Goal: Task Accomplishment & Management: Manage account settings

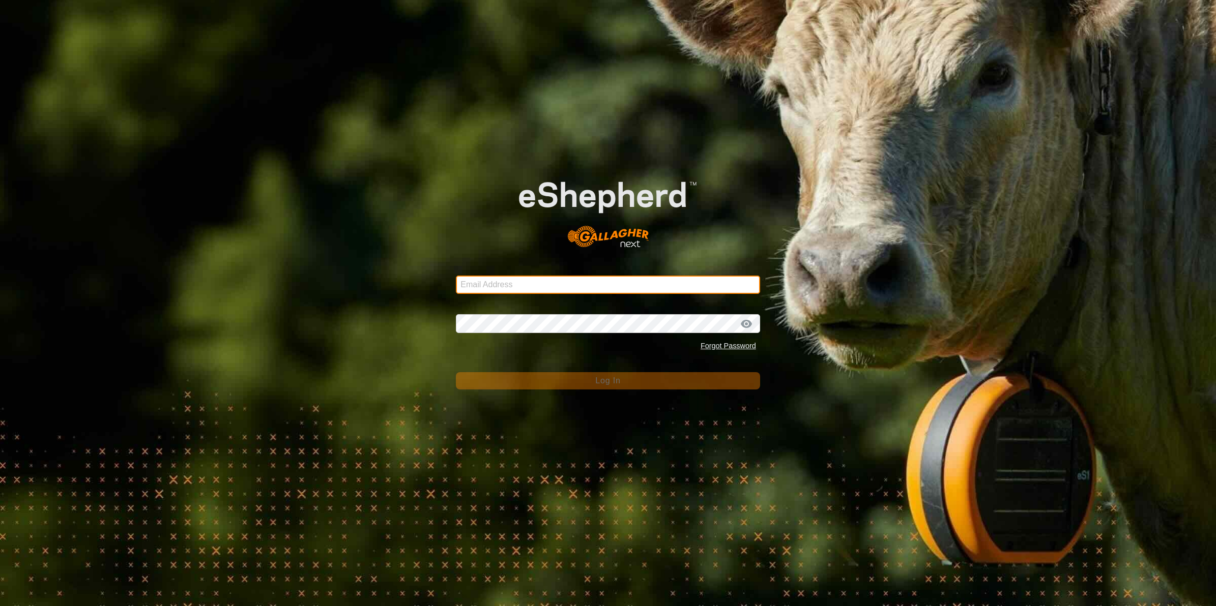
click at [608, 286] on input "Email Address" at bounding box center [608, 285] width 304 height 18
type input "[PERSON_NAME][EMAIL_ADDRESS][DOMAIN_NAME]"
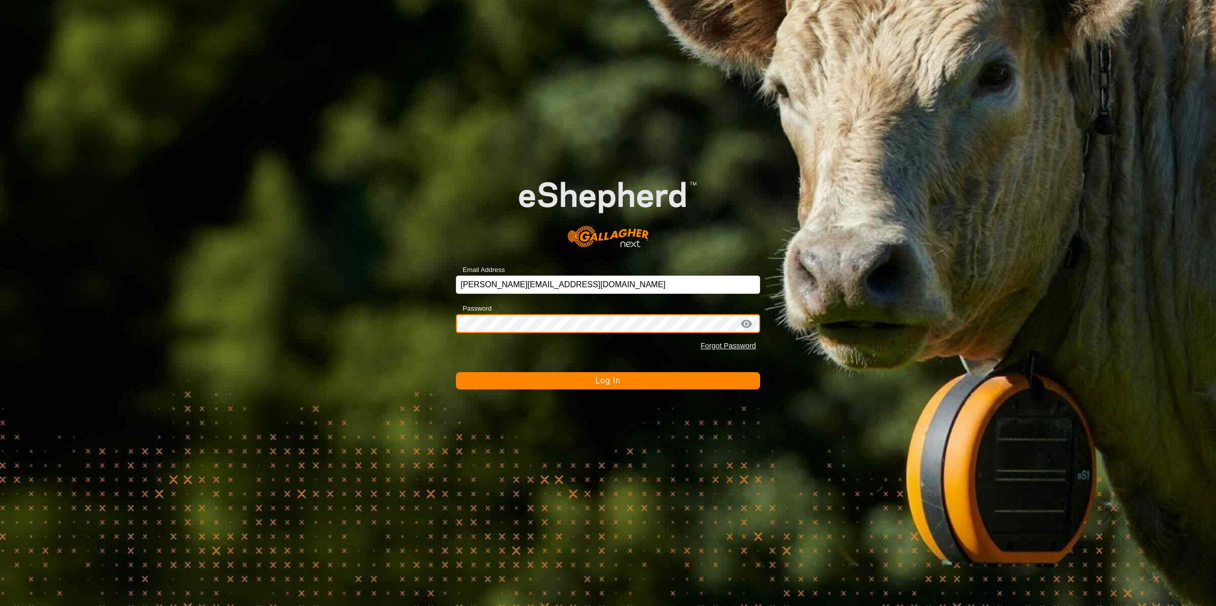
click at [456, 372] on button "Log In" at bounding box center [608, 380] width 304 height 17
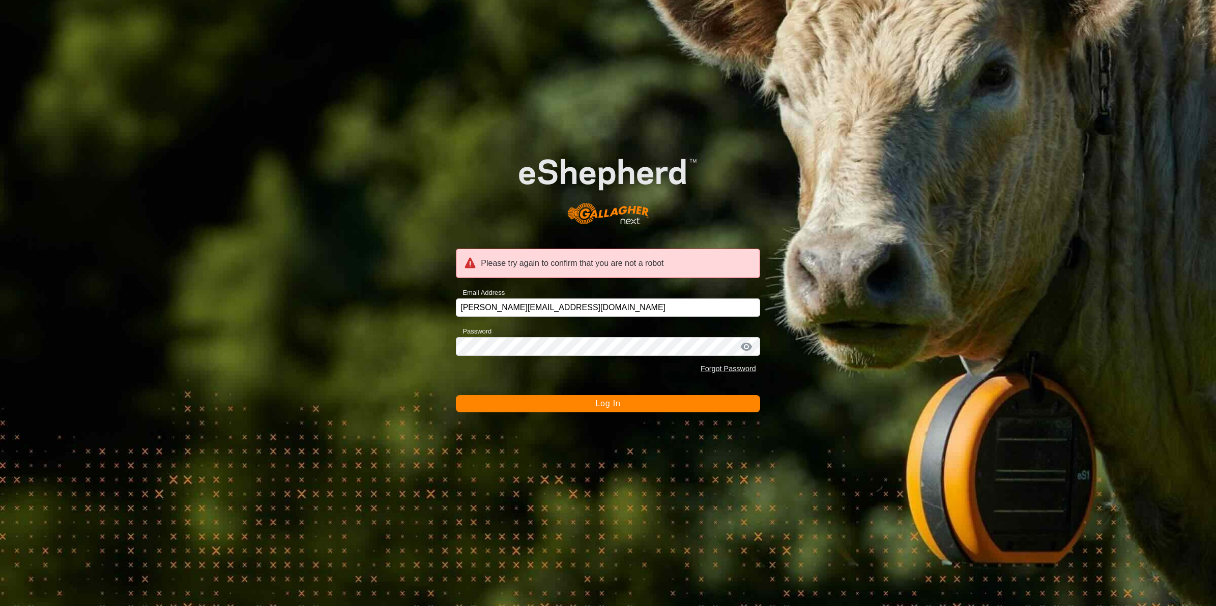
click at [629, 409] on button "Log In" at bounding box center [608, 403] width 304 height 17
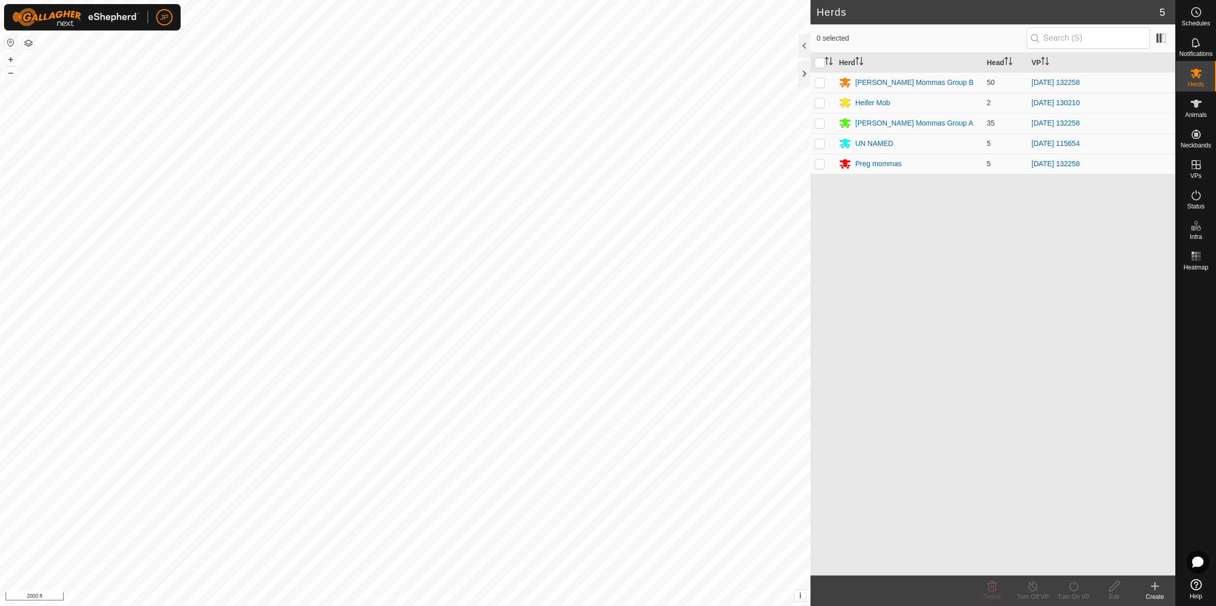
click at [1155, 588] on icon at bounding box center [1155, 587] width 12 height 12
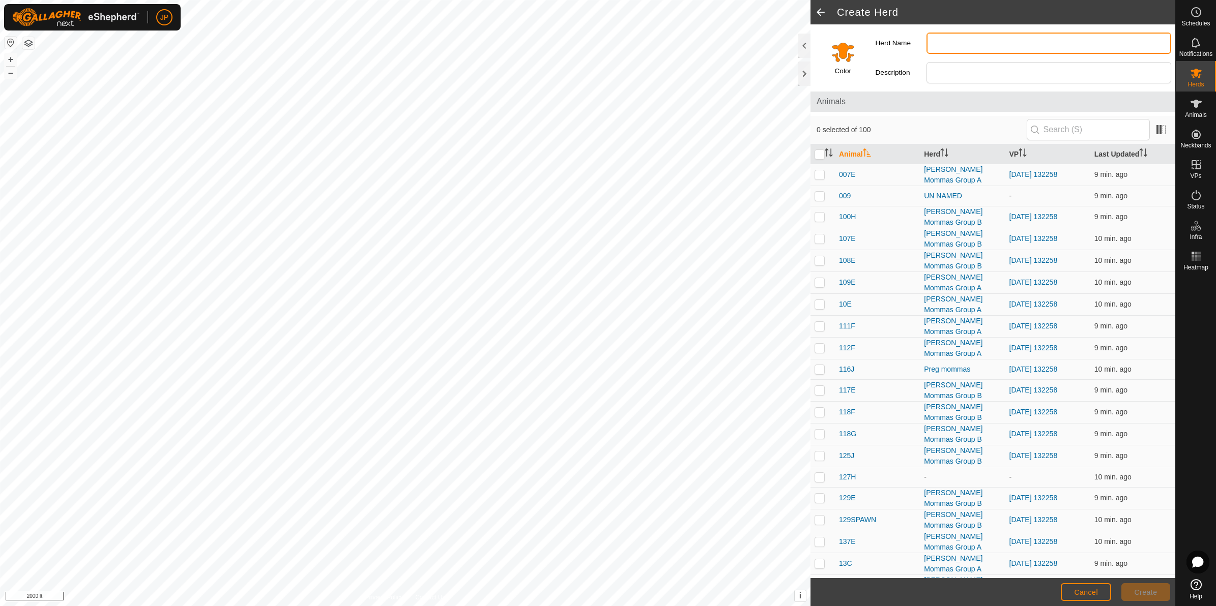
click at [983, 42] on input "Herd Name" at bounding box center [1048, 43] width 245 height 21
type input "Trainees"
click at [845, 54] on input "Select a color" at bounding box center [843, 52] width 24 height 24
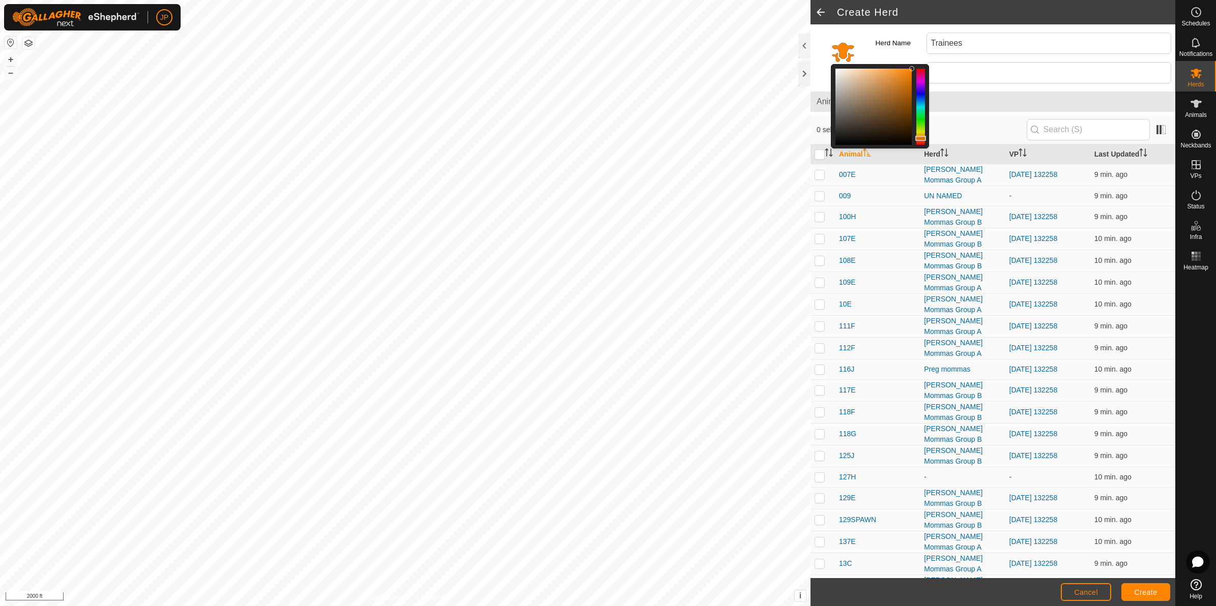
click at [919, 94] on div at bounding box center [920, 107] width 9 height 76
click at [1148, 593] on span "Create" at bounding box center [1146, 593] width 23 height 8
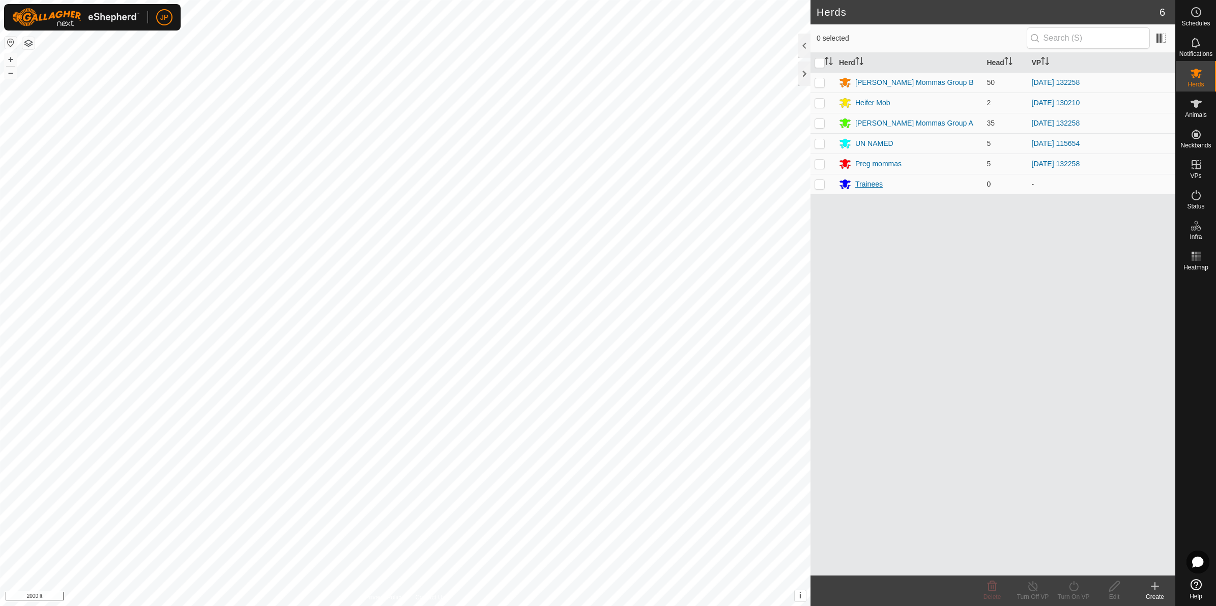
click at [869, 184] on div "Trainees" at bounding box center [868, 184] width 27 height 11
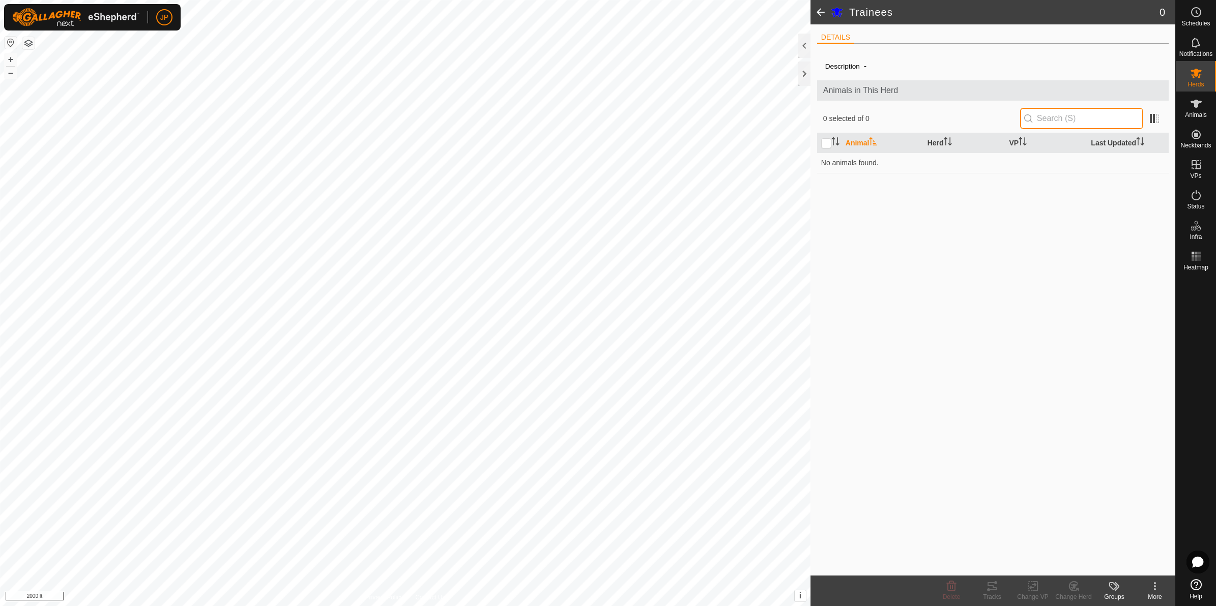
click at [1062, 121] on input "text" at bounding box center [1081, 118] width 123 height 21
drag, startPoint x: 1195, startPoint y: 108, endPoint x: 1181, endPoint y: 109, distance: 13.8
click at [1196, 108] on icon at bounding box center [1196, 104] width 12 height 12
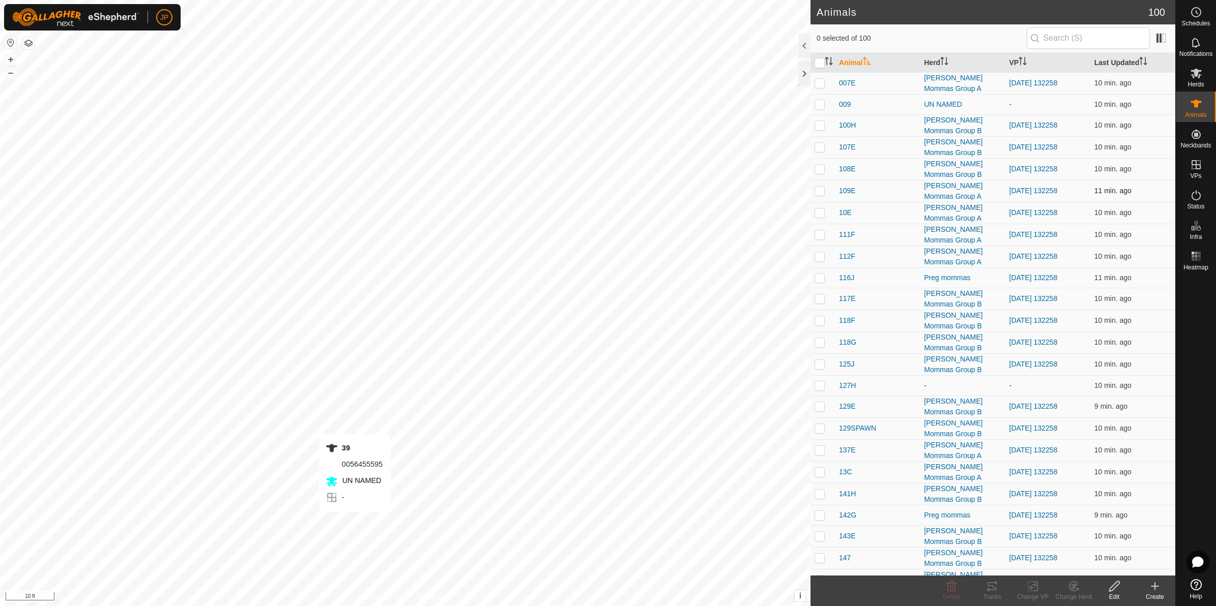
checkbox input "true"
click at [1111, 591] on icon at bounding box center [1114, 587] width 10 height 10
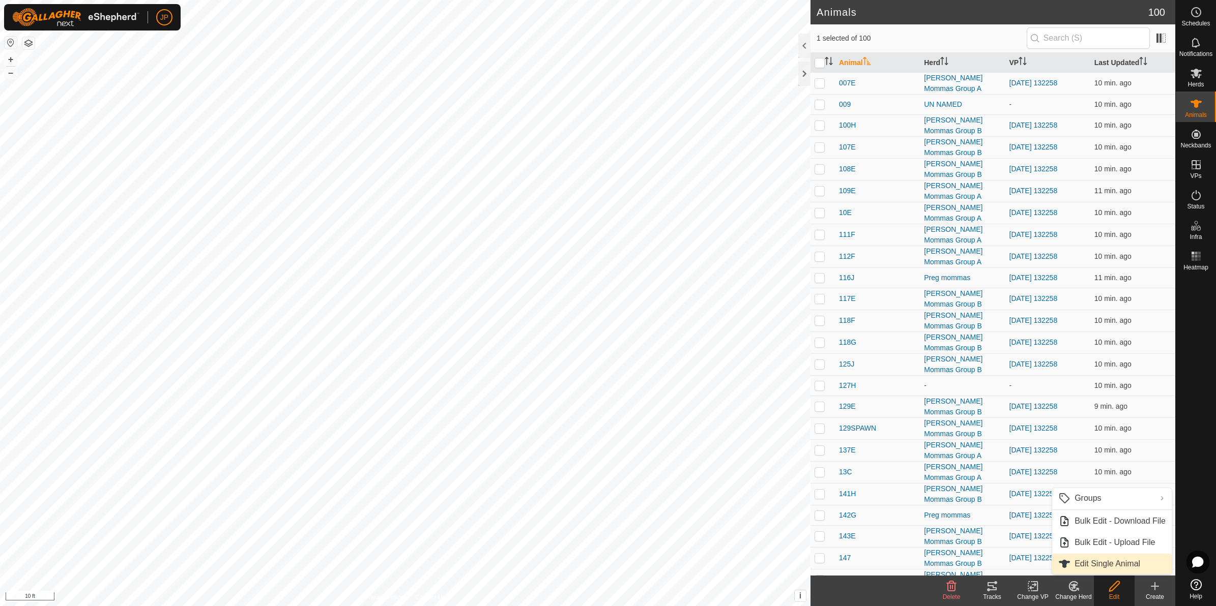
click at [1100, 562] on link "Edit Single Animal" at bounding box center [1112, 564] width 120 height 20
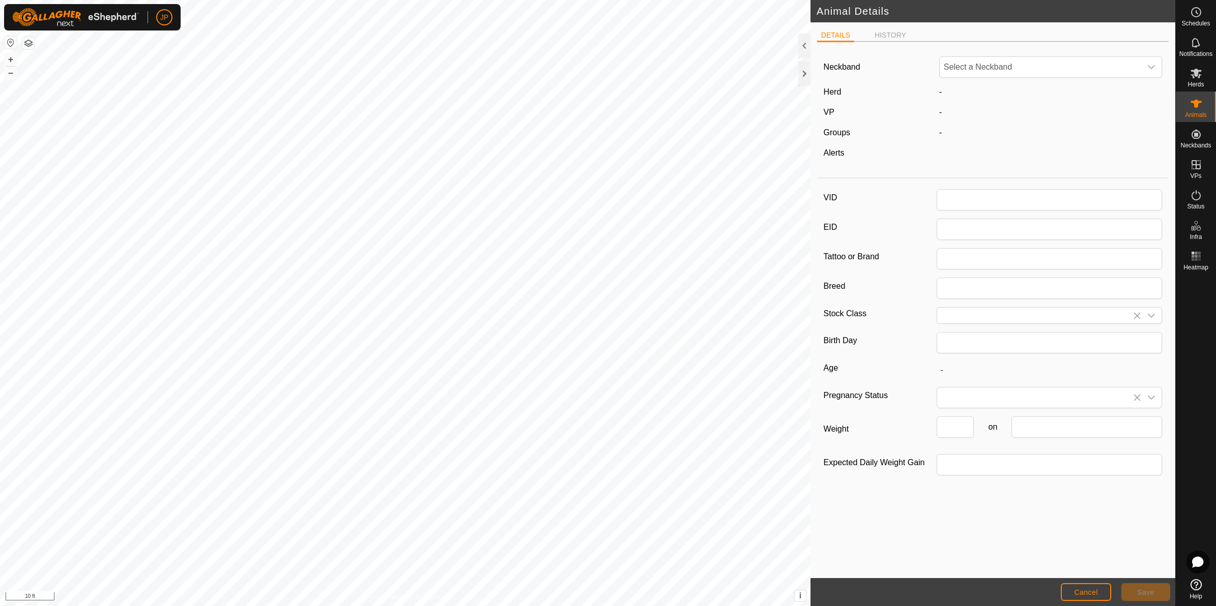
type input "39"
type input "0"
click at [965, 92] on span "UN NAMED" at bounding box center [976, 92] width 51 height 9
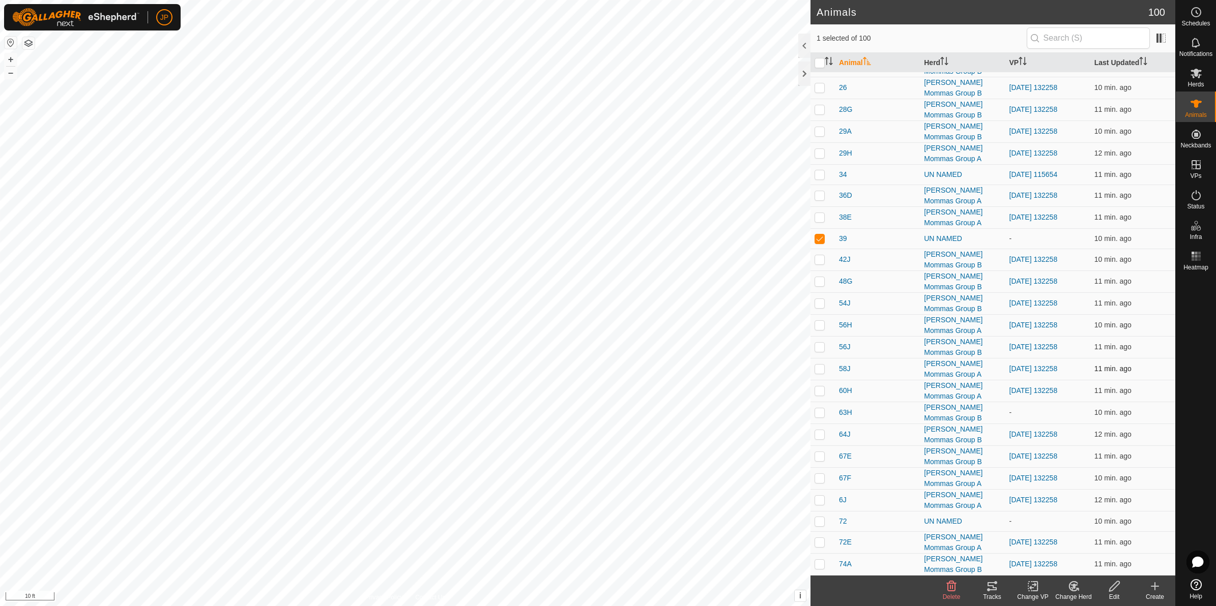
scroll to position [1145, 0]
click at [1113, 585] on icon at bounding box center [1114, 587] width 10 height 10
click at [1097, 568] on link "Edit Single Animal" at bounding box center [1112, 564] width 120 height 20
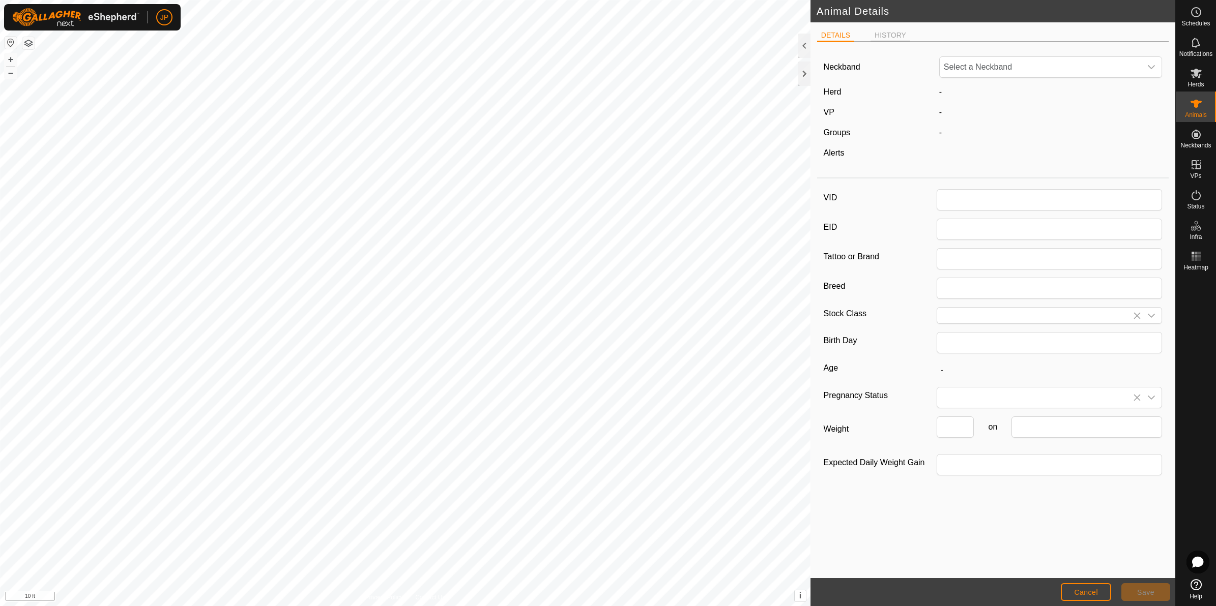
type input "39"
type input "0"
drag, startPoint x: 954, startPoint y: 204, endPoint x: 909, endPoint y: 214, distance: 46.0
click at [916, 204] on div "VID 39" at bounding box center [993, 200] width 339 height 21
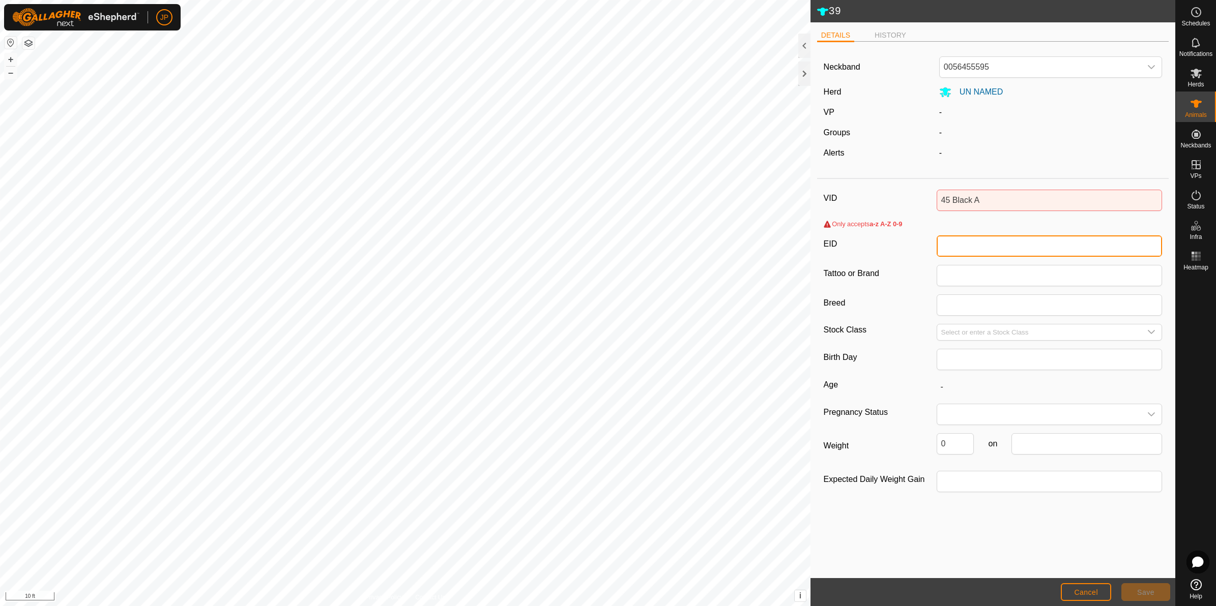
click at [982, 242] on input "EID" at bounding box center [1050, 246] width 226 height 21
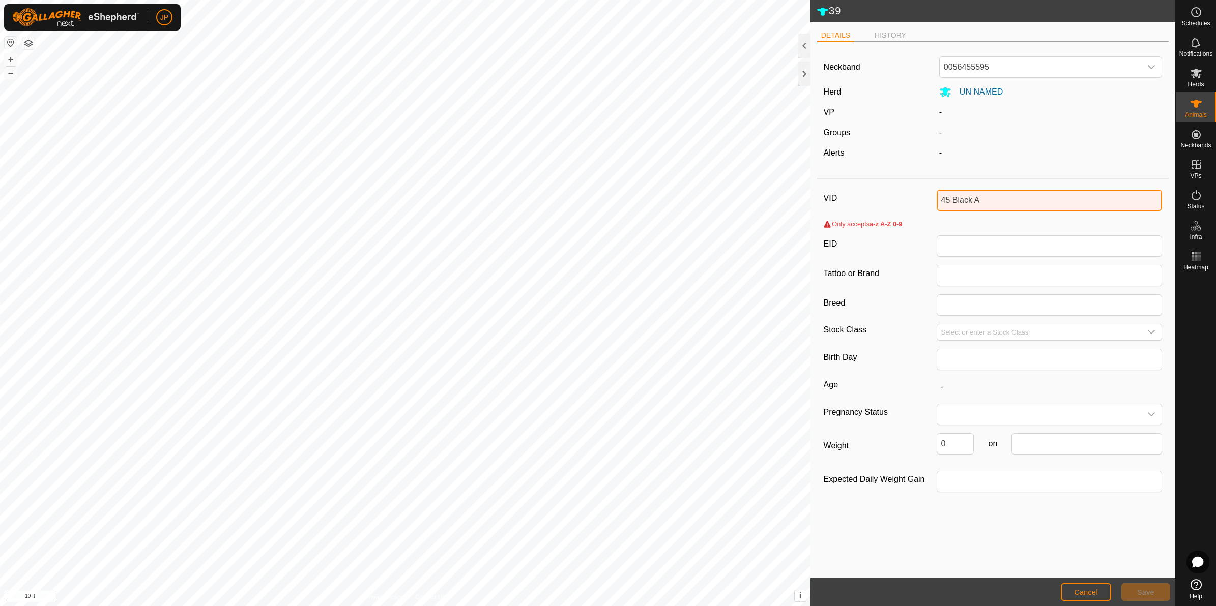
click at [988, 202] on input "45 Black A" at bounding box center [1050, 200] width 226 height 21
drag, startPoint x: 986, startPoint y: 199, endPoint x: 950, endPoint y: 202, distance: 35.8
click at [950, 202] on input "45 Black A" at bounding box center [1050, 200] width 226 height 21
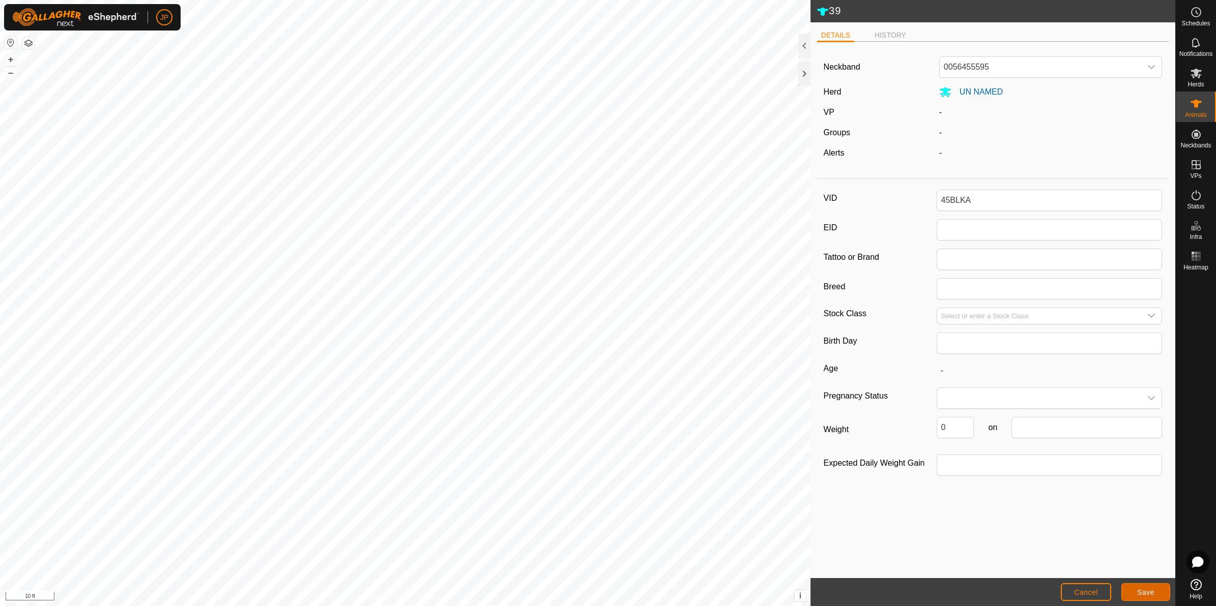
click at [1143, 593] on span "Save" at bounding box center [1145, 593] width 17 height 8
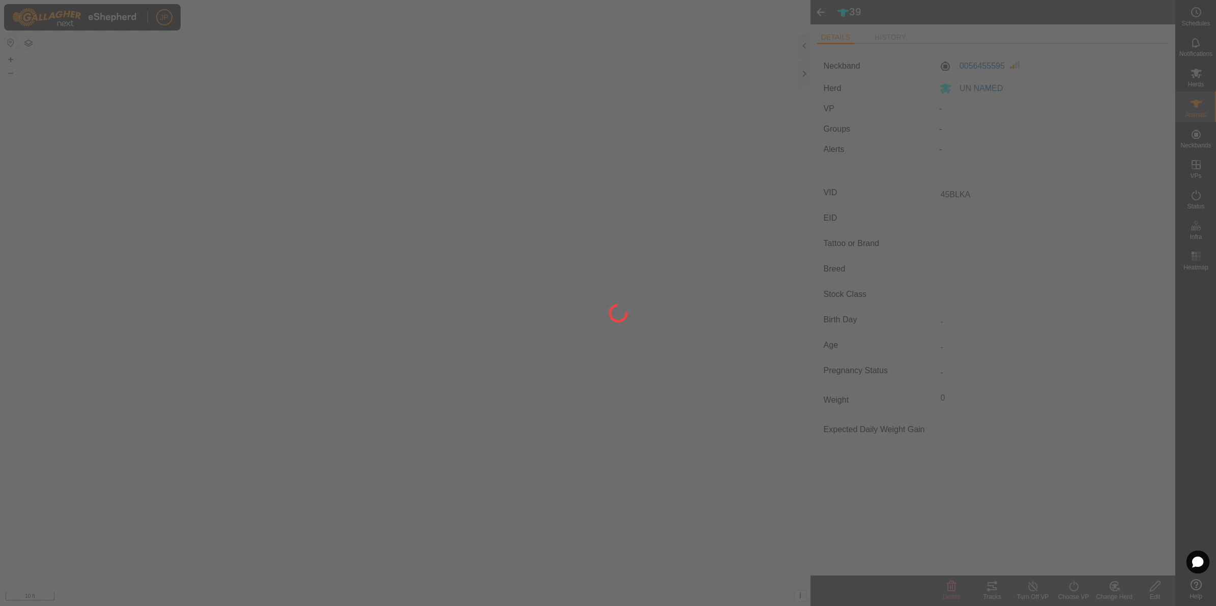
type input "39"
type input "-"
type input "0 kg"
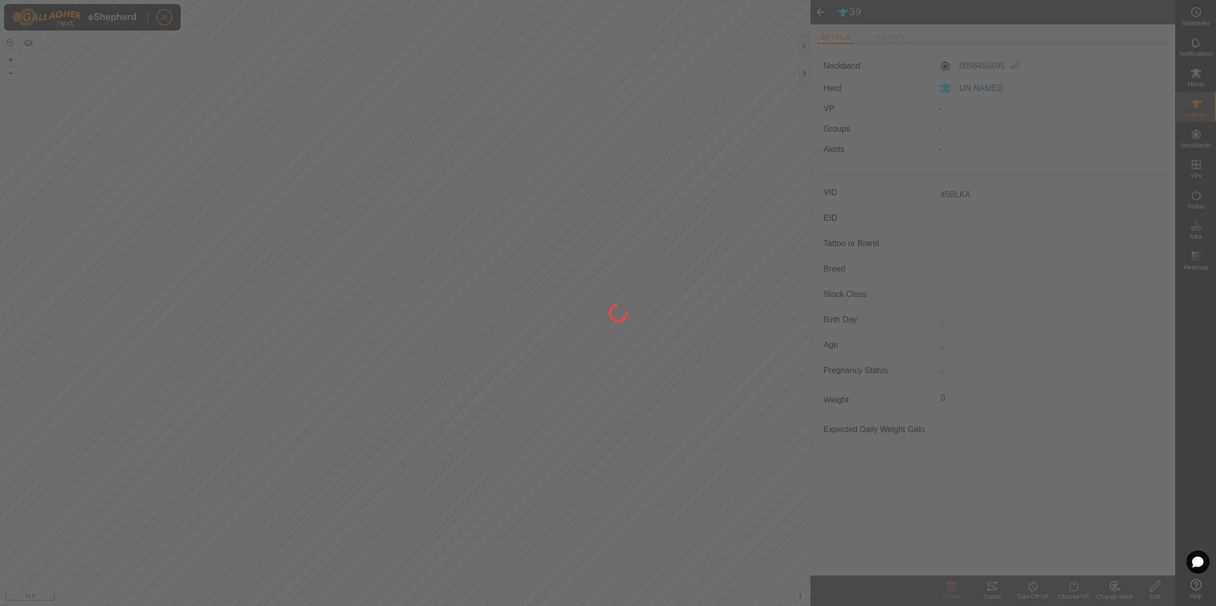
type input "-"
type input "45BLKA"
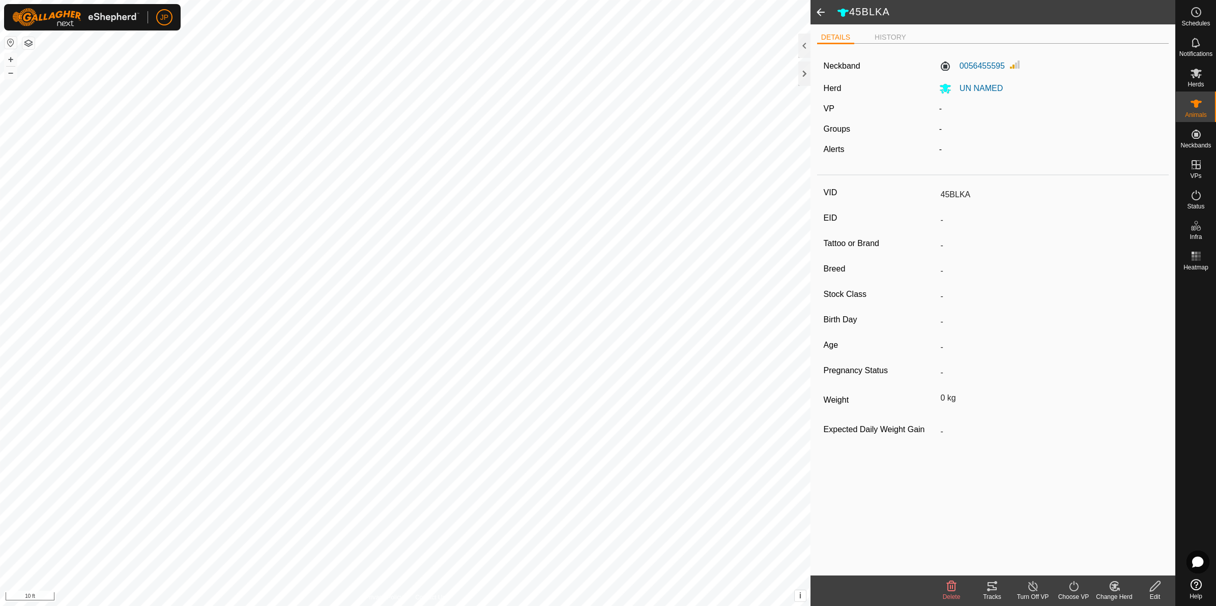
drag, startPoint x: 969, startPoint y: 84, endPoint x: 1112, endPoint y: 591, distance: 526.9
click at [1112, 591] on icon at bounding box center [1114, 587] width 13 height 12
click at [1125, 540] on link "Choose Herd..." at bounding box center [1144, 543] width 101 height 20
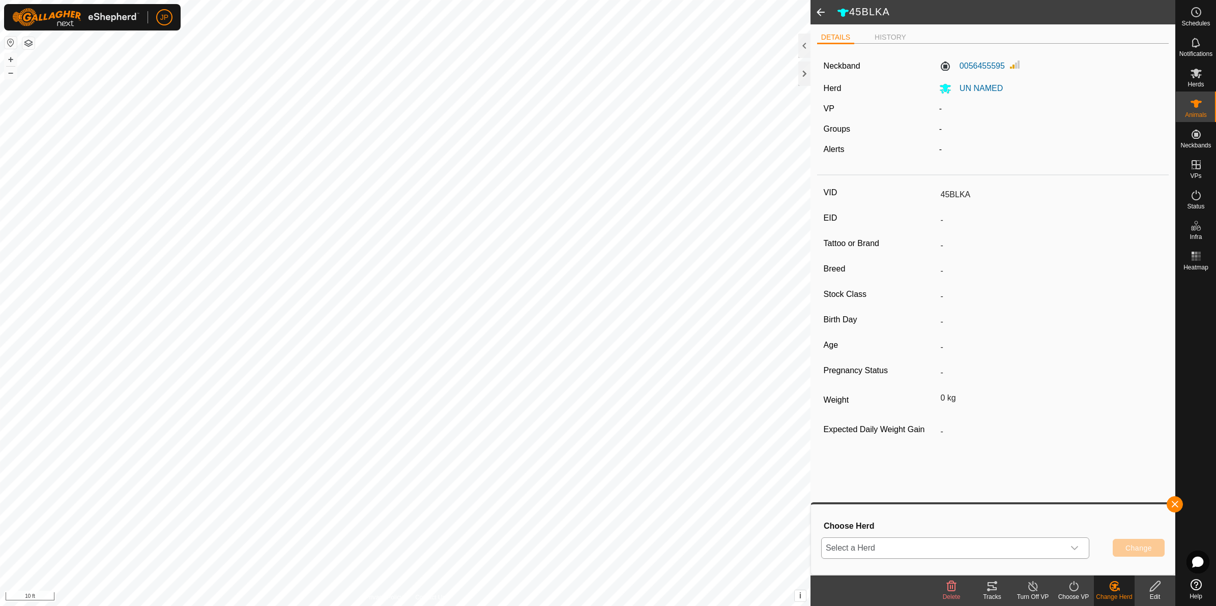
click at [949, 551] on span "Select a Herd" at bounding box center [943, 548] width 243 height 20
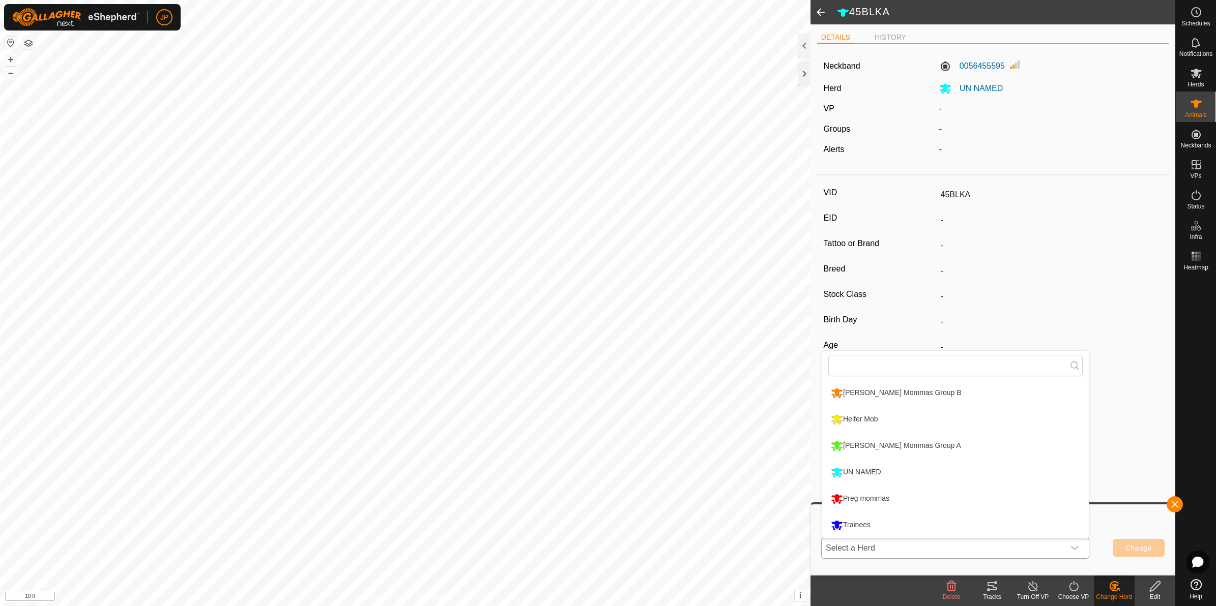
click at [912, 528] on li "Trainees" at bounding box center [955, 525] width 267 height 25
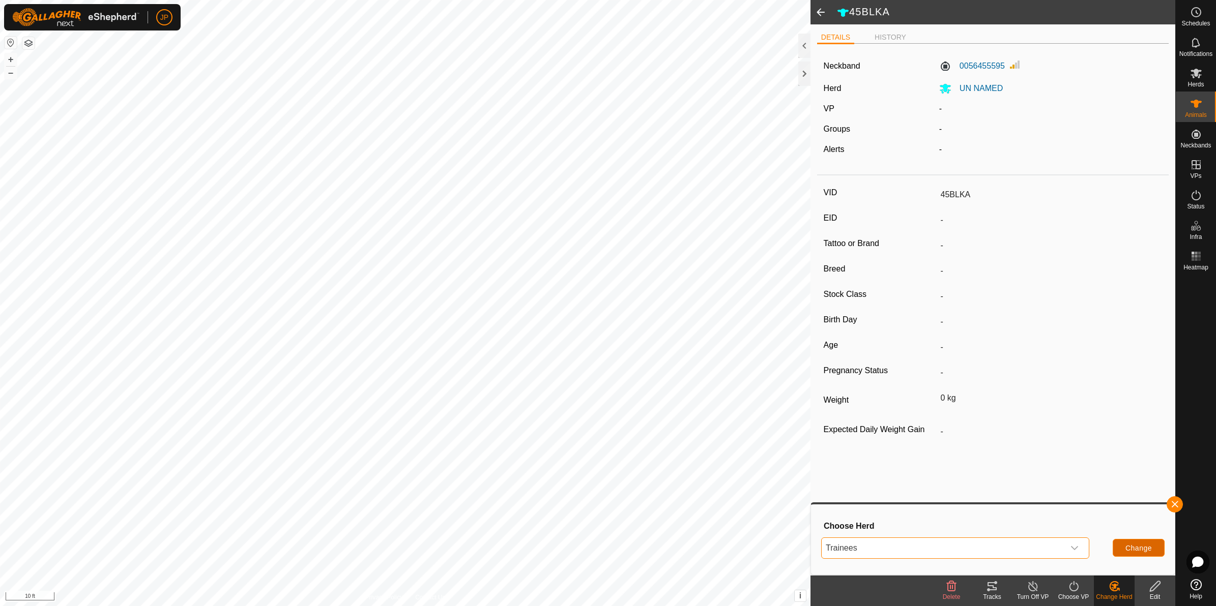
click at [1136, 548] on span "Change" at bounding box center [1138, 548] width 26 height 8
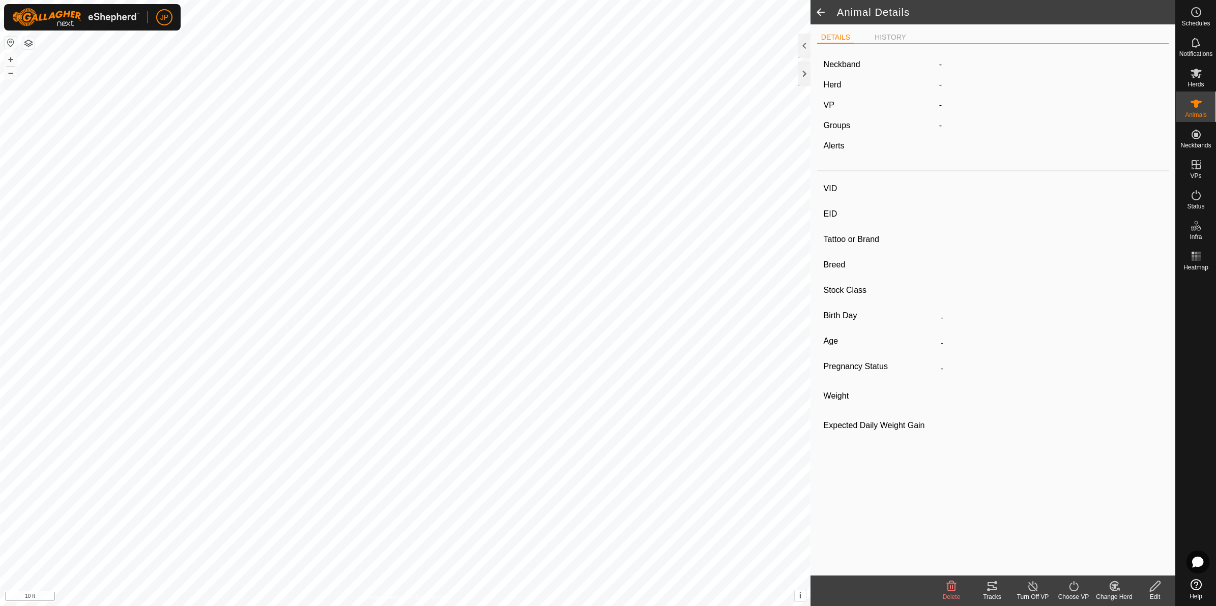
type input "63H"
type input "-"
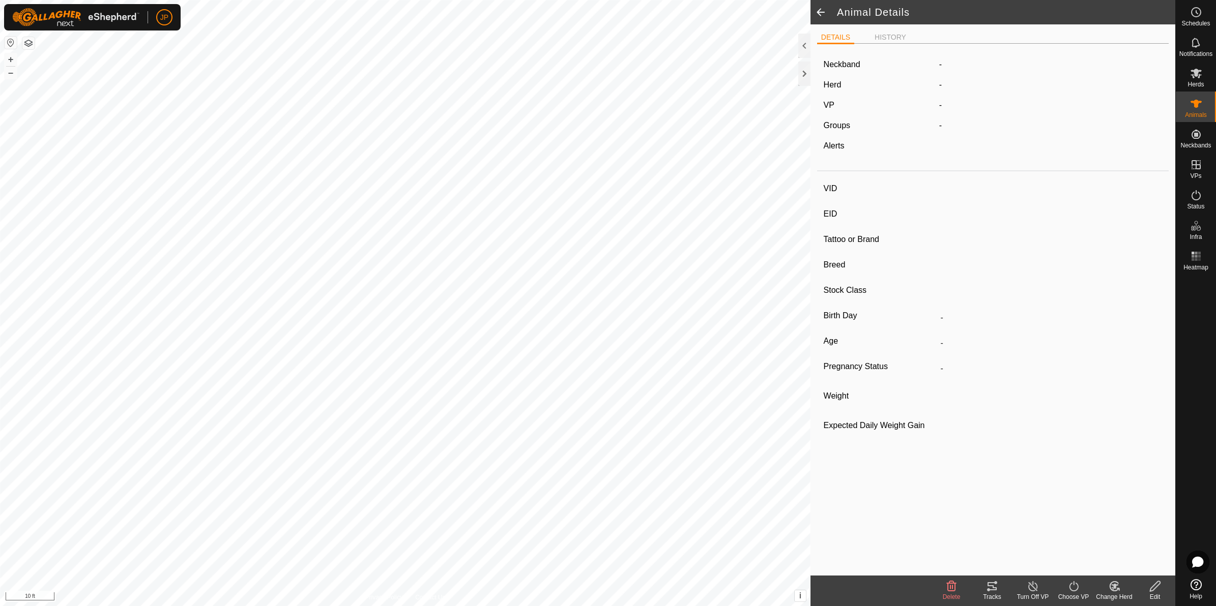
type input "09/2020"
type input "5 years"
type input "Pregnant"
type input "0 kg"
type input "-"
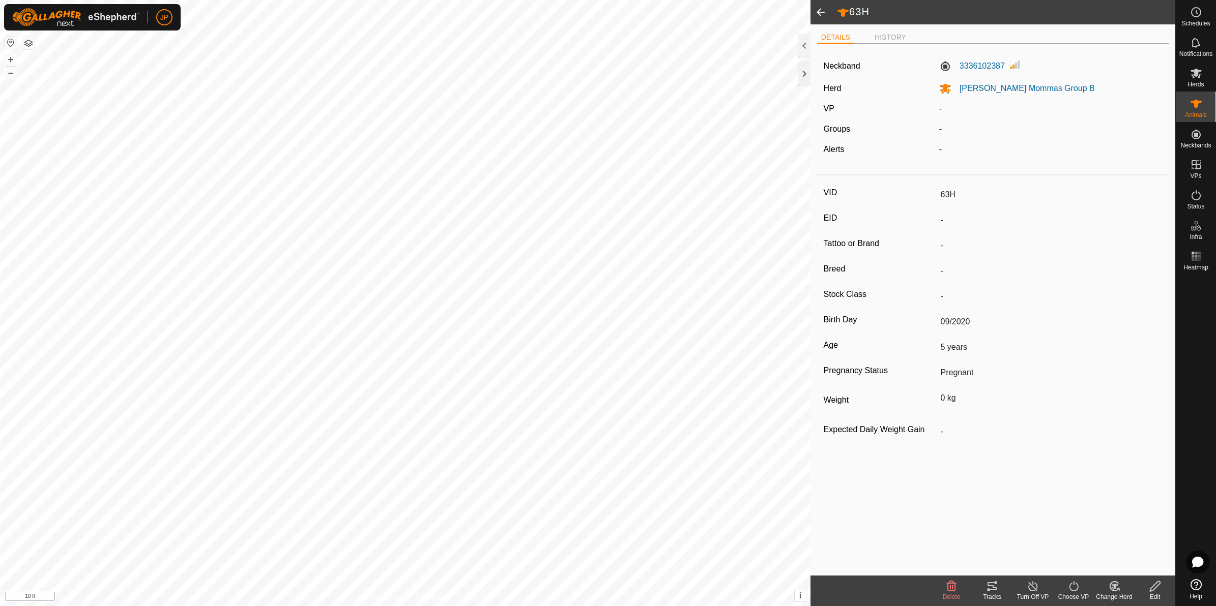
click at [1113, 591] on icon at bounding box center [1114, 587] width 13 height 12
click at [1125, 544] on link "Choose Herd..." at bounding box center [1144, 543] width 101 height 20
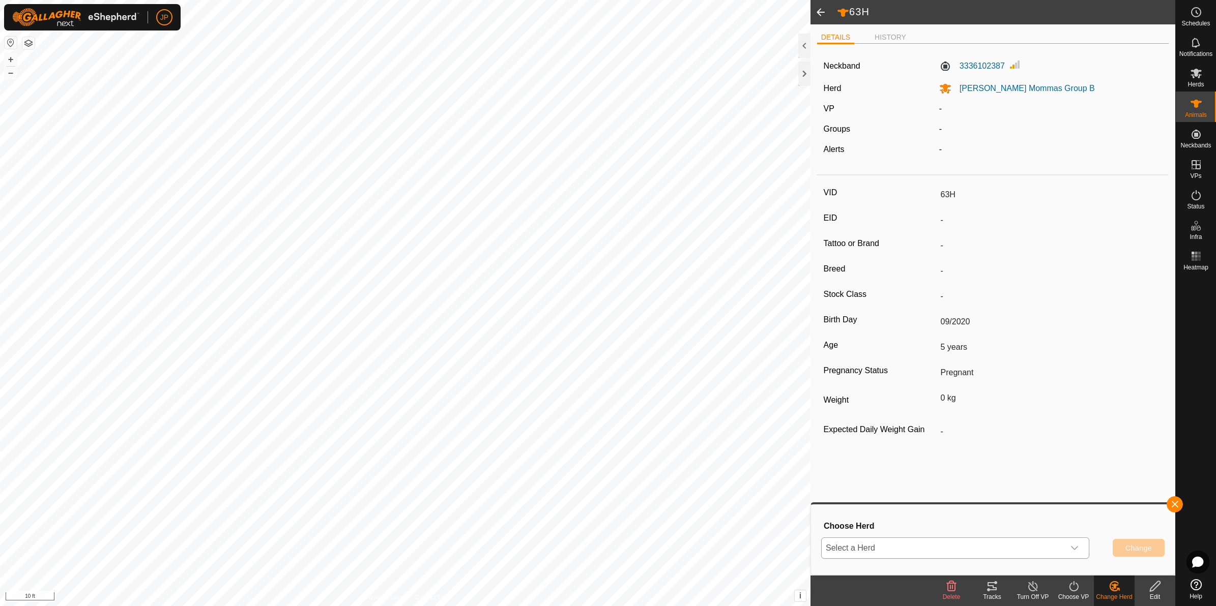
click at [1003, 551] on span "Select a Herd" at bounding box center [943, 548] width 243 height 20
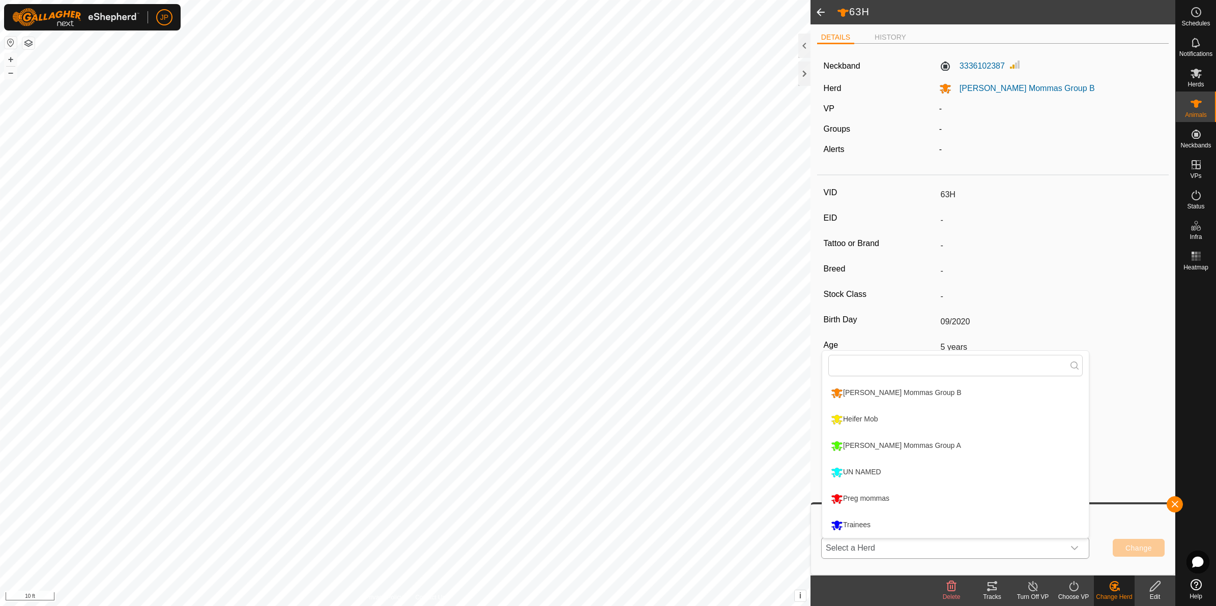
click at [944, 528] on li "Trainees" at bounding box center [955, 525] width 267 height 25
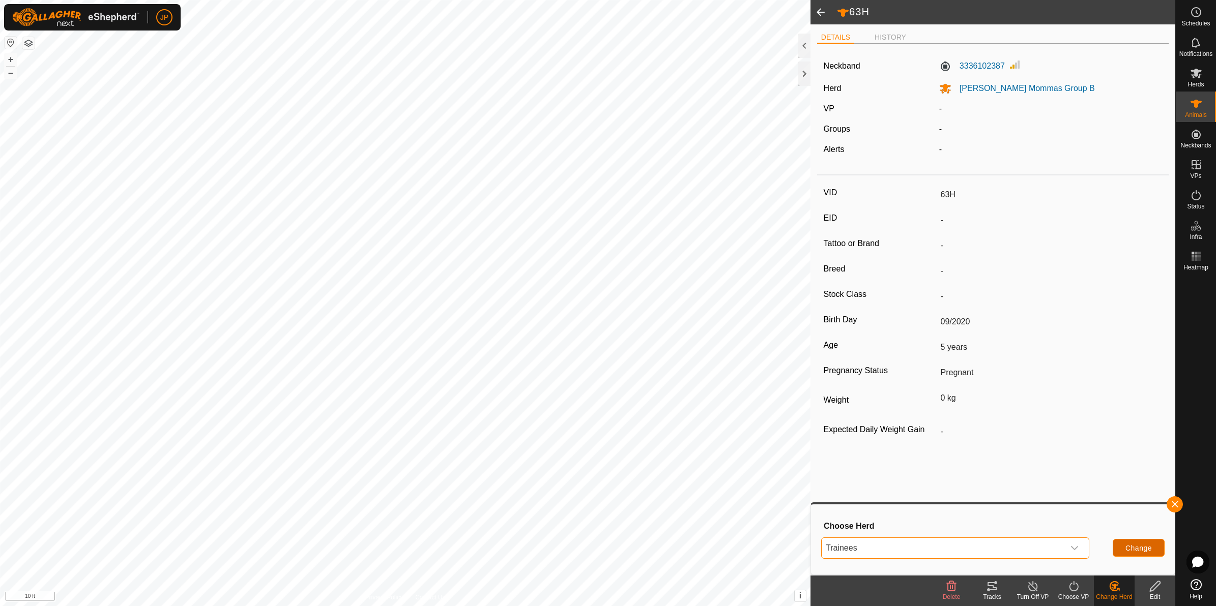
click at [1130, 549] on span "Change" at bounding box center [1138, 548] width 26 height 8
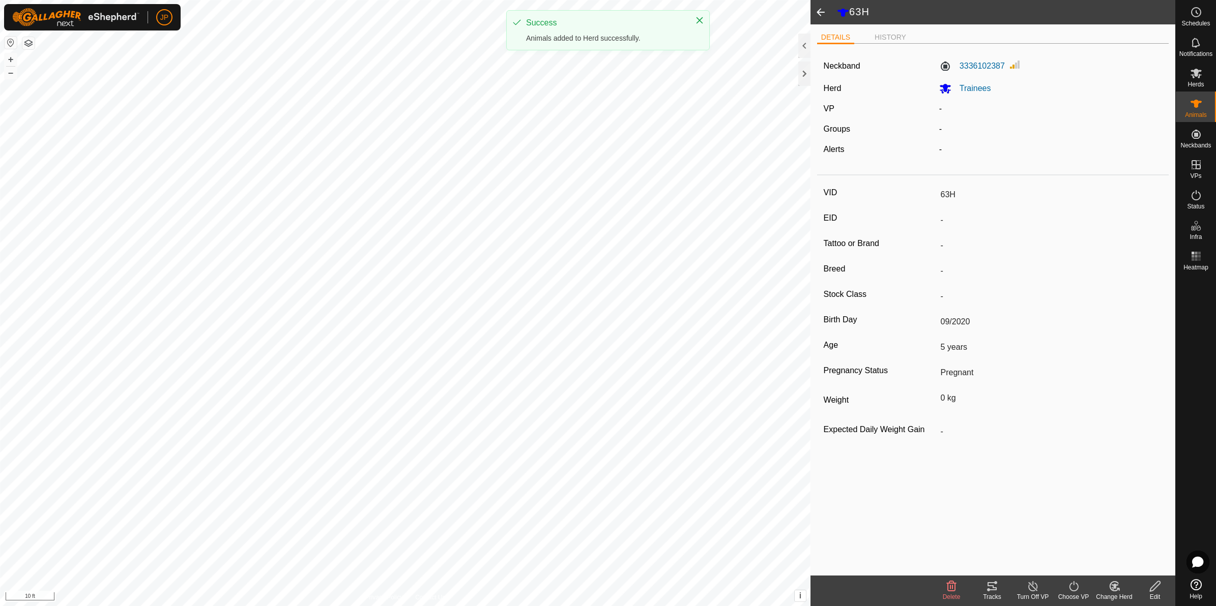
click at [1155, 584] on icon at bounding box center [1155, 587] width 10 height 10
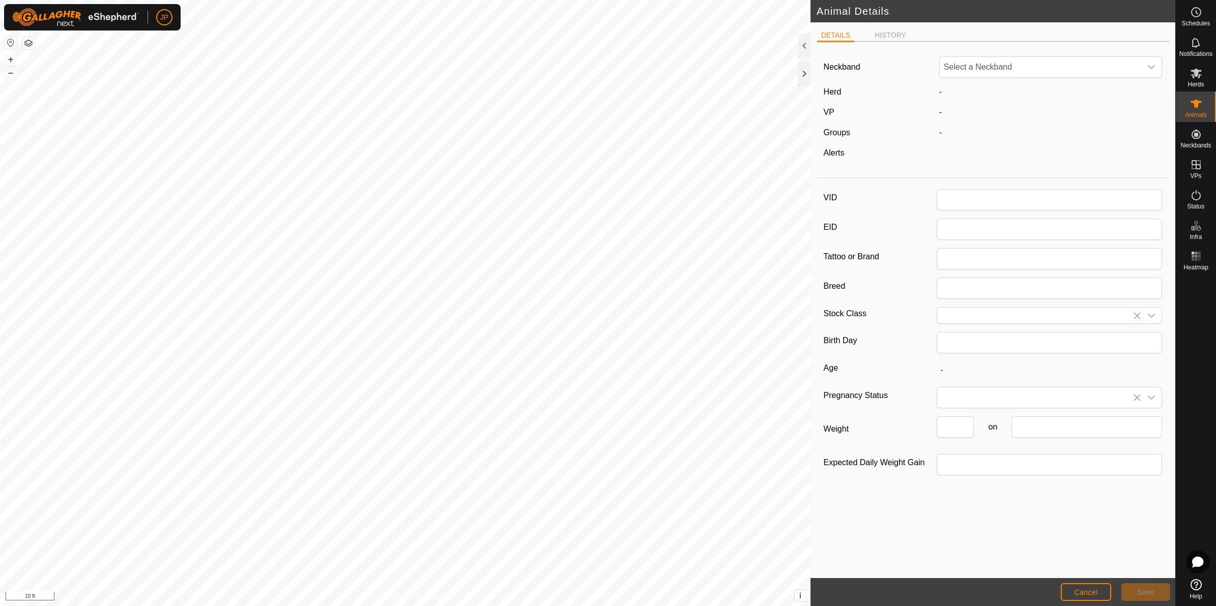
type input "63H"
type input "09/2020"
type input "5 years"
type input "0"
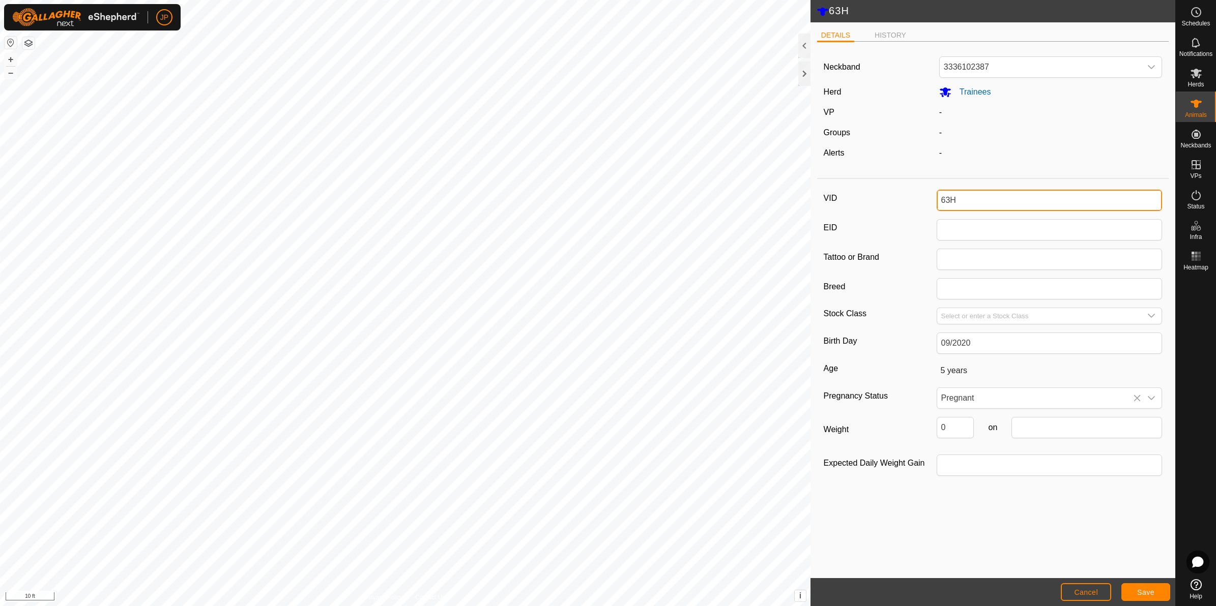
drag, startPoint x: 980, startPoint y: 195, endPoint x: 883, endPoint y: 206, distance: 97.8
click at [883, 205] on div "VID 63H" at bounding box center [993, 200] width 339 height 21
click at [1148, 591] on span "Save" at bounding box center [1145, 593] width 17 height 8
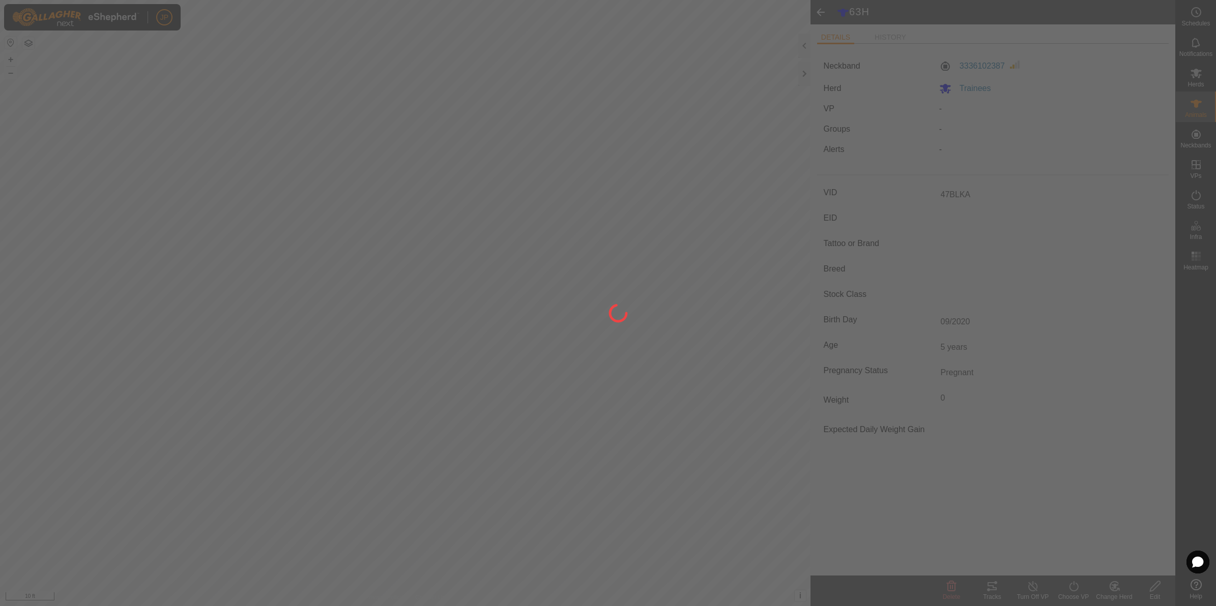
type input "63H"
type input "-"
type input "0 kg"
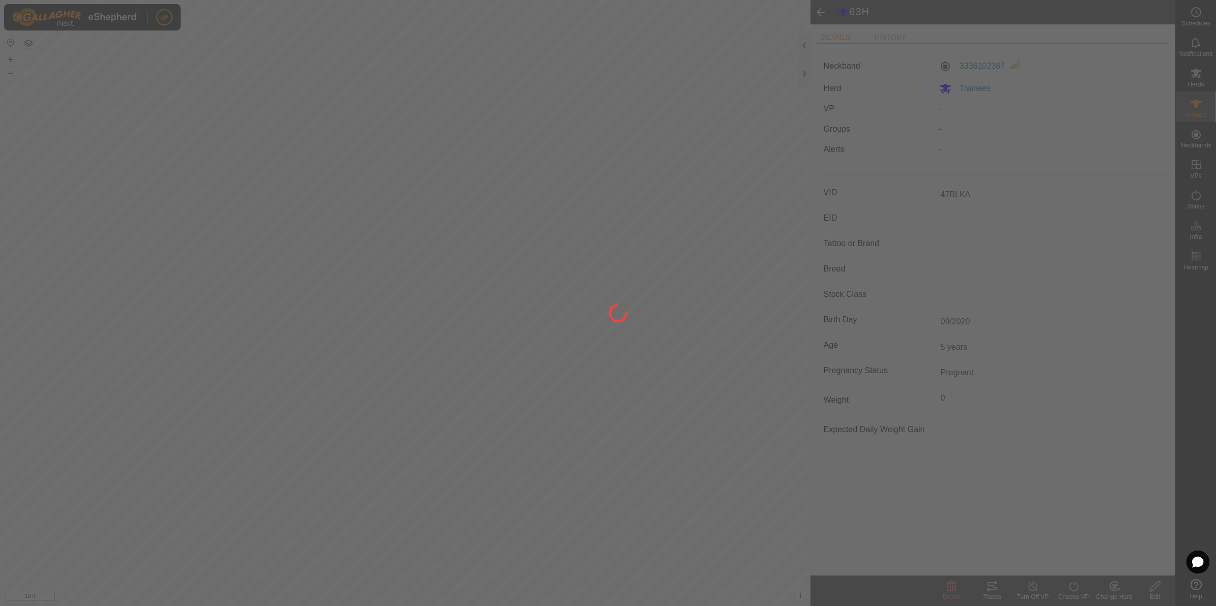
type input "-"
type input "47BLKA"
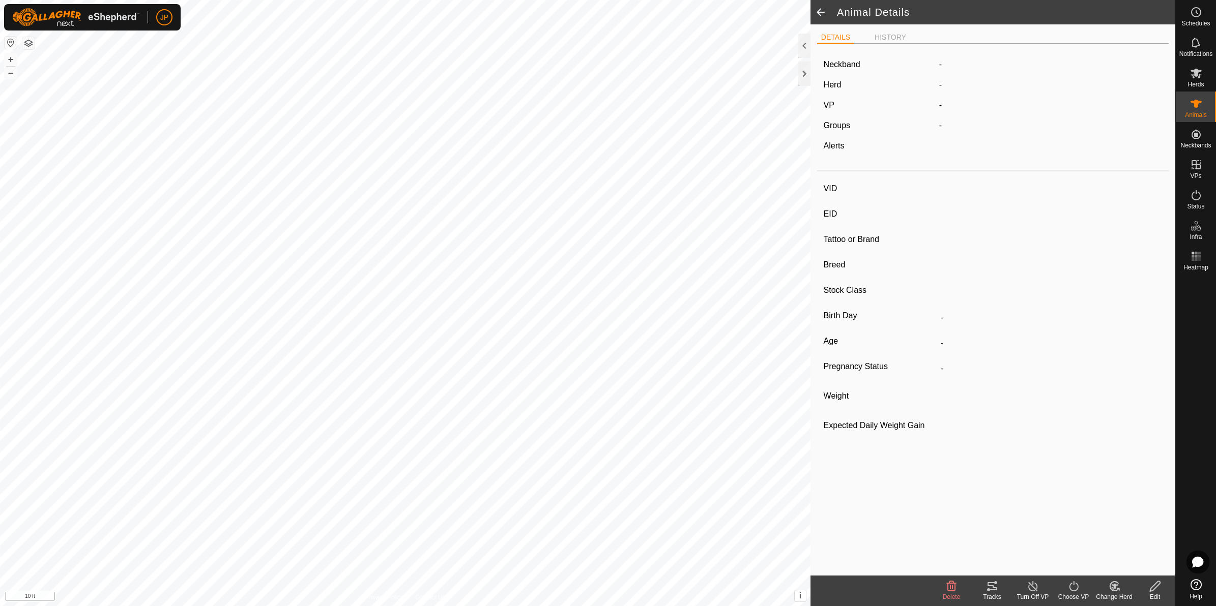
type input "009"
type input "-"
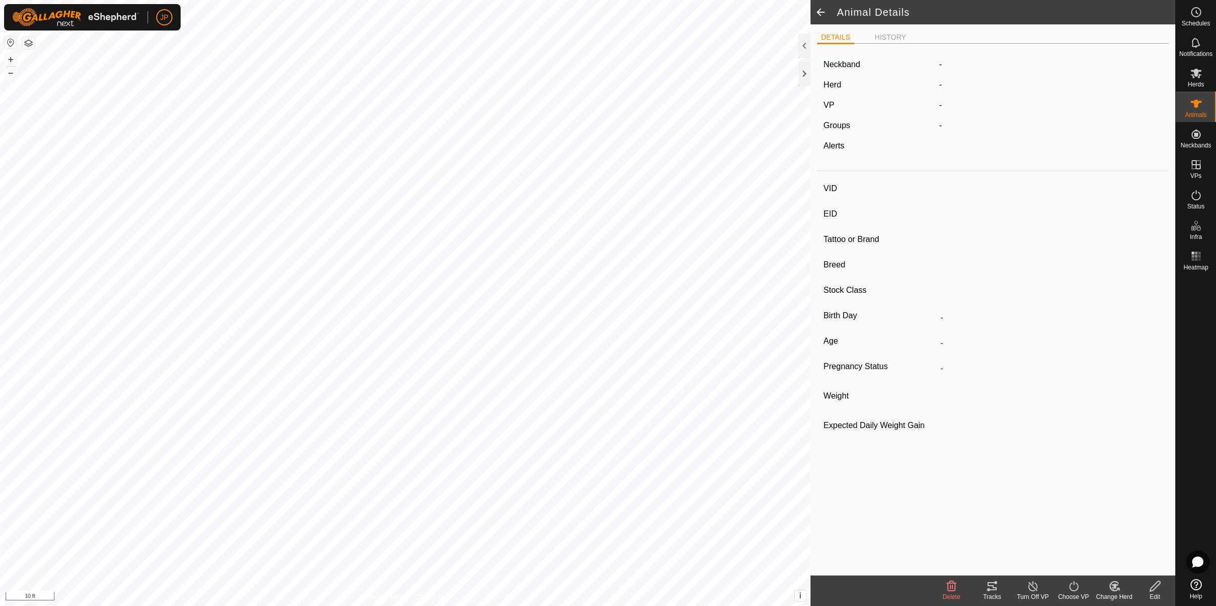
type input "06/2019"
type input "6 years 3 months"
type input "Pregnant"
type input "0 kg"
type input "-"
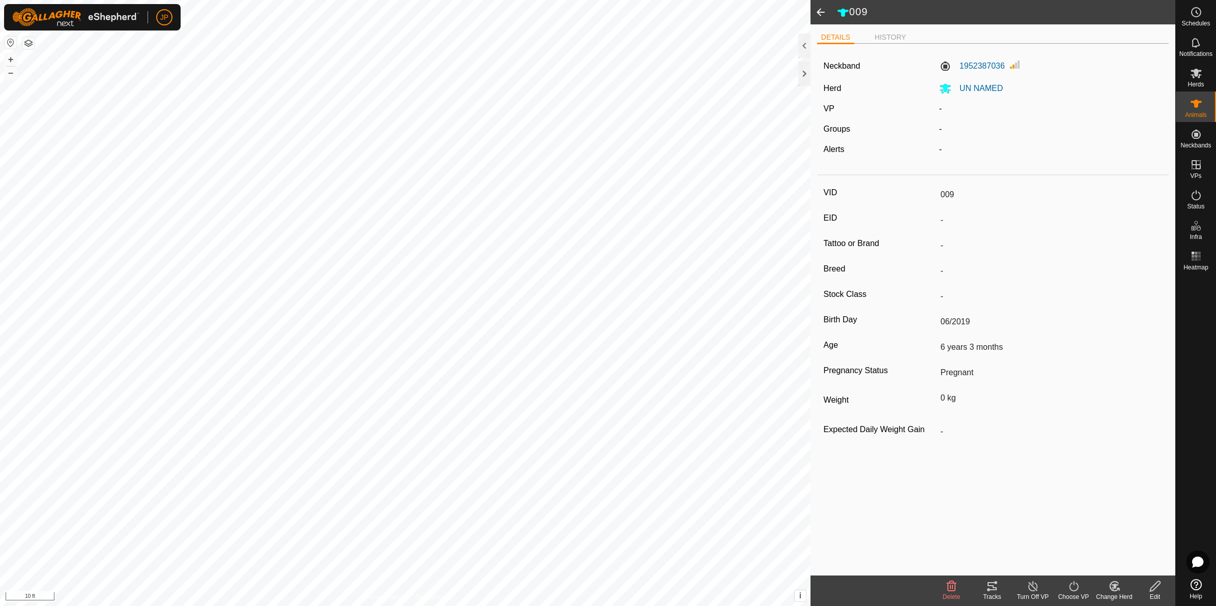
click at [1113, 589] on icon at bounding box center [1112, 588] width 3 height 3
click at [1131, 547] on link "Choose Herd..." at bounding box center [1144, 543] width 101 height 20
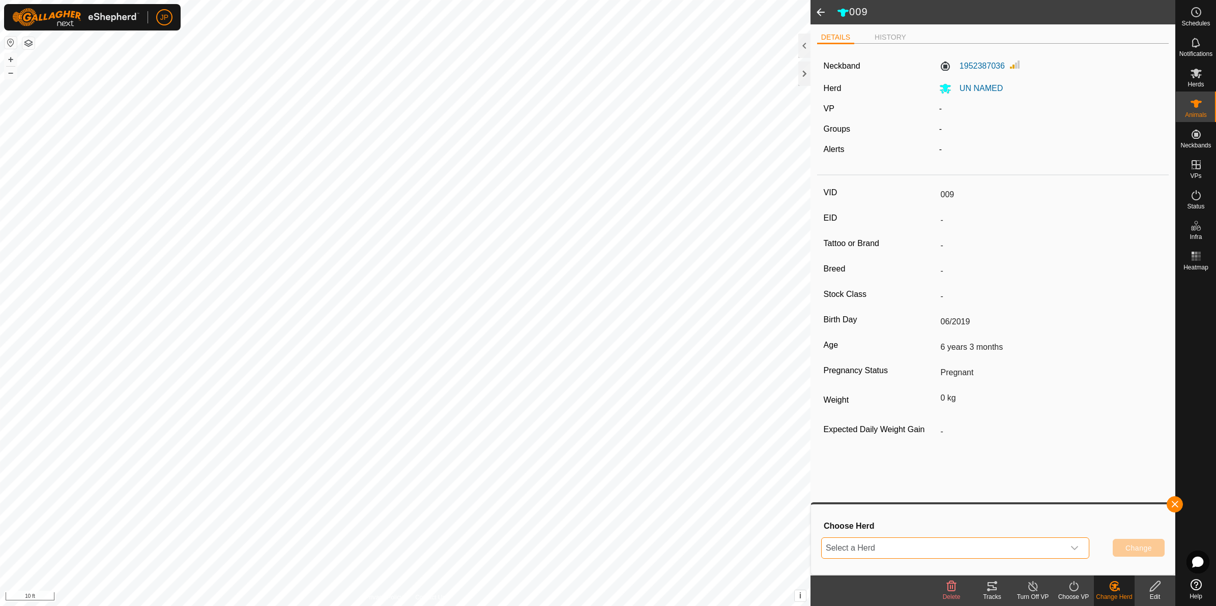
click at [969, 543] on span "Select a Herd" at bounding box center [943, 548] width 243 height 20
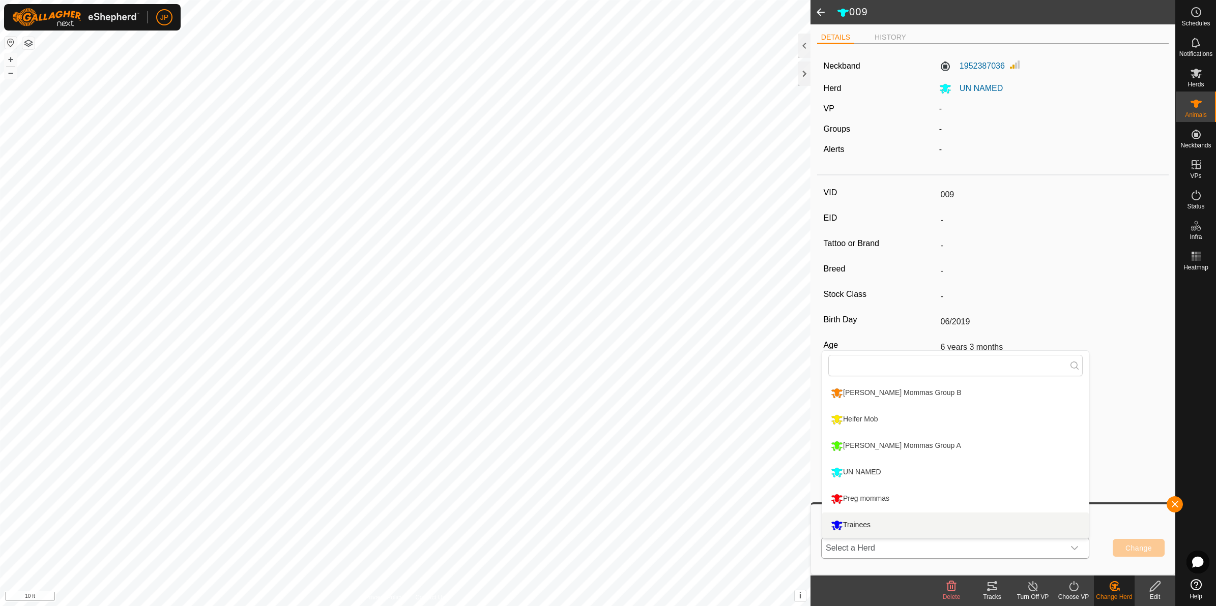
click at [930, 523] on li "Trainees" at bounding box center [955, 525] width 267 height 25
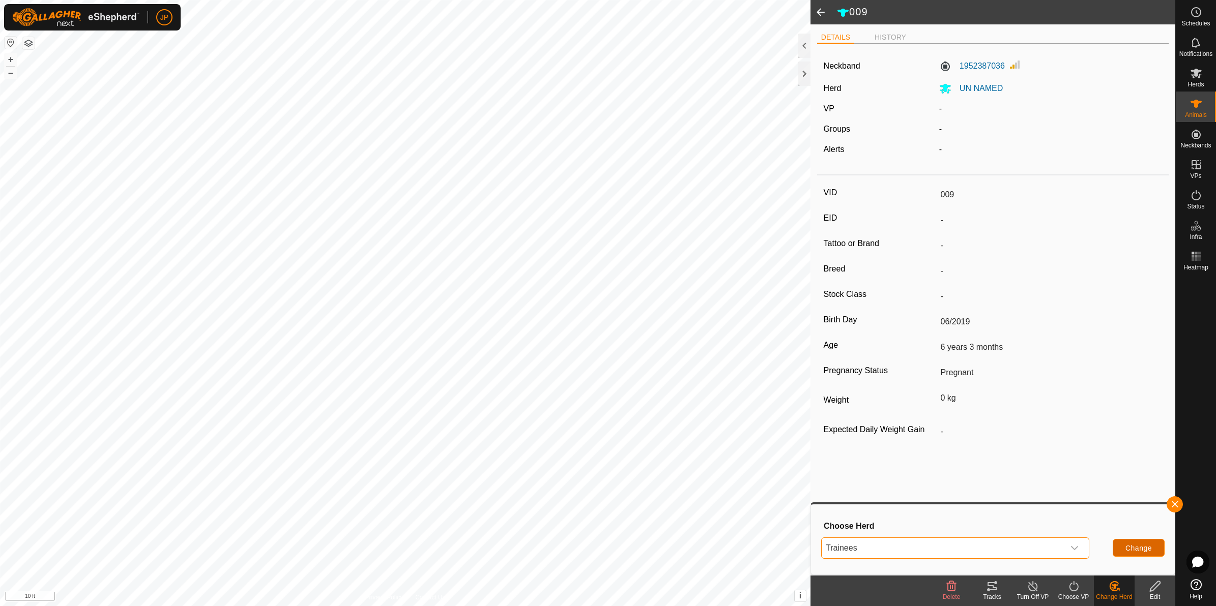
click at [1118, 542] on button "Change" at bounding box center [1139, 548] width 52 height 18
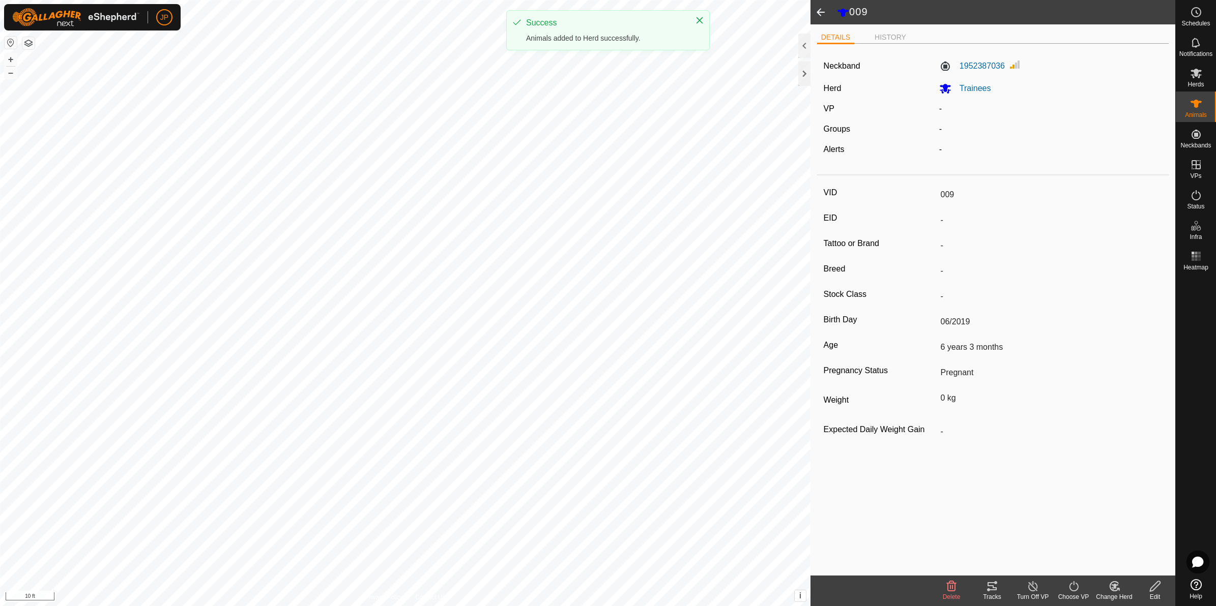
click at [1156, 593] on div "Edit" at bounding box center [1155, 597] width 41 height 9
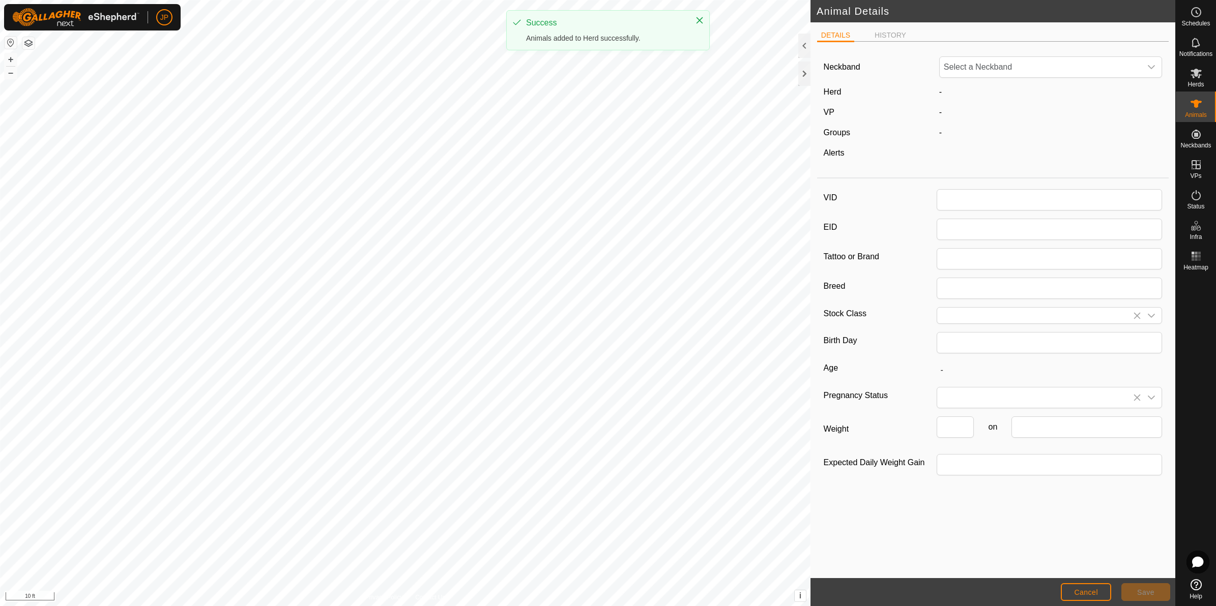
type input "009"
type input "06/2019"
type input "6 years 3 months"
type input "0"
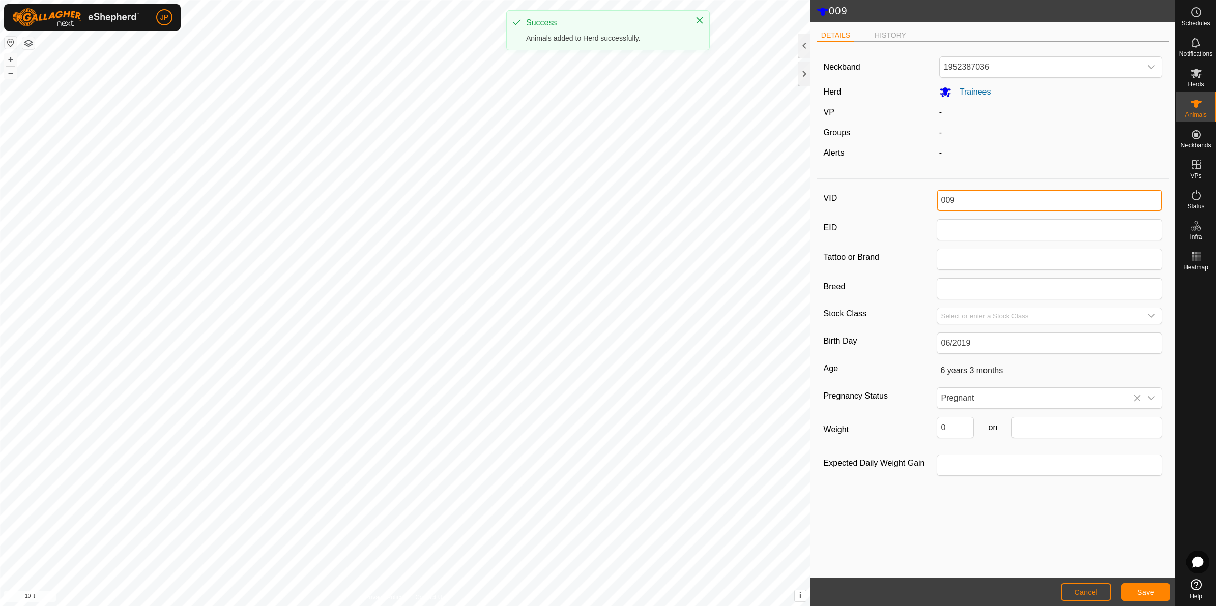
drag, startPoint x: 978, startPoint y: 209, endPoint x: 867, endPoint y: 227, distance: 111.8
click at [869, 225] on div "VID 009 EID Tattoo or Brand Breed Stock Class Birth Day 06/2019 Age [DEMOGRAPHI…" at bounding box center [993, 337] width 352 height 308
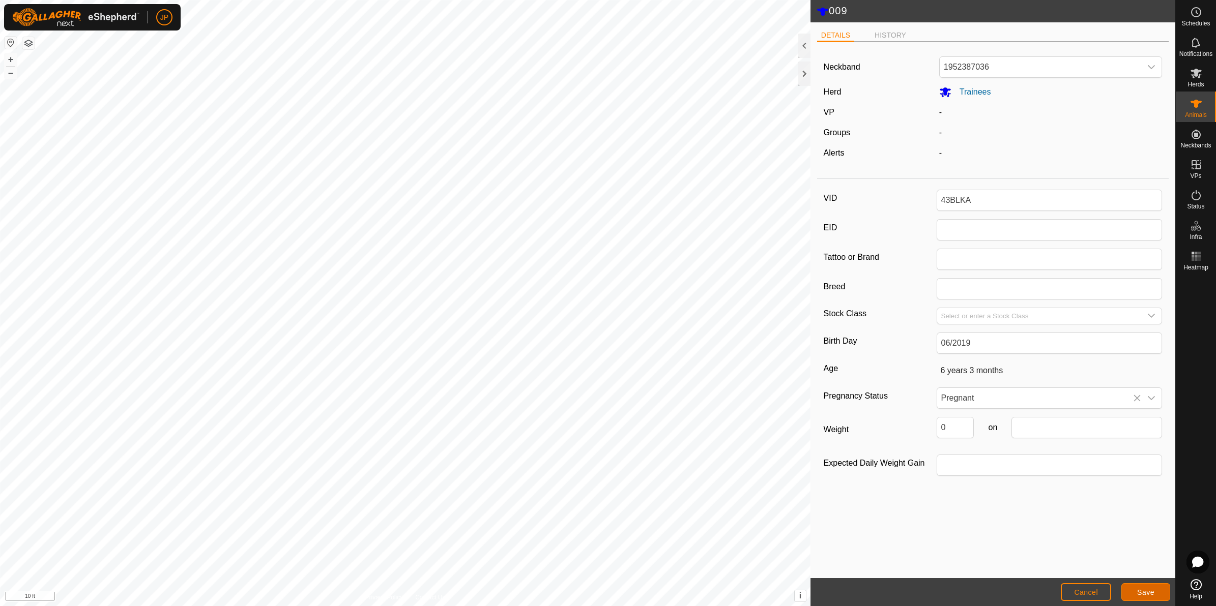
click at [1135, 593] on button "Save" at bounding box center [1145, 593] width 49 height 18
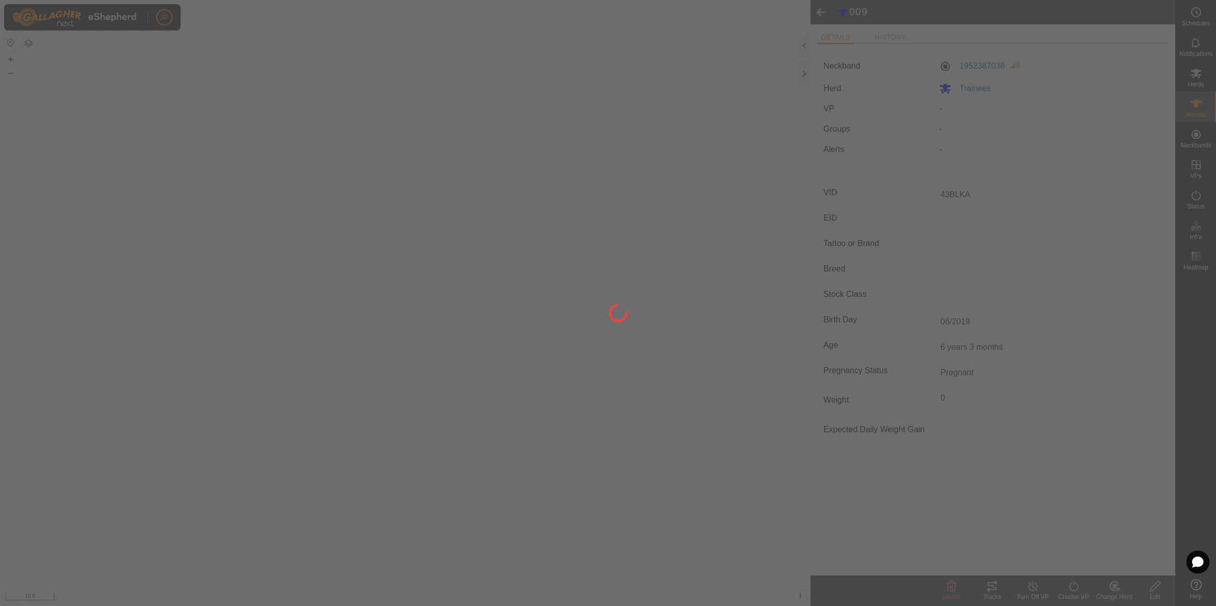
type input "009"
type input "-"
type input "0 kg"
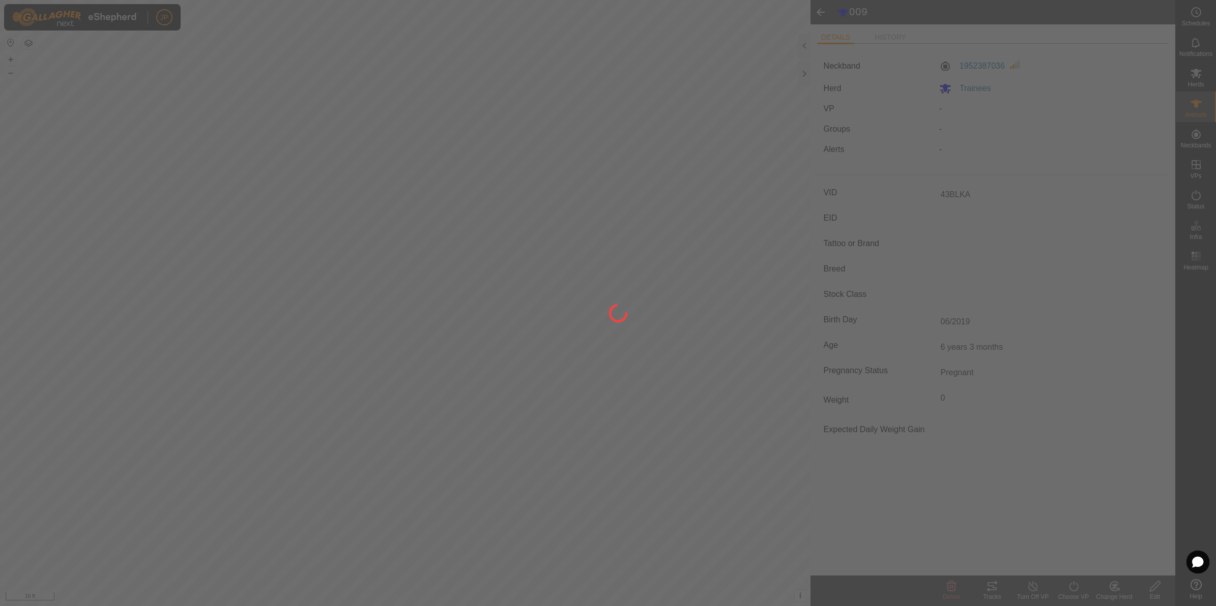
type input "-"
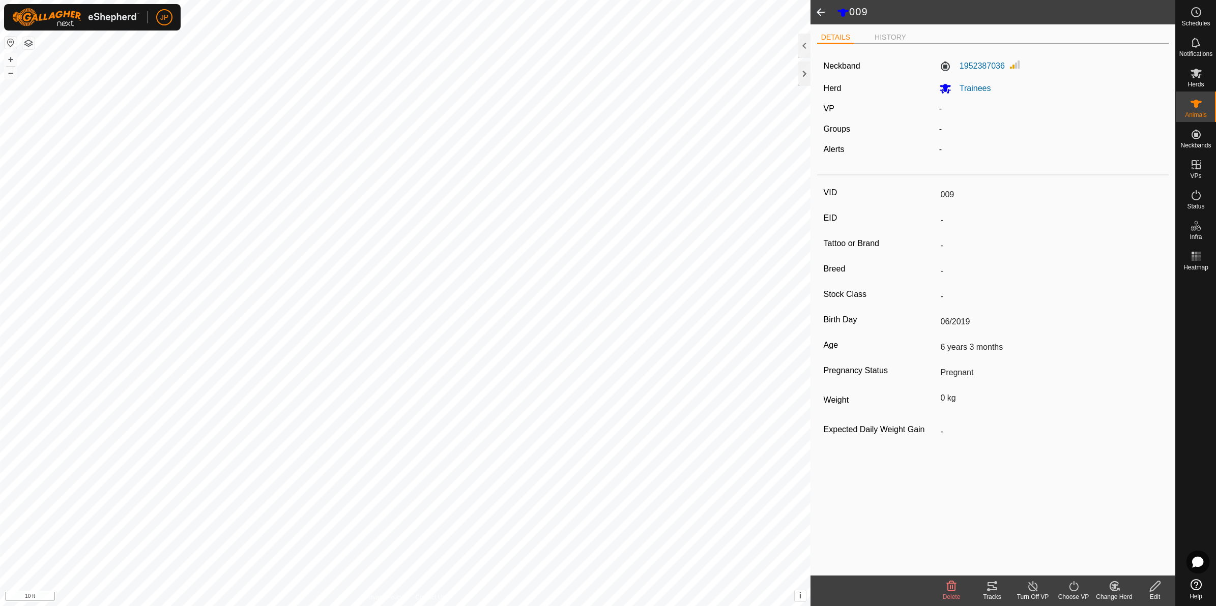
type input "43BLKA"
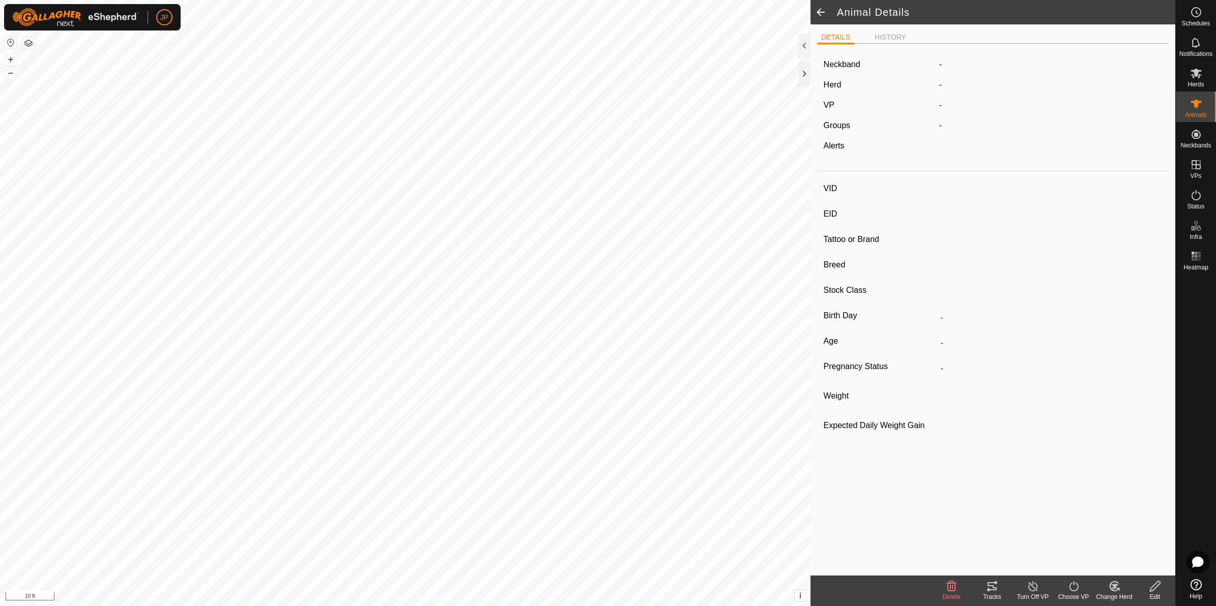
type input "8J"
type input "-"
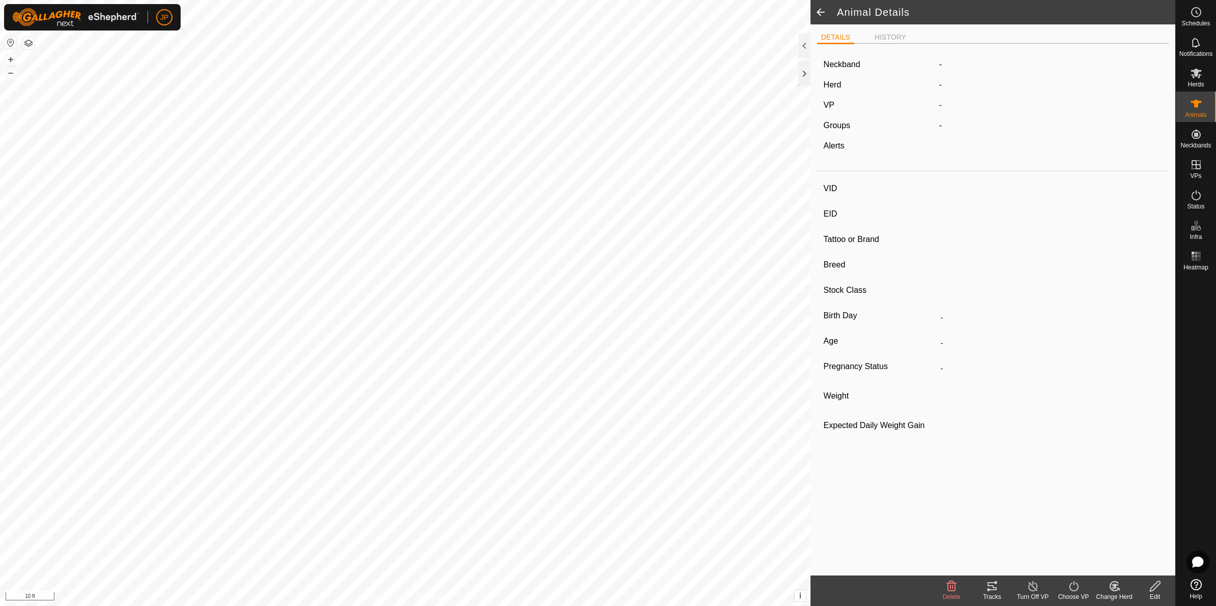
type input "05/2021"
type input "4 years 4 months"
type input "Wet/Lactating"
type input "0 kg"
type input "-"
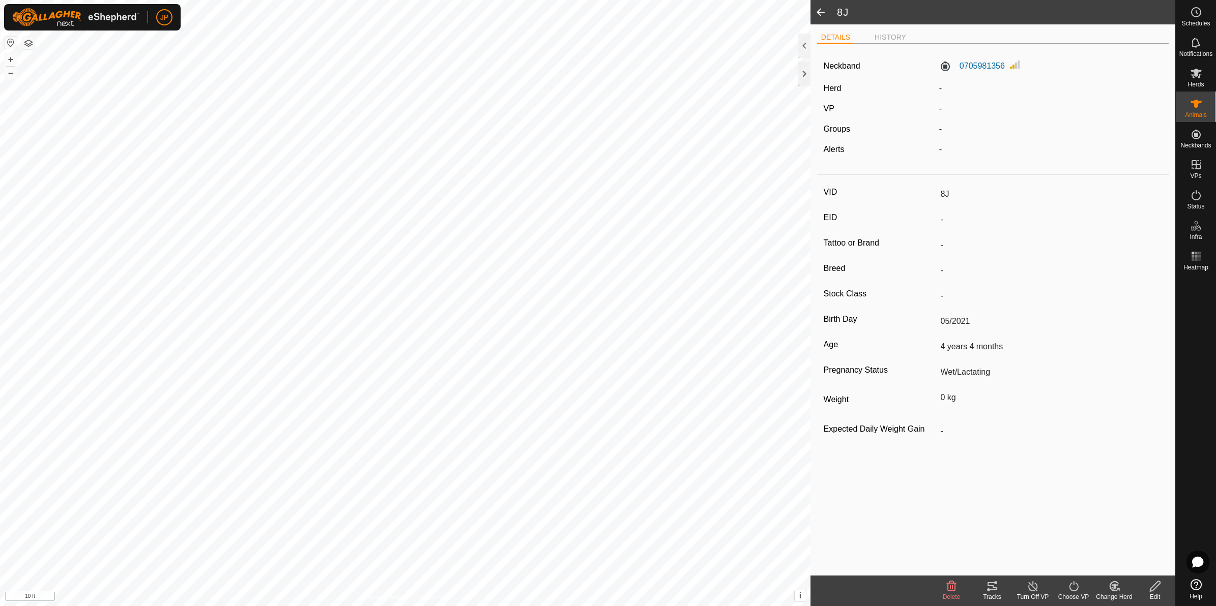
click at [1122, 591] on change-mob-svg-icon at bounding box center [1114, 587] width 41 height 12
click at [1129, 546] on link "Choose Herd..." at bounding box center [1144, 543] width 101 height 20
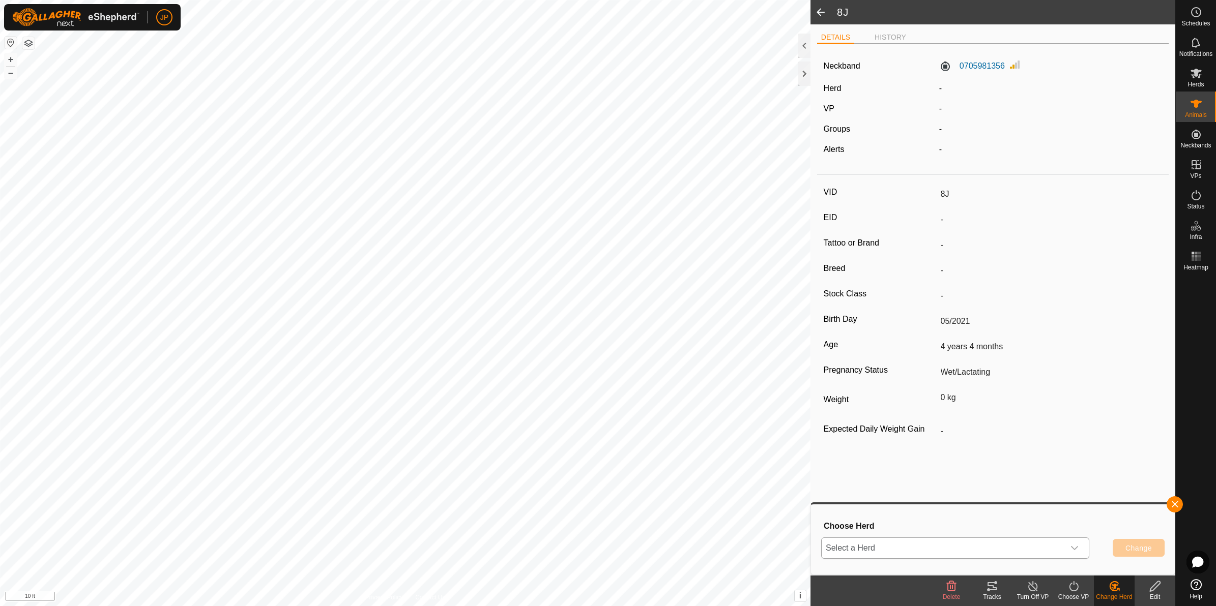
click at [1079, 547] on div "dropdown trigger" at bounding box center [1074, 548] width 20 height 20
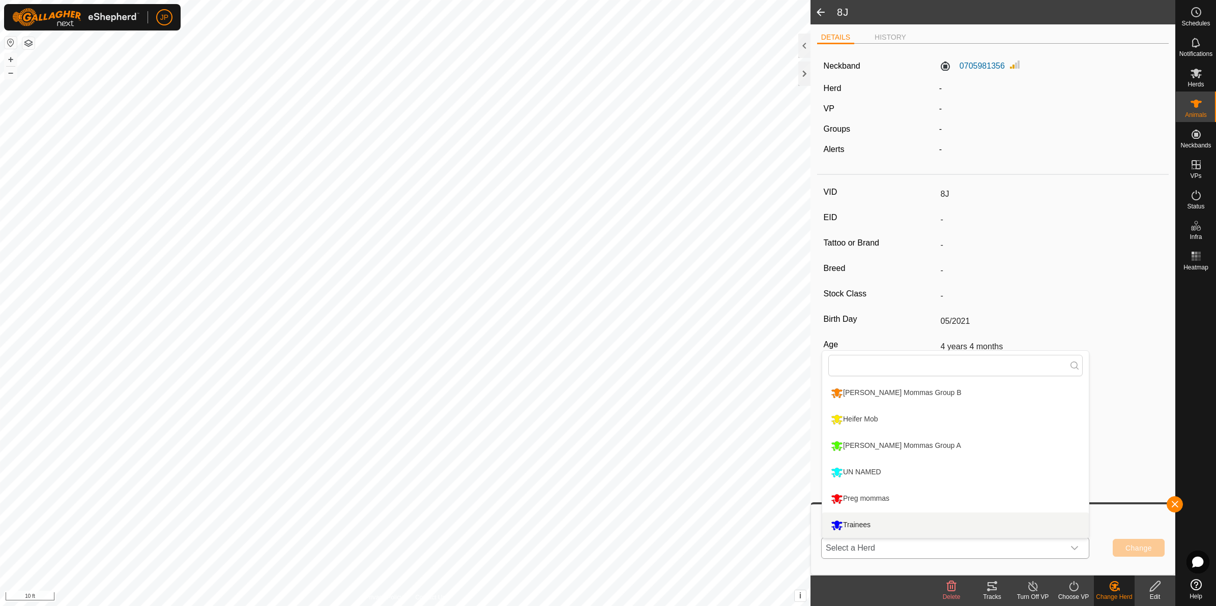
click at [951, 520] on li "Trainees" at bounding box center [955, 525] width 267 height 25
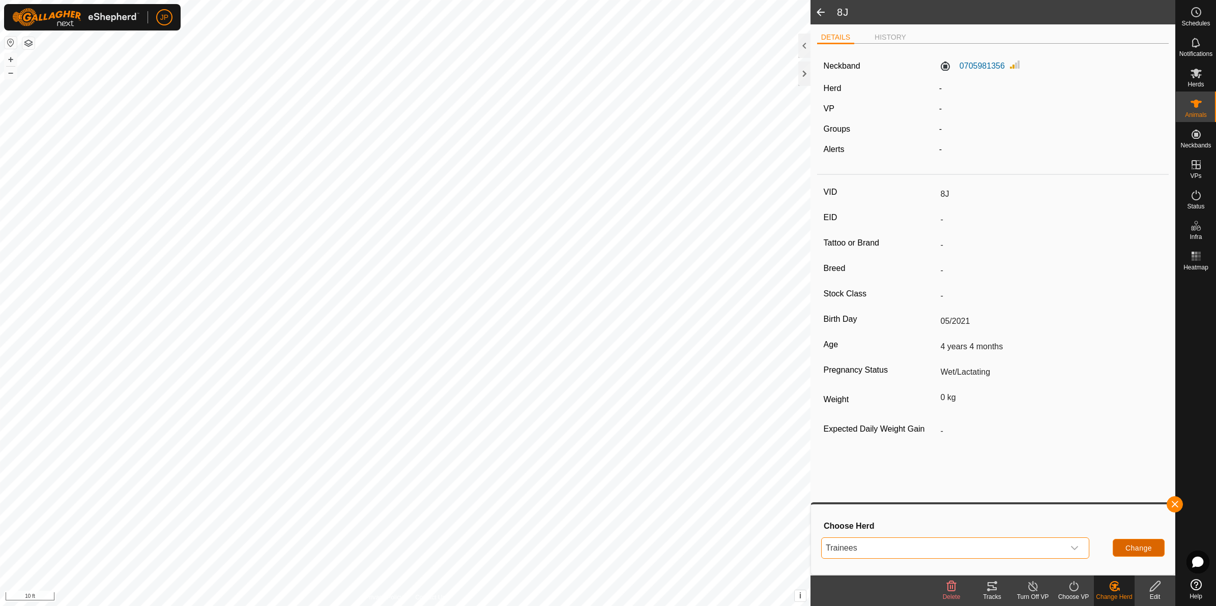
click at [1143, 547] on span "Change" at bounding box center [1138, 548] width 26 height 8
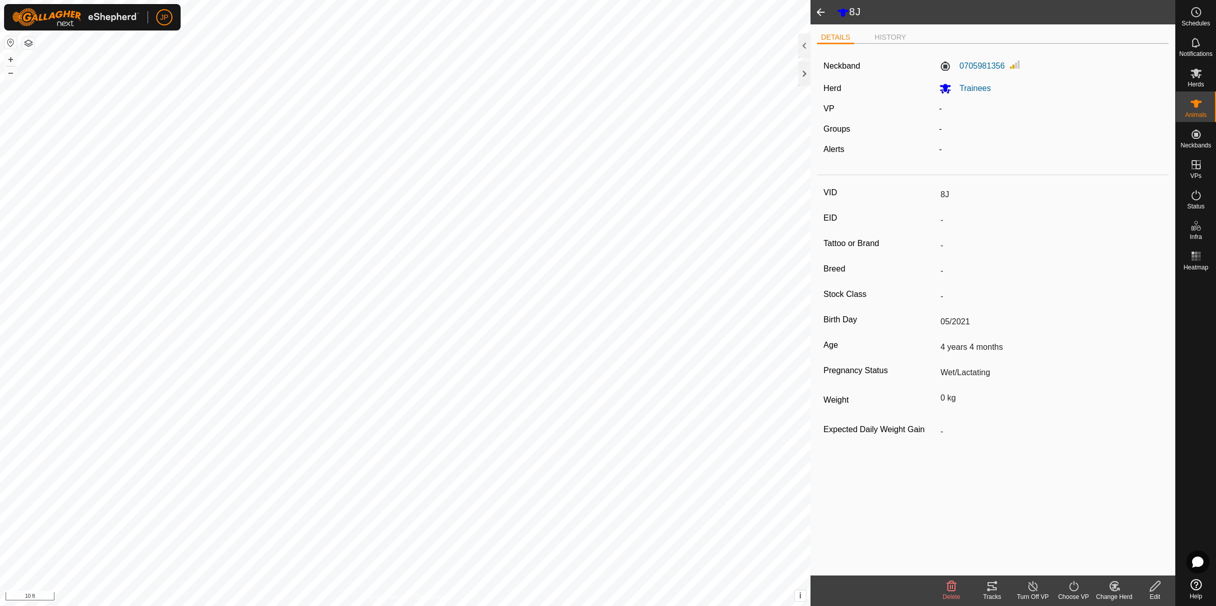
click at [1158, 588] on icon at bounding box center [1155, 587] width 13 height 12
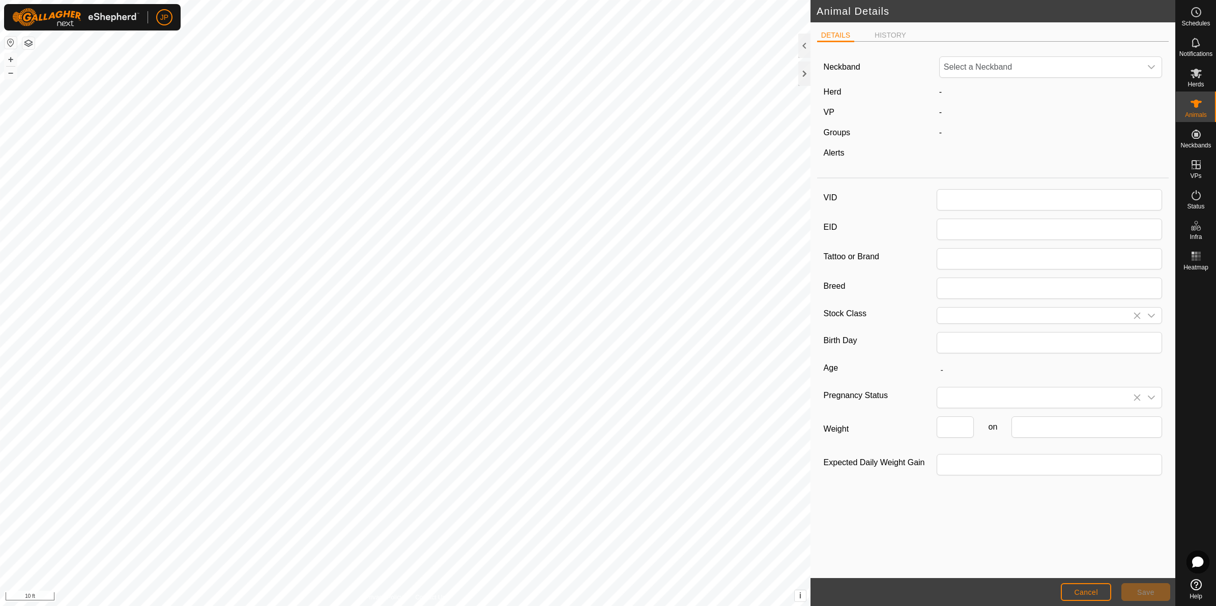
type input "8J"
type input "05/2021"
type input "4 years 4 months"
type input "0"
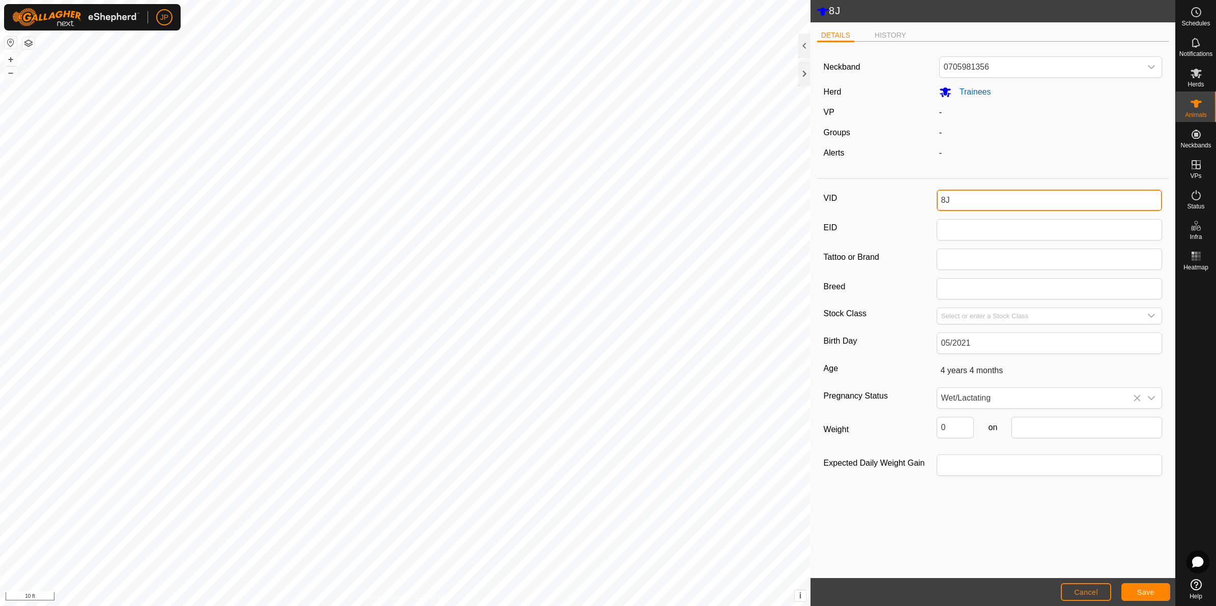
drag, startPoint x: 967, startPoint y: 204, endPoint x: 835, endPoint y: 196, distance: 132.0
click at [836, 196] on div "VID 8J" at bounding box center [993, 200] width 339 height 21
click at [1138, 594] on span "Save" at bounding box center [1145, 593] width 17 height 8
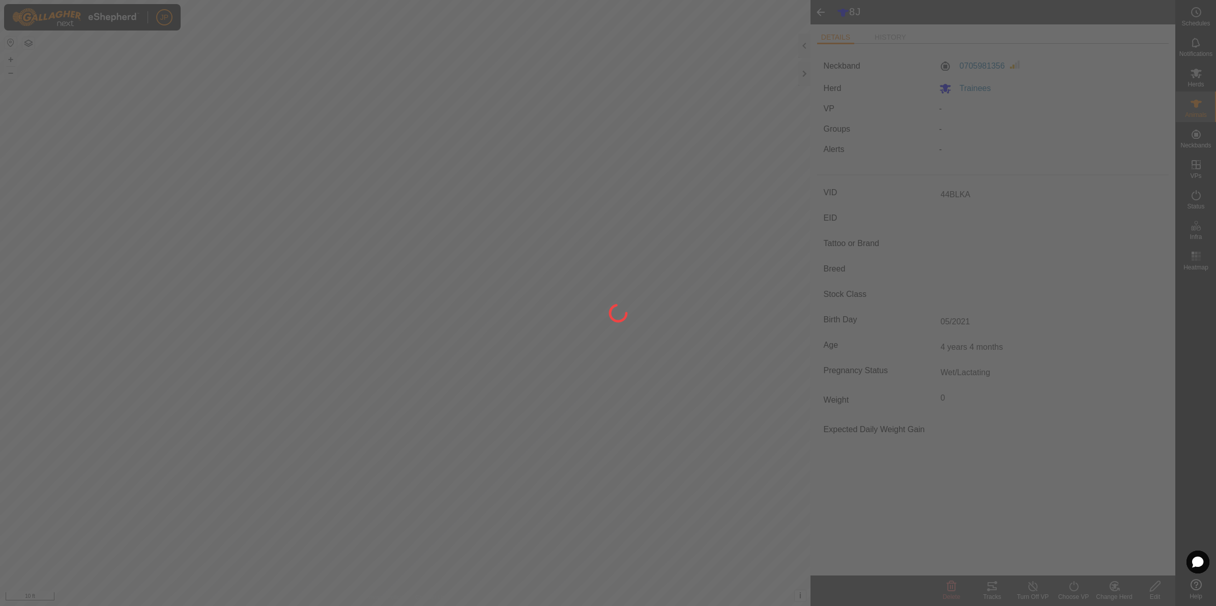
type input "8J"
type input "-"
type input "0 kg"
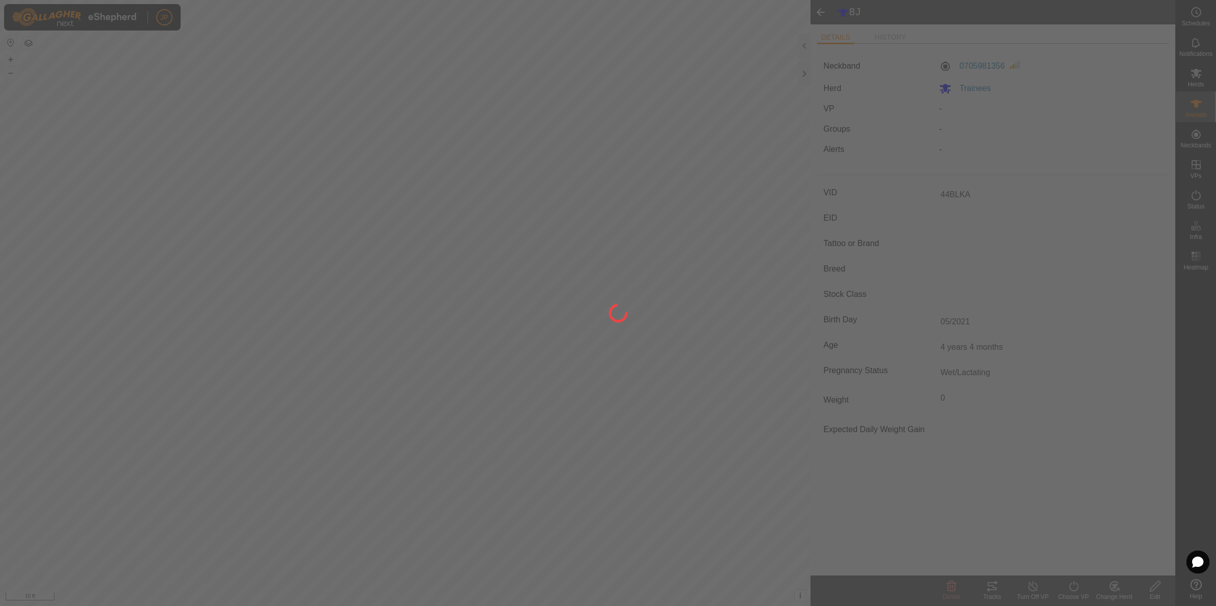
type input "-"
type input "44BLKA"
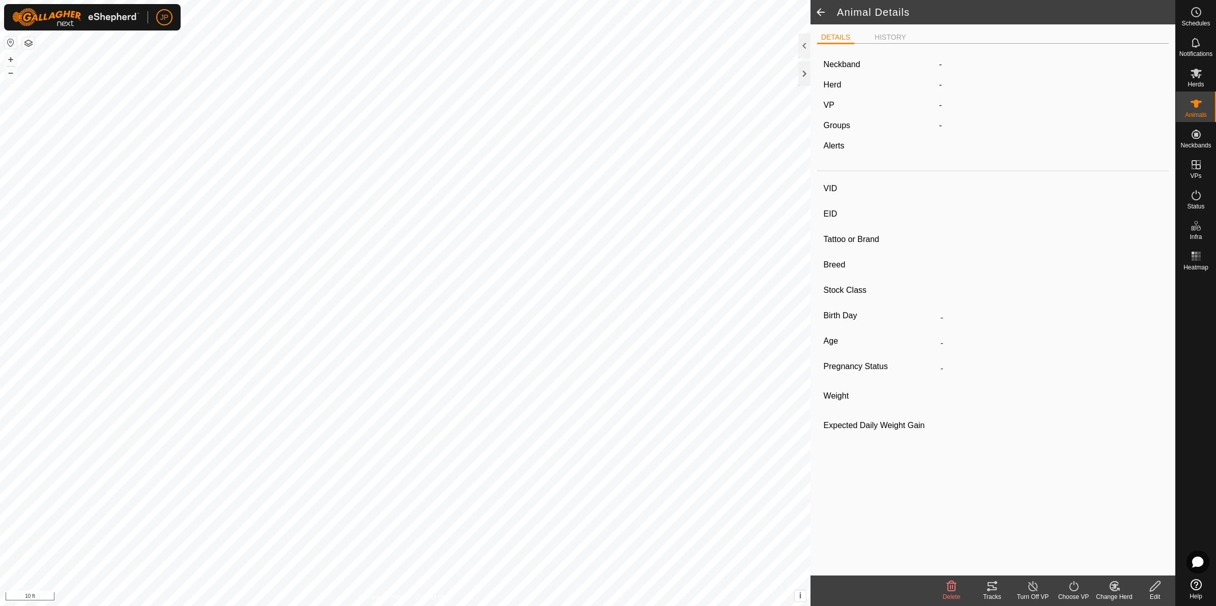
type input "72"
type input "-"
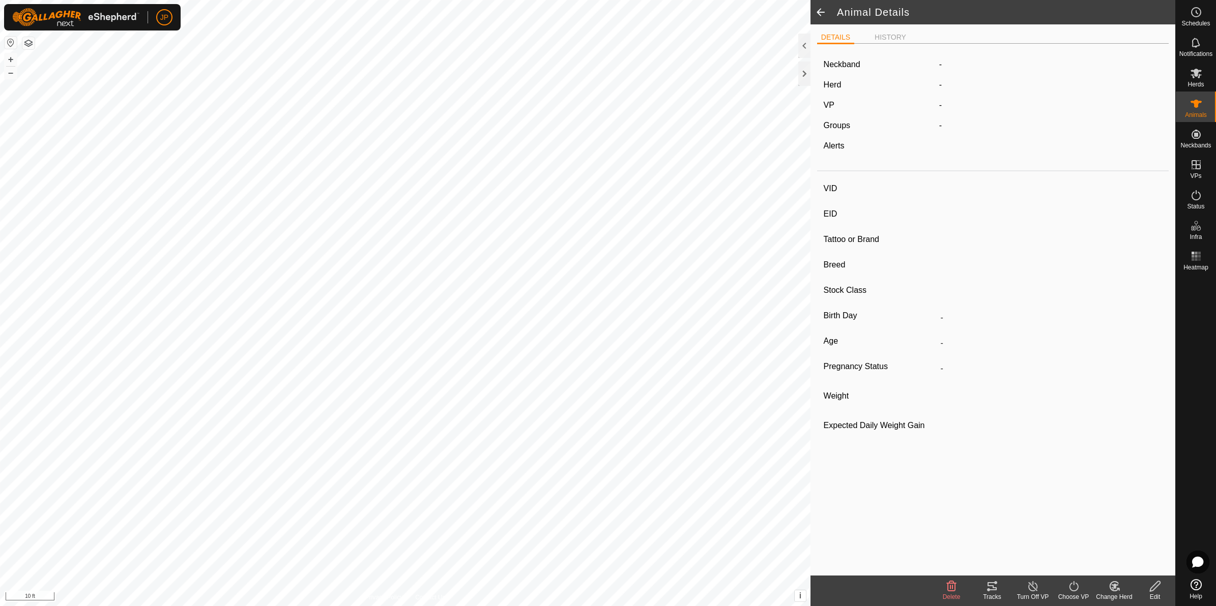
type input "0 kg"
type input "-"
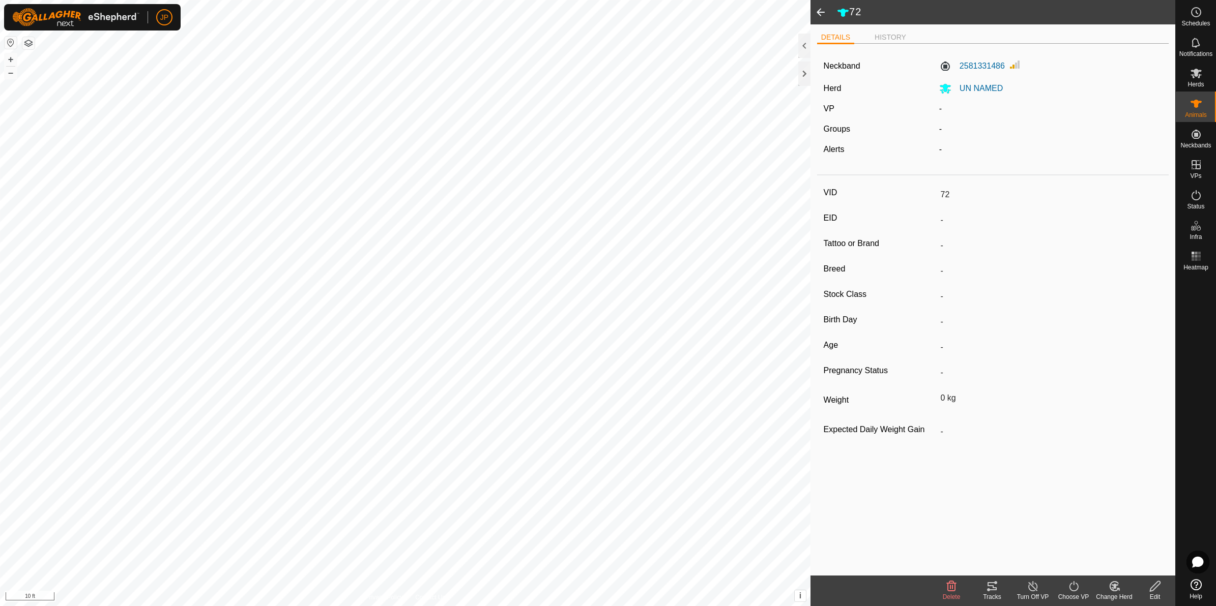
click at [1121, 589] on change-mob-svg-icon at bounding box center [1114, 587] width 41 height 12
click at [1145, 546] on link "Choose Herd..." at bounding box center [1144, 543] width 101 height 20
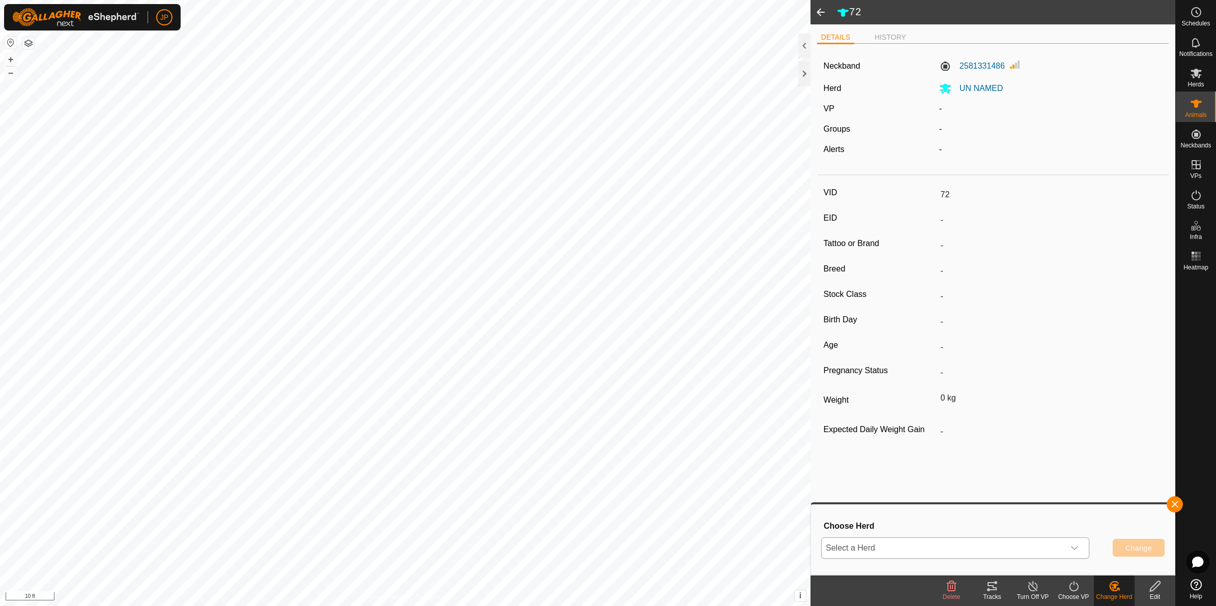
click at [1071, 548] on icon "dropdown trigger" at bounding box center [1074, 548] width 8 height 8
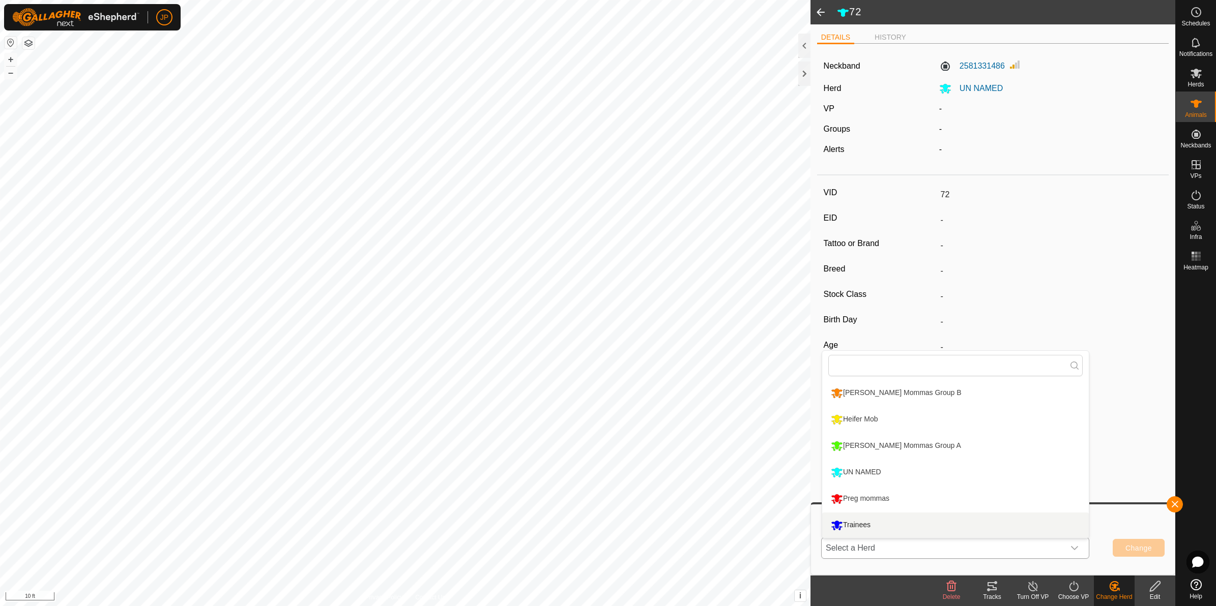
click at [980, 522] on li "Trainees" at bounding box center [955, 525] width 267 height 25
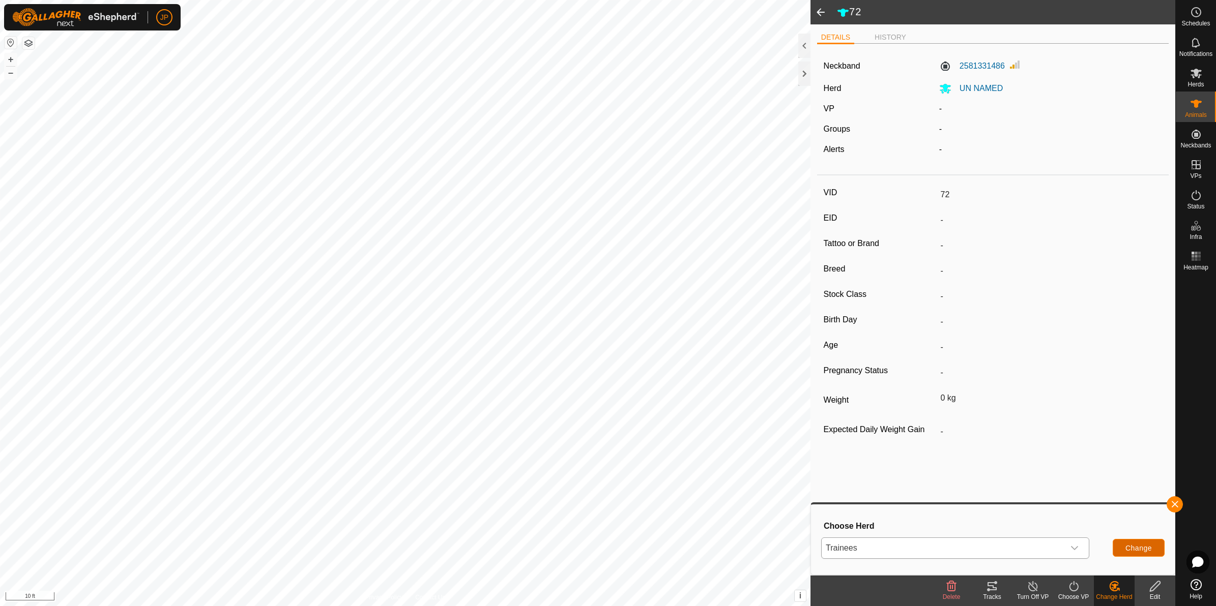
click at [1126, 548] on span "Change" at bounding box center [1138, 548] width 26 height 8
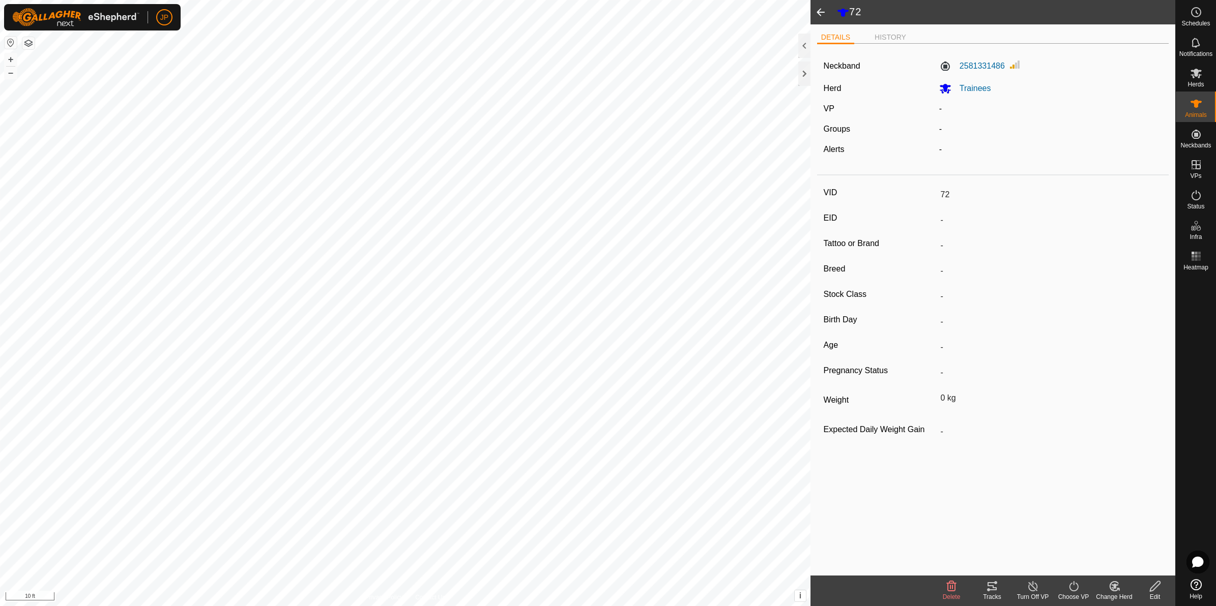
click at [1153, 586] on icon at bounding box center [1155, 587] width 10 height 10
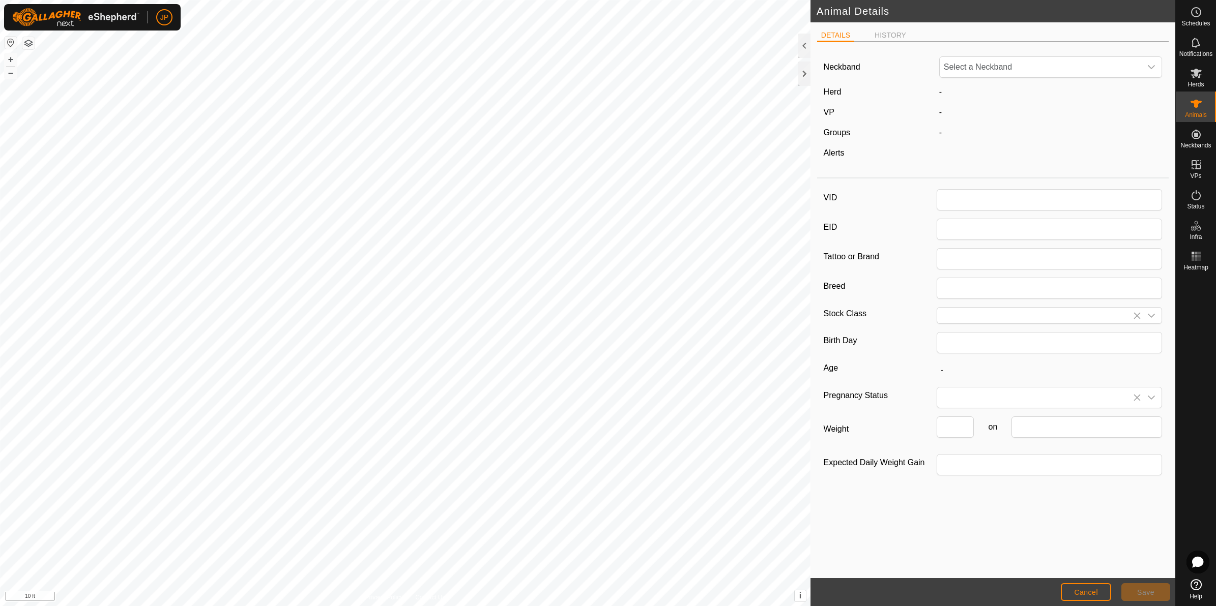
type input "72"
type input "0"
drag, startPoint x: 965, startPoint y: 201, endPoint x: 860, endPoint y: 209, distance: 104.6
click at [870, 204] on div "VID 72" at bounding box center [993, 200] width 339 height 21
click at [1146, 601] on button "Save" at bounding box center [1145, 593] width 49 height 18
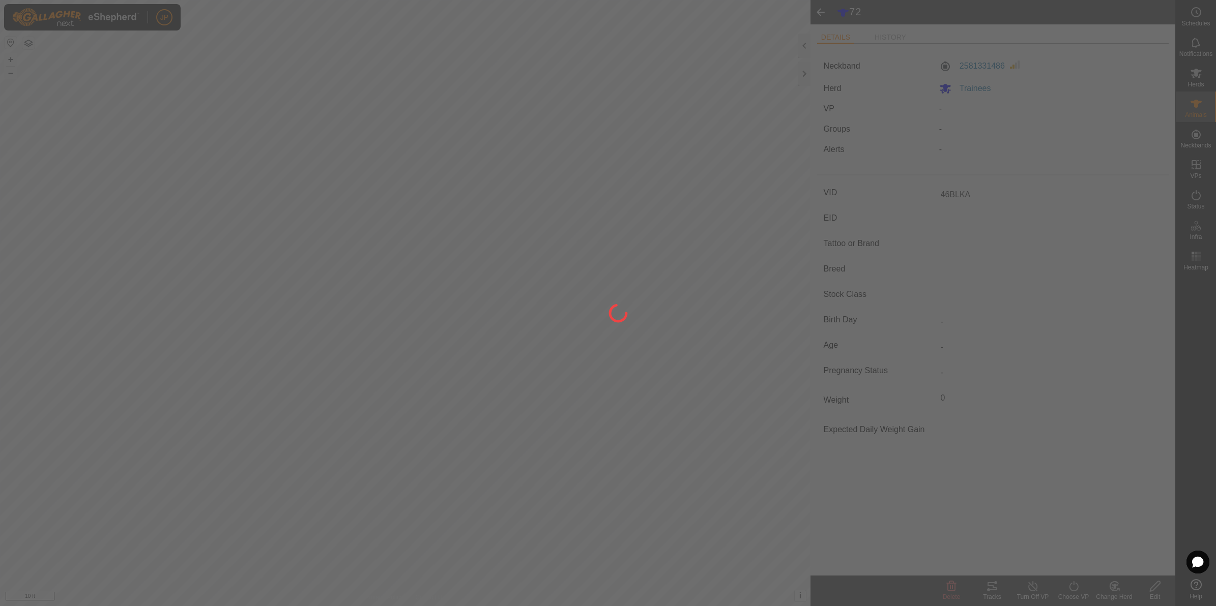
type input "72"
type input "-"
type input "0 kg"
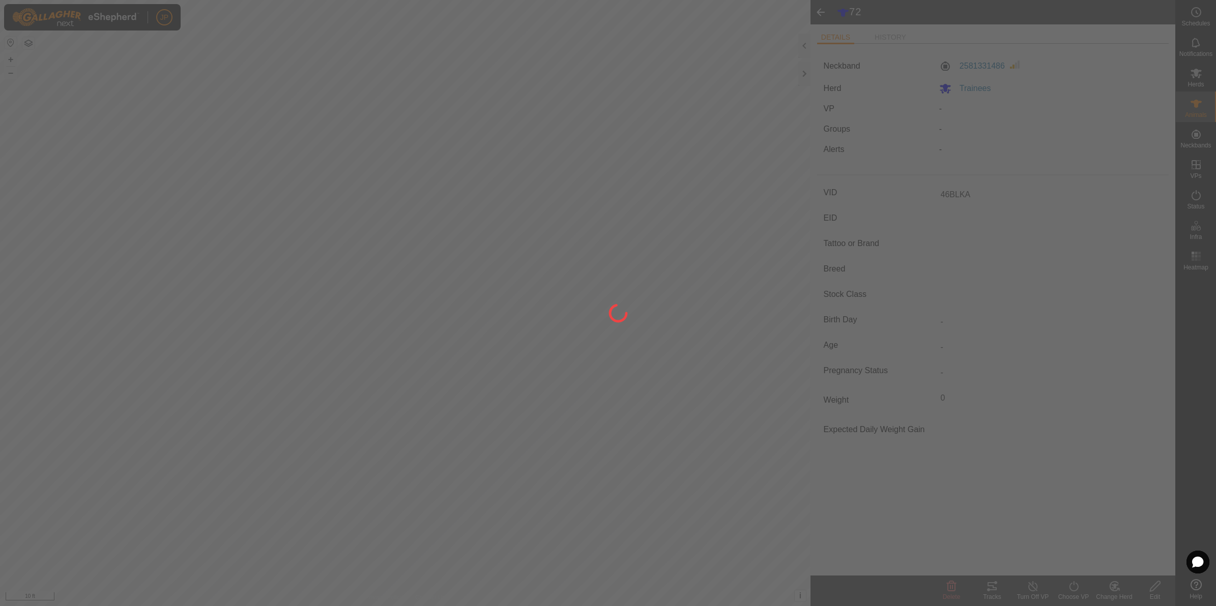
type input "-"
type input "46BLKA"
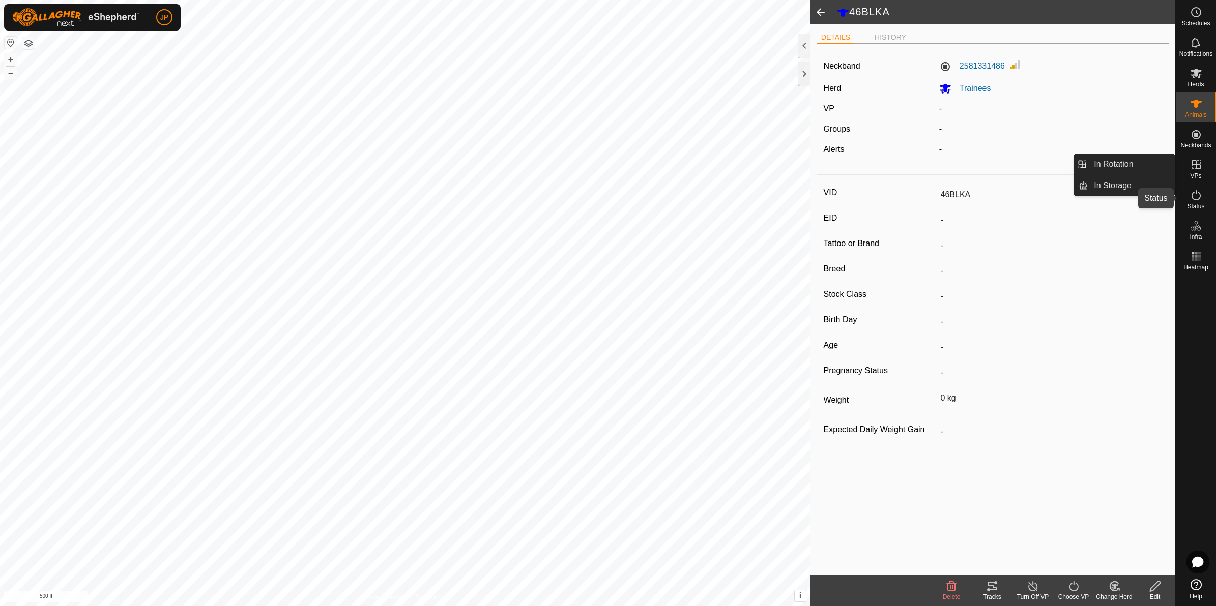
click at [1201, 204] on span "Status" at bounding box center [1195, 207] width 17 height 6
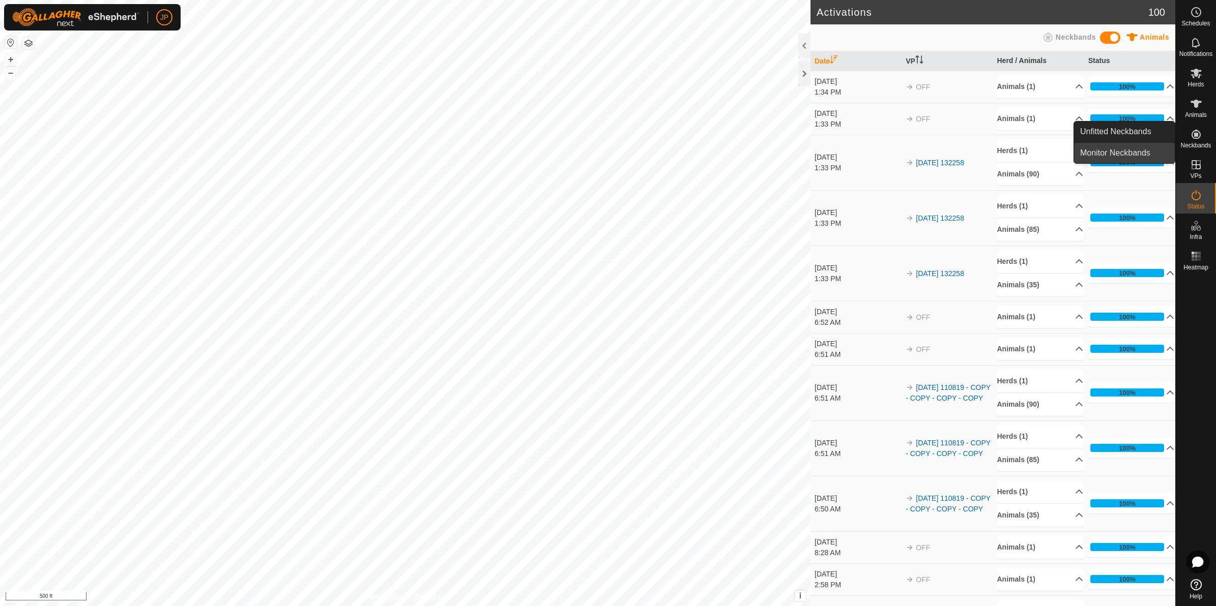
click at [1160, 155] on link "Monitor Neckbands" at bounding box center [1124, 153] width 101 height 20
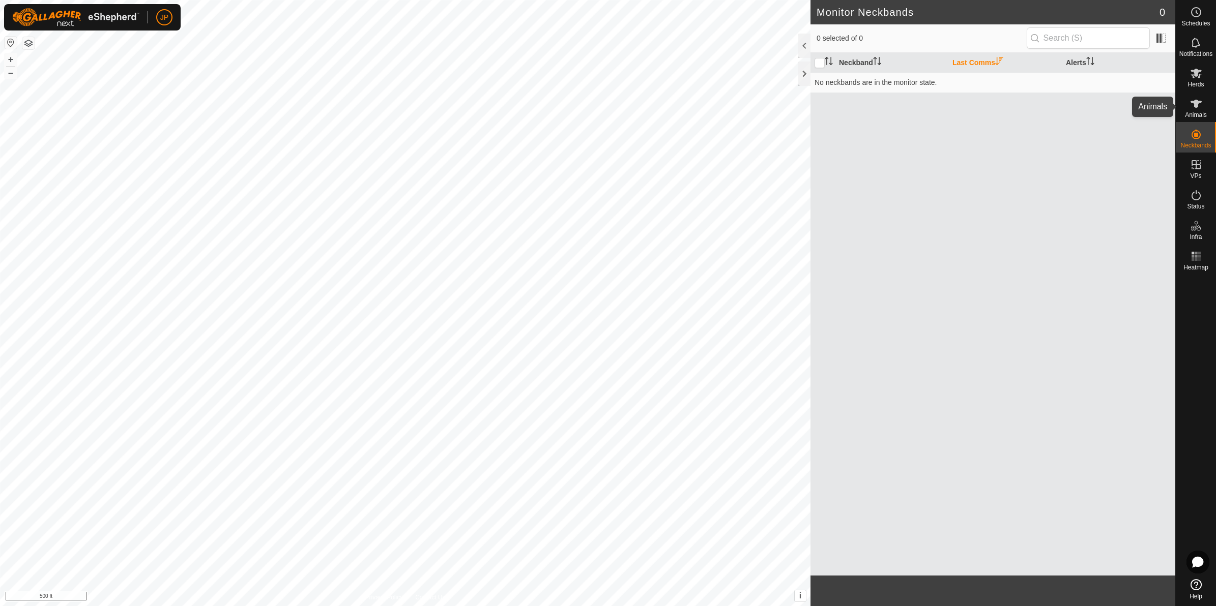
click at [1201, 104] on icon at bounding box center [1196, 104] width 12 height 12
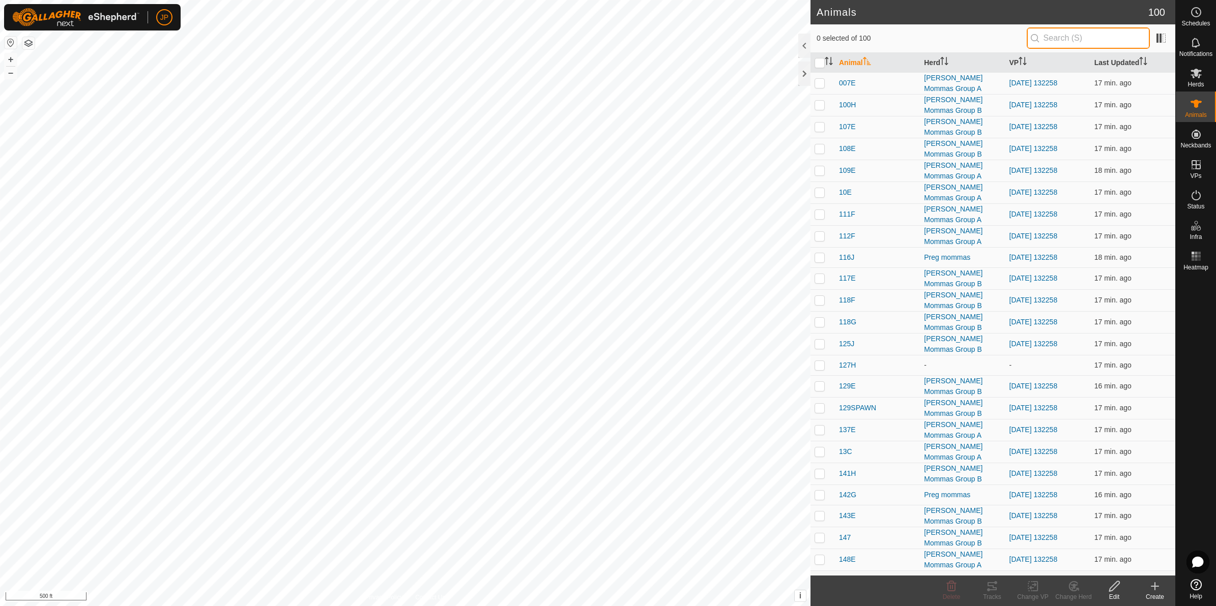
click at [1074, 40] on input "text" at bounding box center [1088, 37] width 123 height 21
click at [1200, 139] on icon at bounding box center [1196, 134] width 12 height 12
click at [1148, 141] on link "Unfitted Neckbands" at bounding box center [1124, 132] width 101 height 20
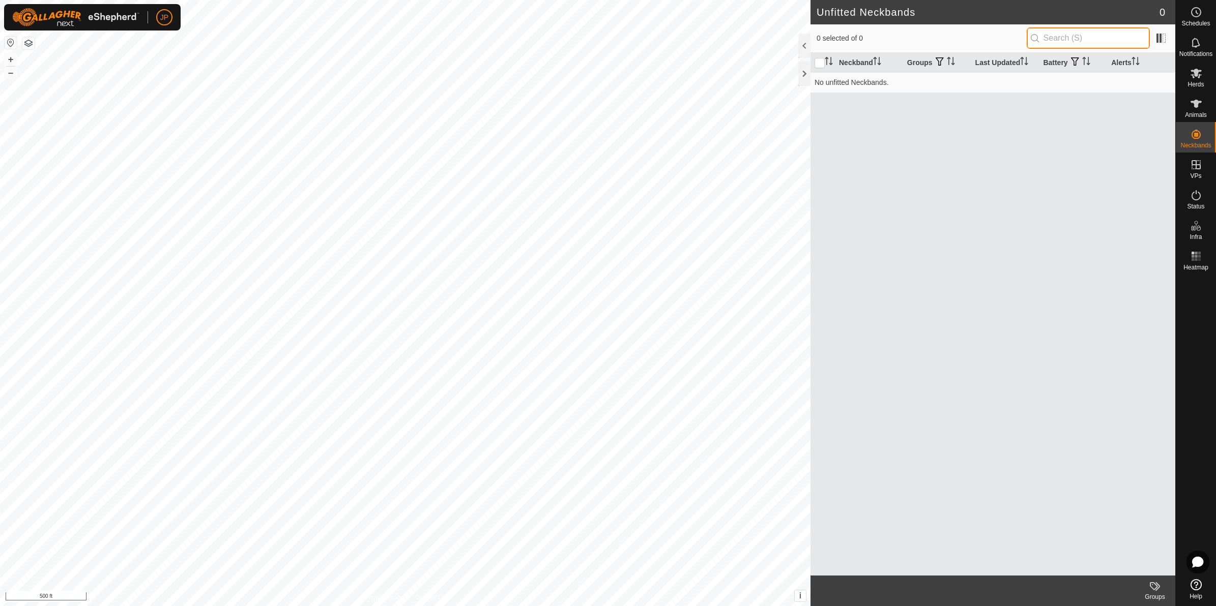
click at [1106, 42] on input "text" at bounding box center [1088, 37] width 123 height 21
type input "194"
click at [1197, 79] on icon at bounding box center [1196, 73] width 12 height 12
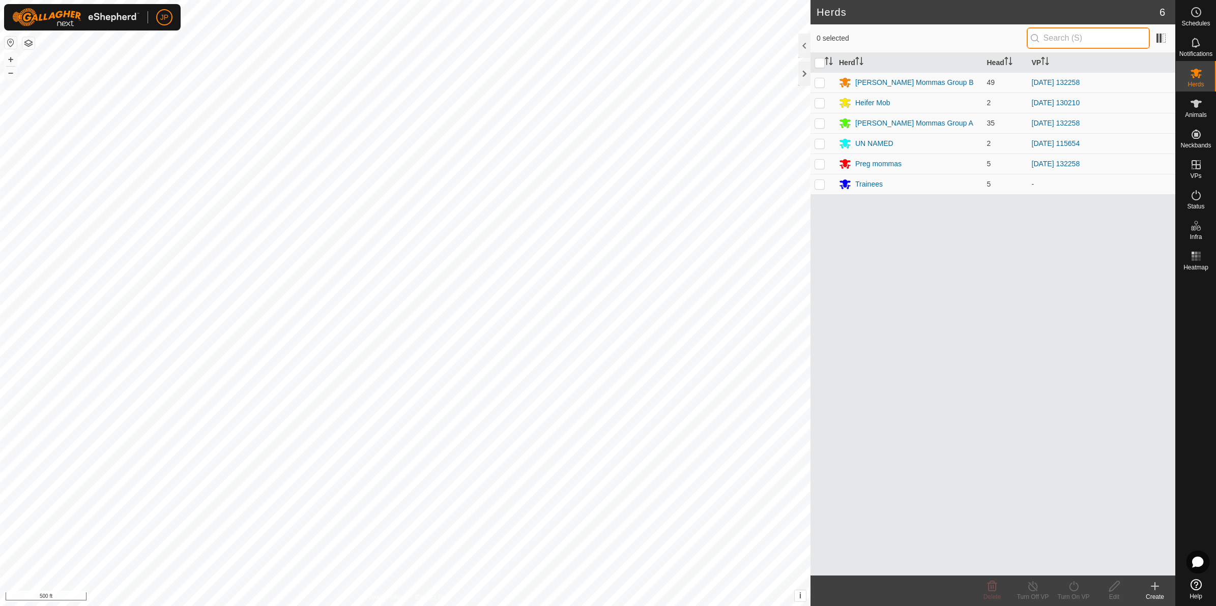
click at [1097, 44] on input "text" at bounding box center [1088, 37] width 123 height 21
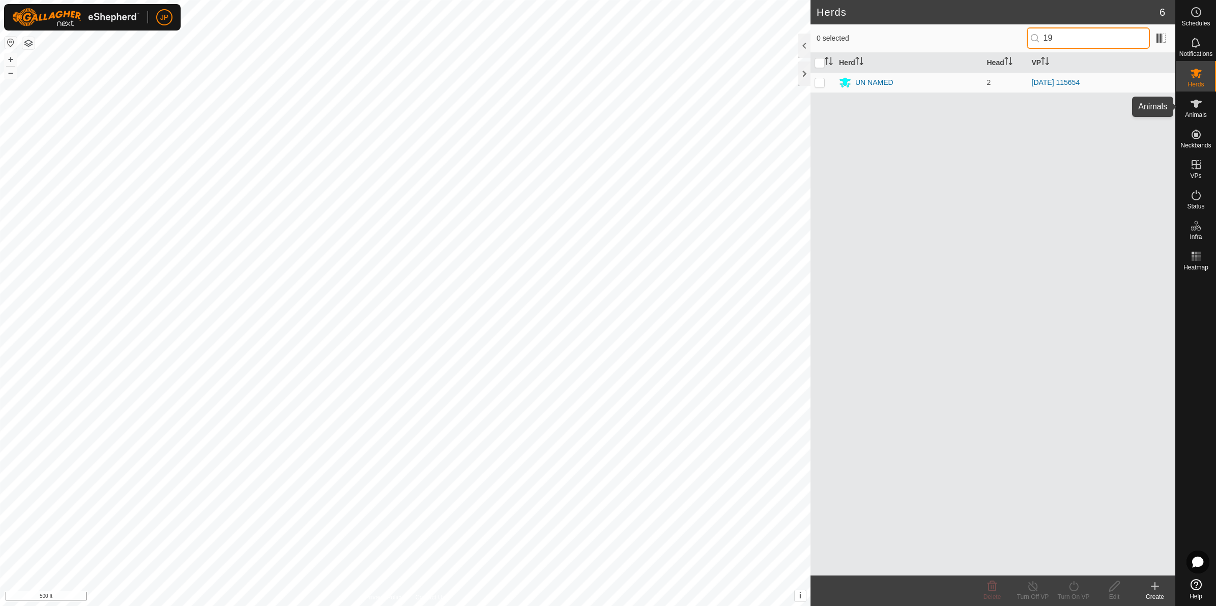
type input "19"
click at [1196, 110] on es-animals-svg-icon at bounding box center [1196, 104] width 18 height 16
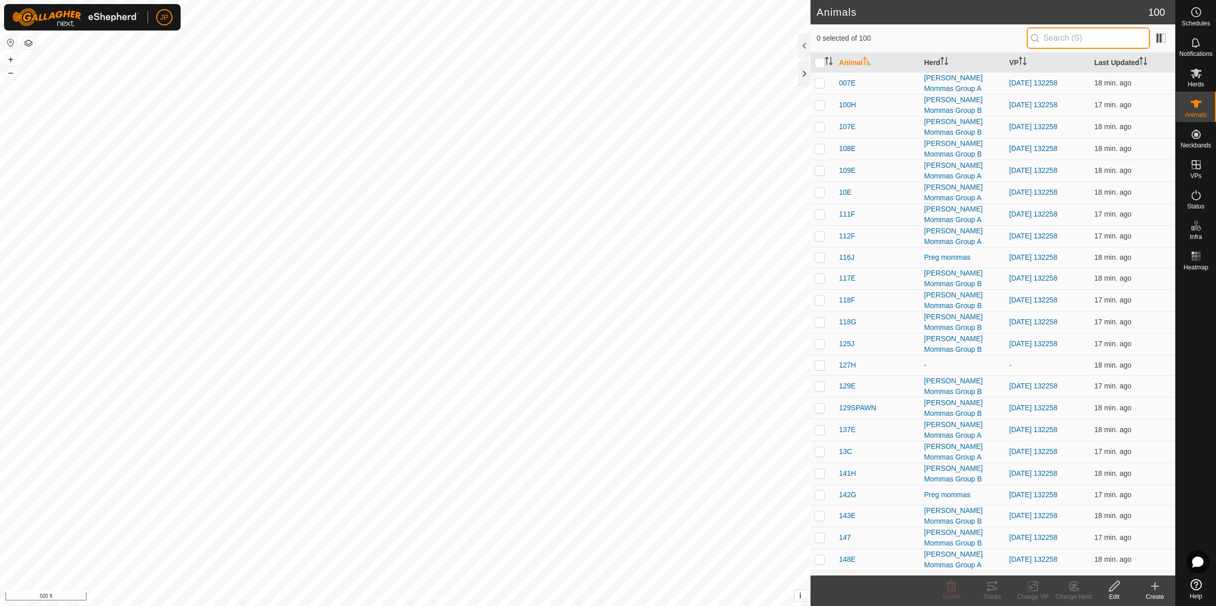
click at [1082, 42] on input "text" at bounding box center [1088, 37] width 123 height 21
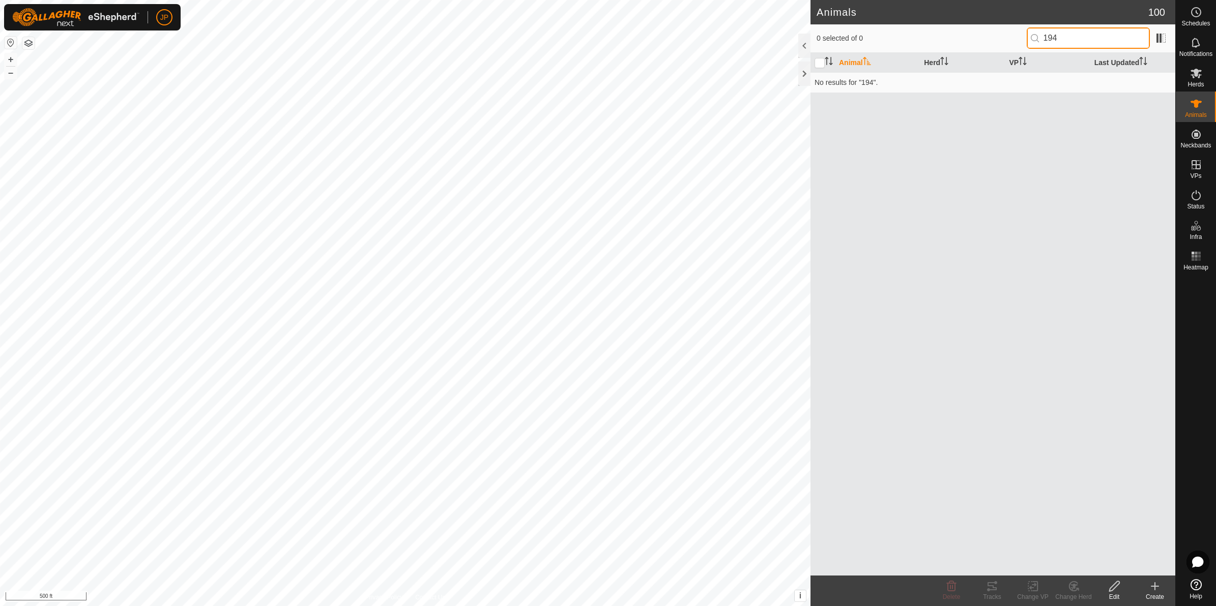
type input "194"
drag, startPoint x: 1201, startPoint y: 104, endPoint x: 1201, endPoint y: 117, distance: 12.7
click at [1201, 104] on icon at bounding box center [1196, 104] width 12 height 12
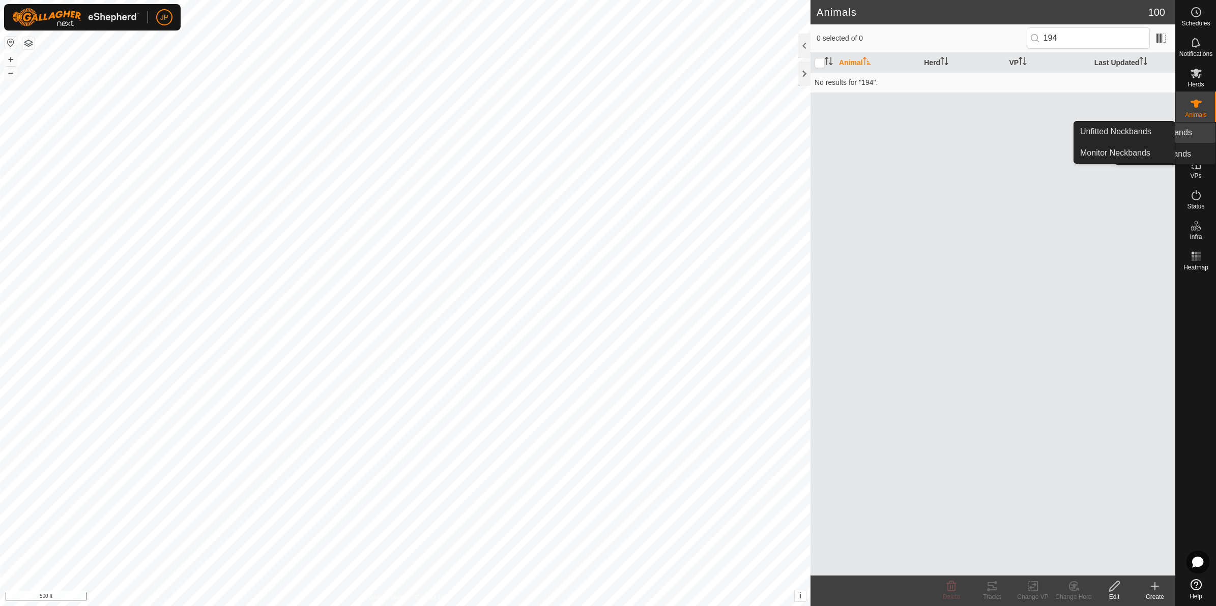
click at [1198, 140] on icon at bounding box center [1196, 134] width 12 height 12
click at [1118, 581] on icon at bounding box center [1114, 587] width 13 height 12
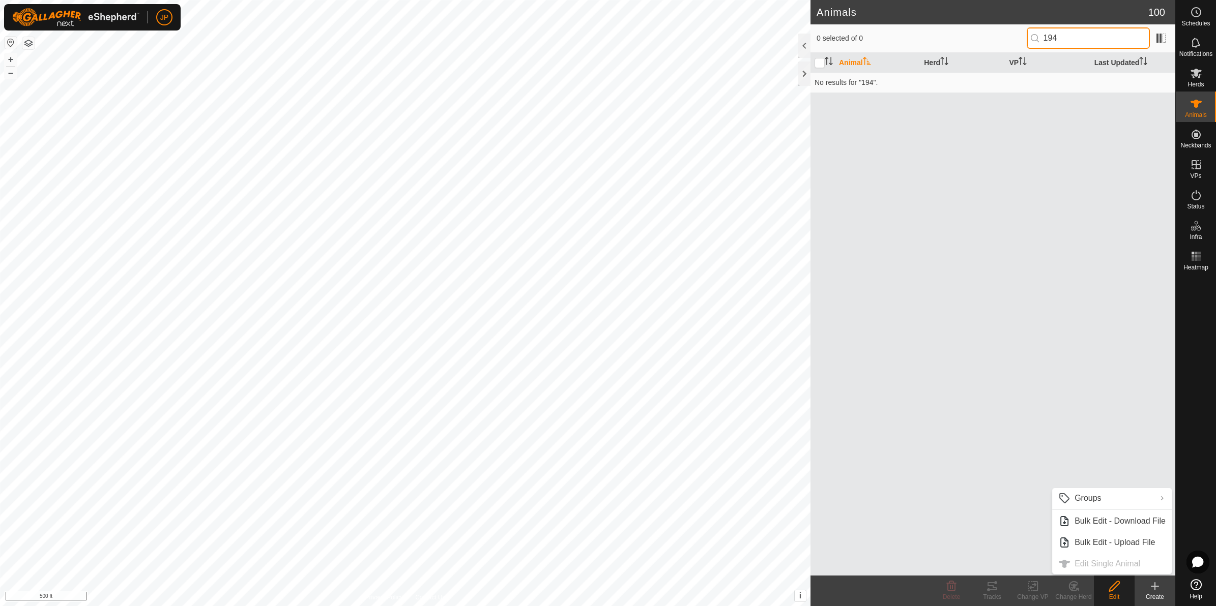
drag, startPoint x: 1104, startPoint y: 32, endPoint x: 986, endPoint y: 36, distance: 118.6
click at [988, 36] on div "0 selected of 0 194" at bounding box center [993, 37] width 353 height 21
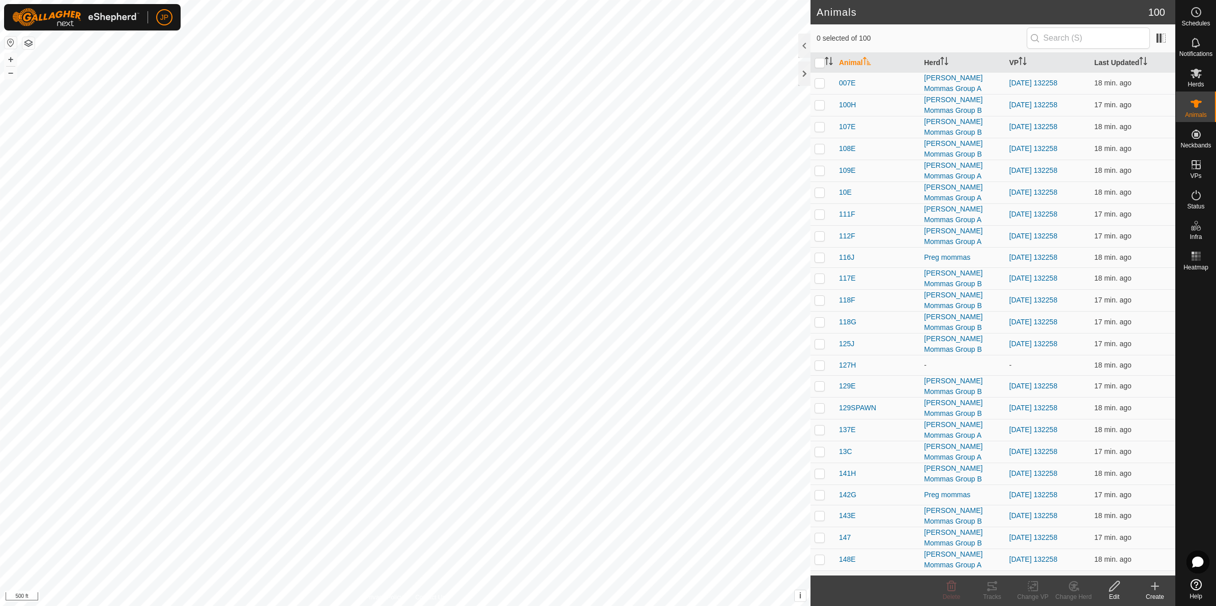
click at [845, 606] on html "JP Schedules Notifications Herds Animals Neckbands VPs Status Infra Heatmap Hel…" at bounding box center [608, 303] width 1216 height 606
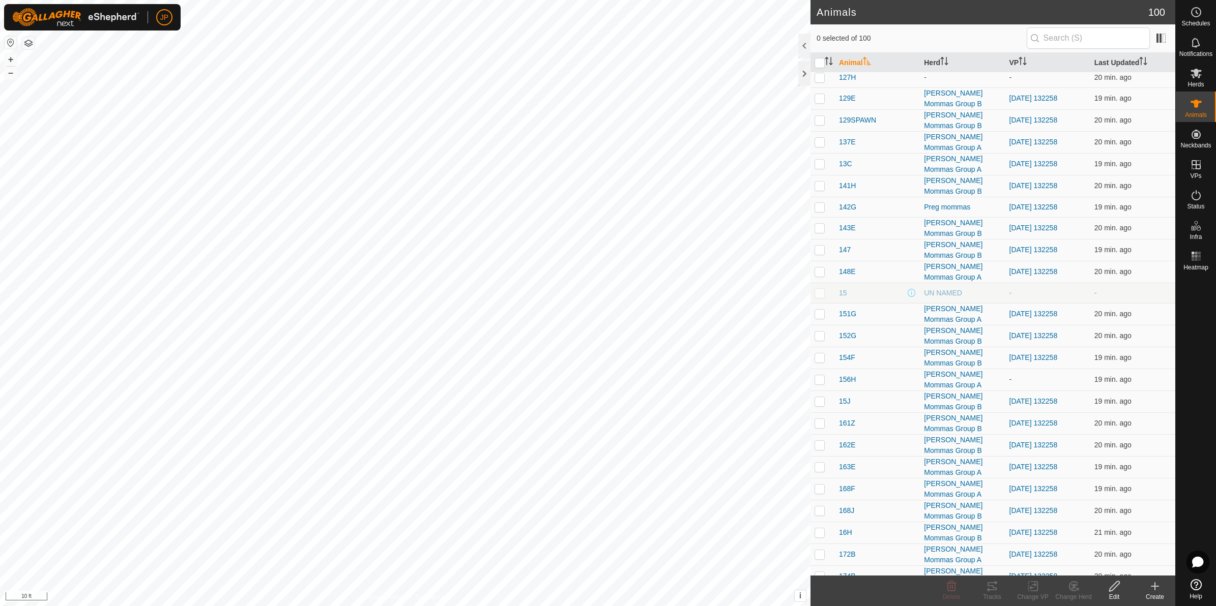
scroll to position [271, 0]
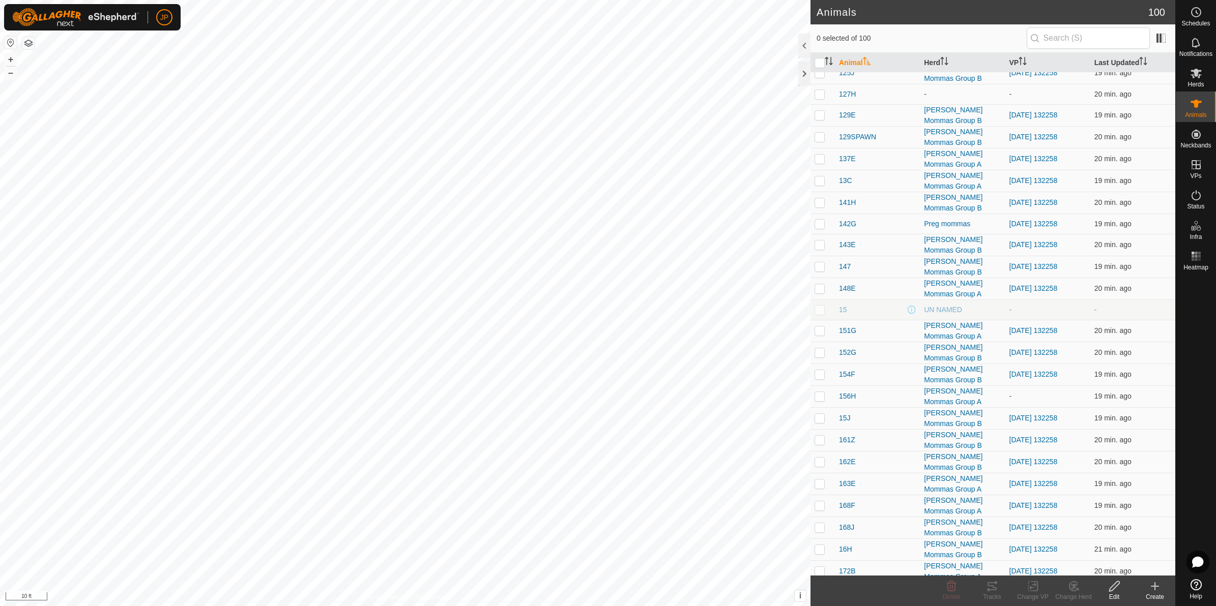
click at [817, 316] on td at bounding box center [822, 310] width 24 height 20
checkbox input "true"
click at [909, 312] on span at bounding box center [912, 310] width 8 height 8
click at [931, 311] on div "UN NAMED" at bounding box center [962, 310] width 77 height 11
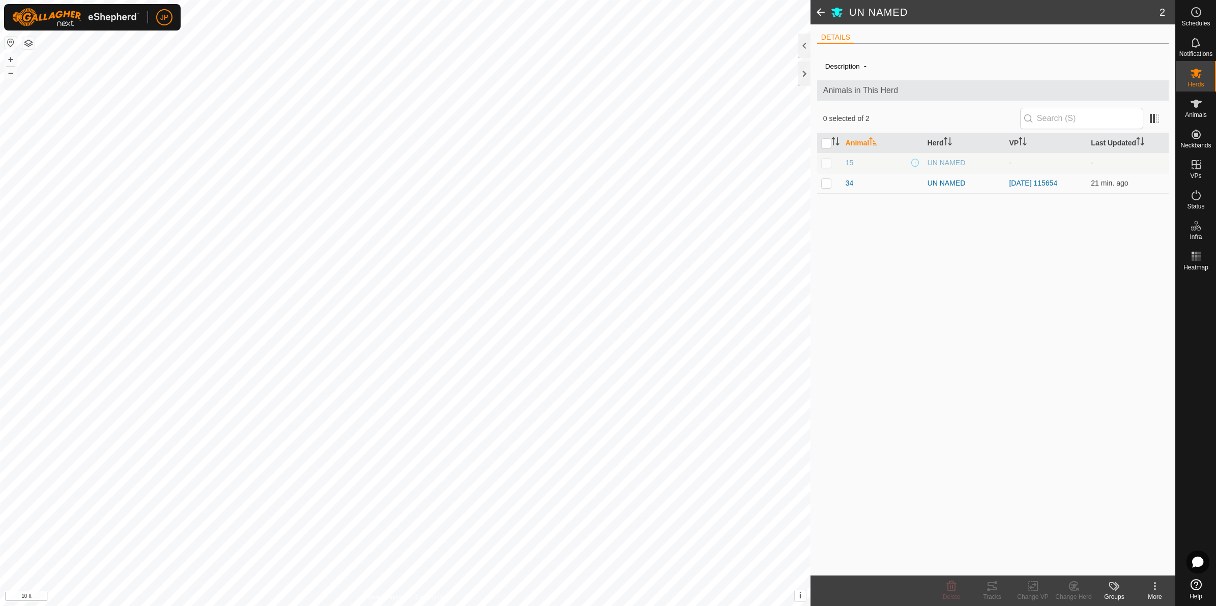
click at [848, 166] on span "15" at bounding box center [850, 163] width 8 height 11
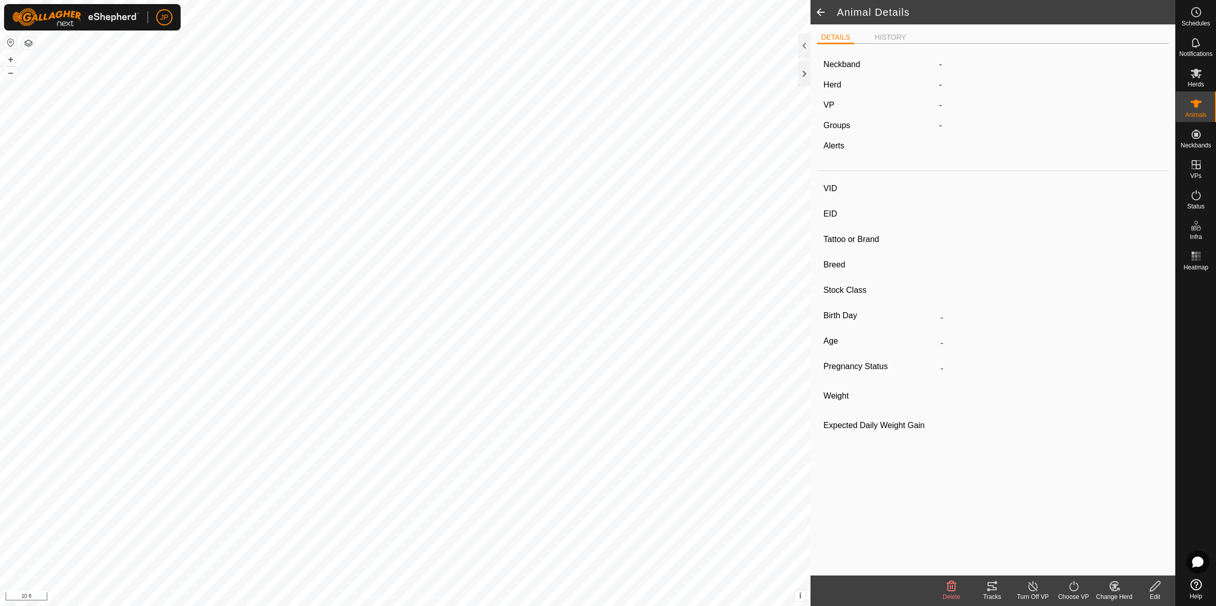
type input "15"
type input "-"
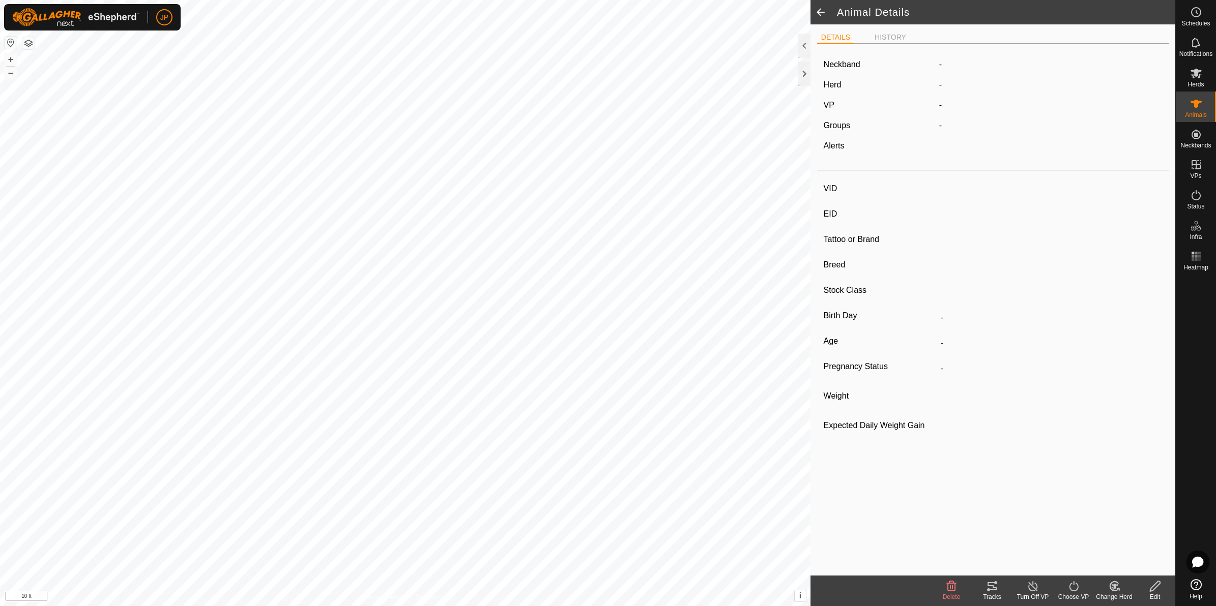
type input "0 kg"
type input "-"
click at [817, 13] on span at bounding box center [820, 12] width 20 height 24
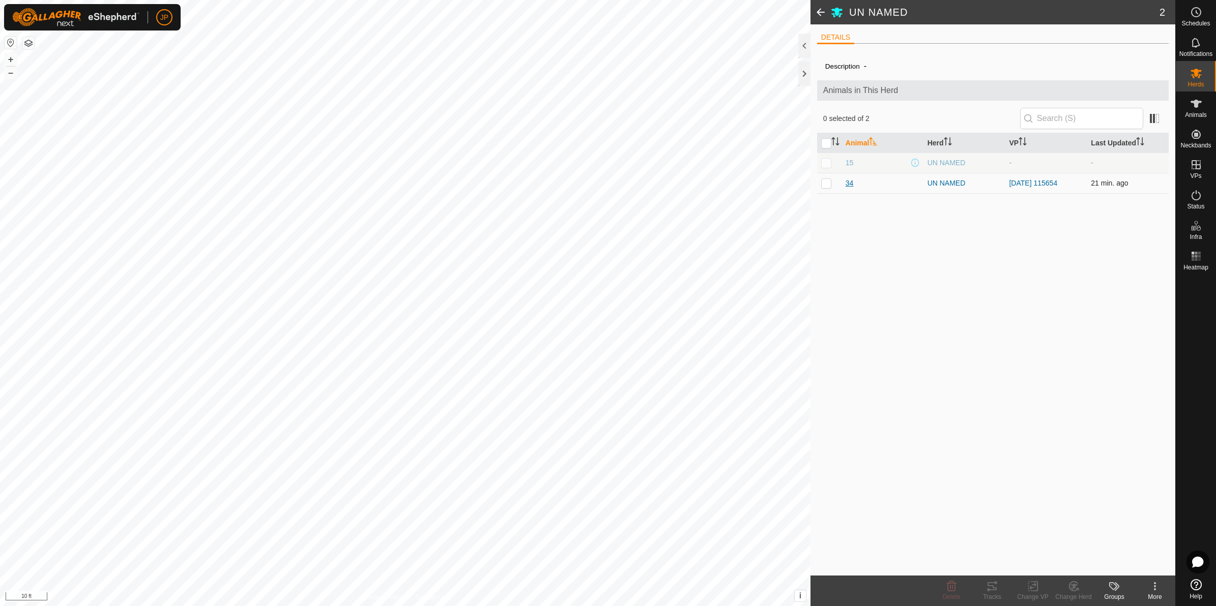
click at [852, 183] on span "34" at bounding box center [850, 183] width 8 height 11
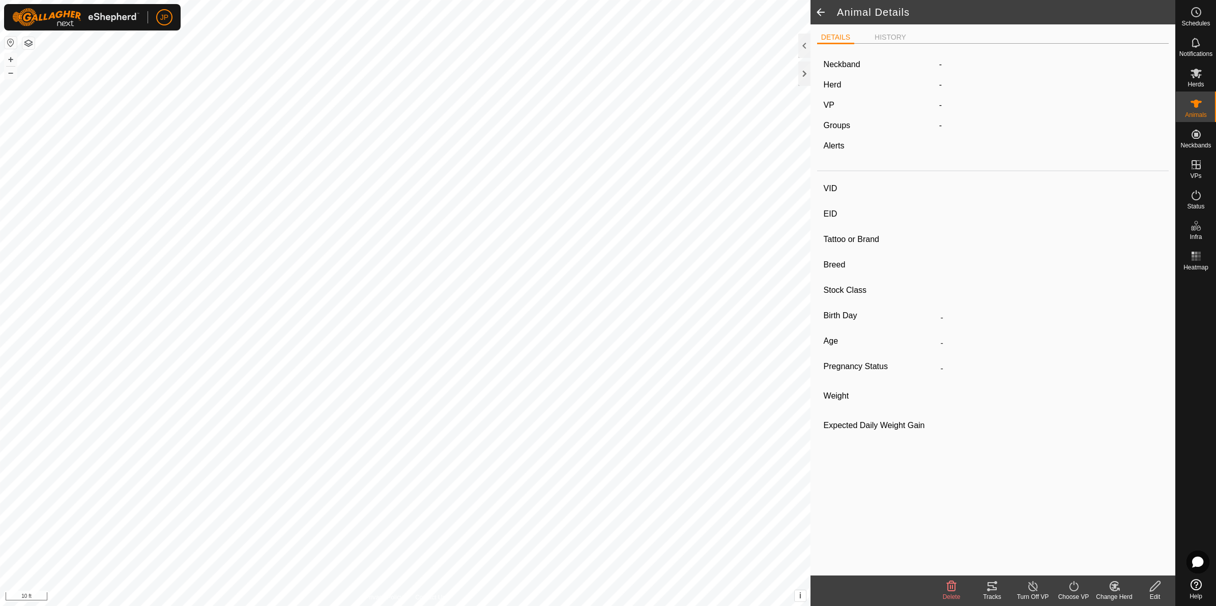
type input "34"
type input "-"
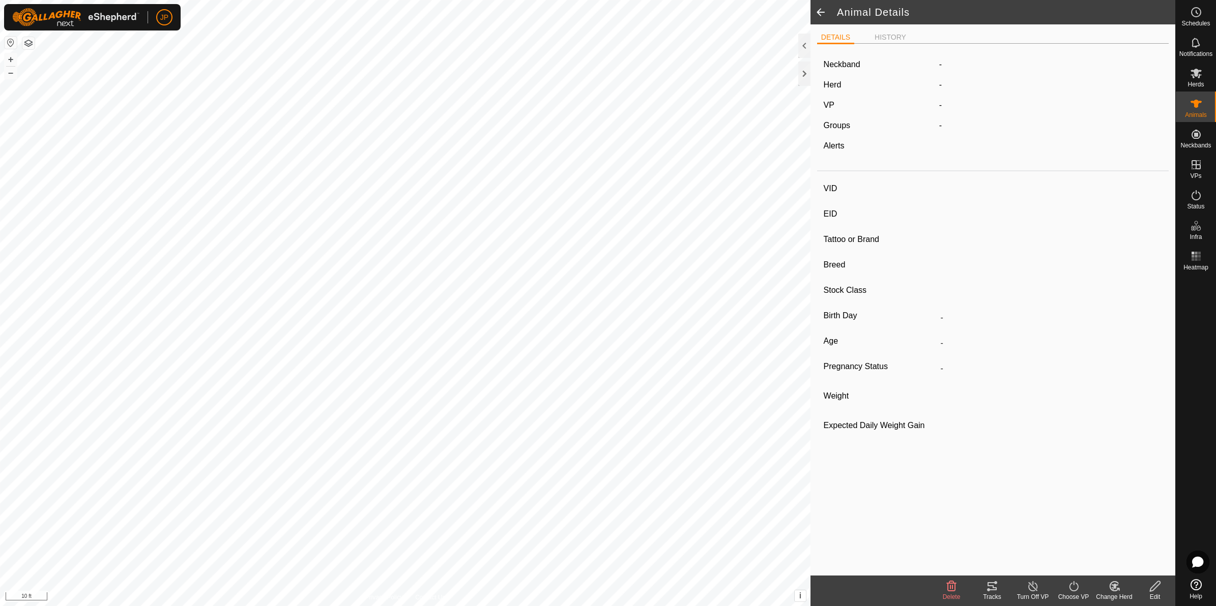
type input "0 kg"
type input "-"
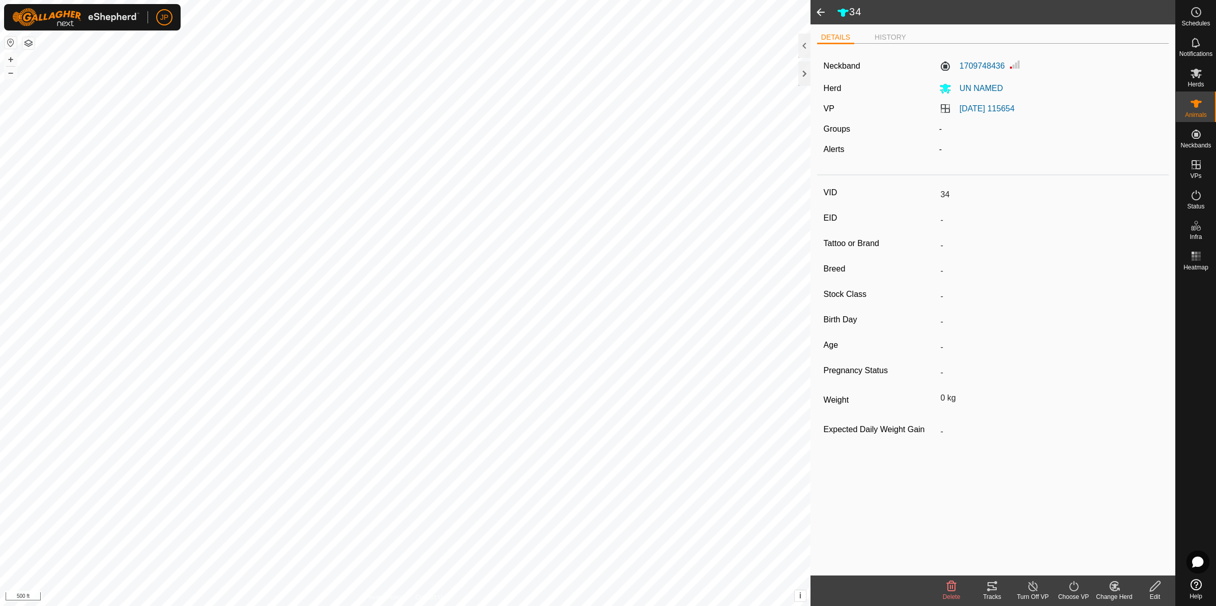
click at [699, 606] on html "JP Schedules Notifications Herds Animals Neckbands VPs Status Infra Heatmap Hel…" at bounding box center [608, 303] width 1216 height 606
click at [1140, 135] on link "Unfitted Neckbands" at bounding box center [1124, 132] width 101 height 20
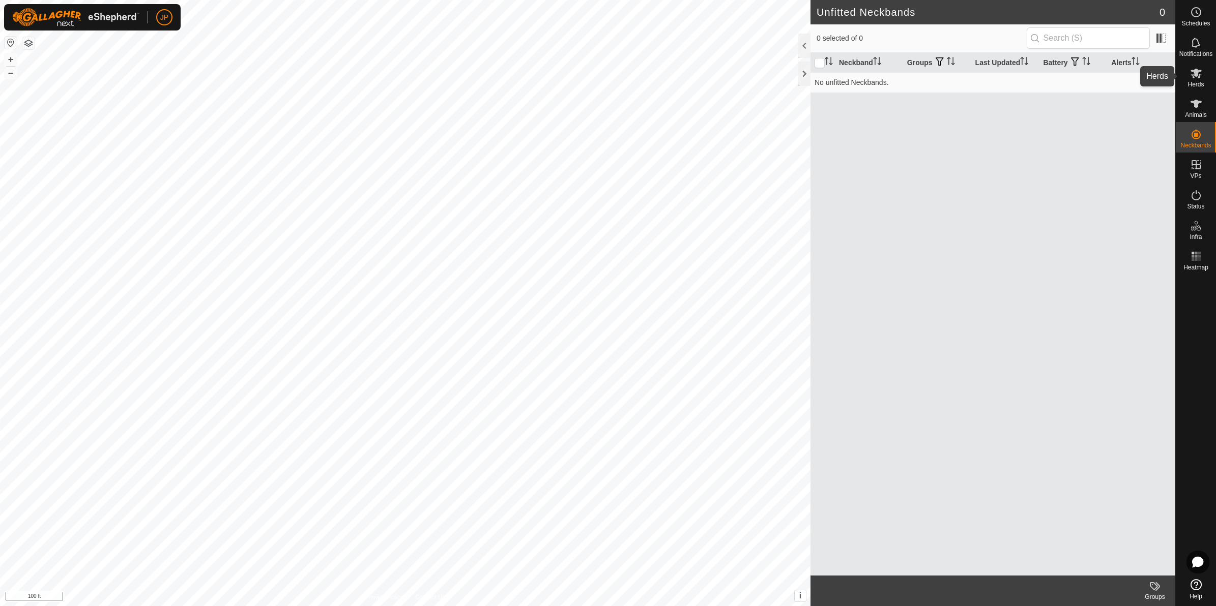
drag, startPoint x: 1195, startPoint y: 90, endPoint x: 1195, endPoint y: 96, distance: 5.6
click at [1195, 96] on nav "Schedules Notifications Herds Animals Neckbands VPs Status Infra Heatmap Help" at bounding box center [1196, 303] width 40 height 606
drag, startPoint x: 1195, startPoint y: 96, endPoint x: 1195, endPoint y: 110, distance: 14.8
click at [1195, 110] on es-animals-svg-icon at bounding box center [1196, 104] width 18 height 16
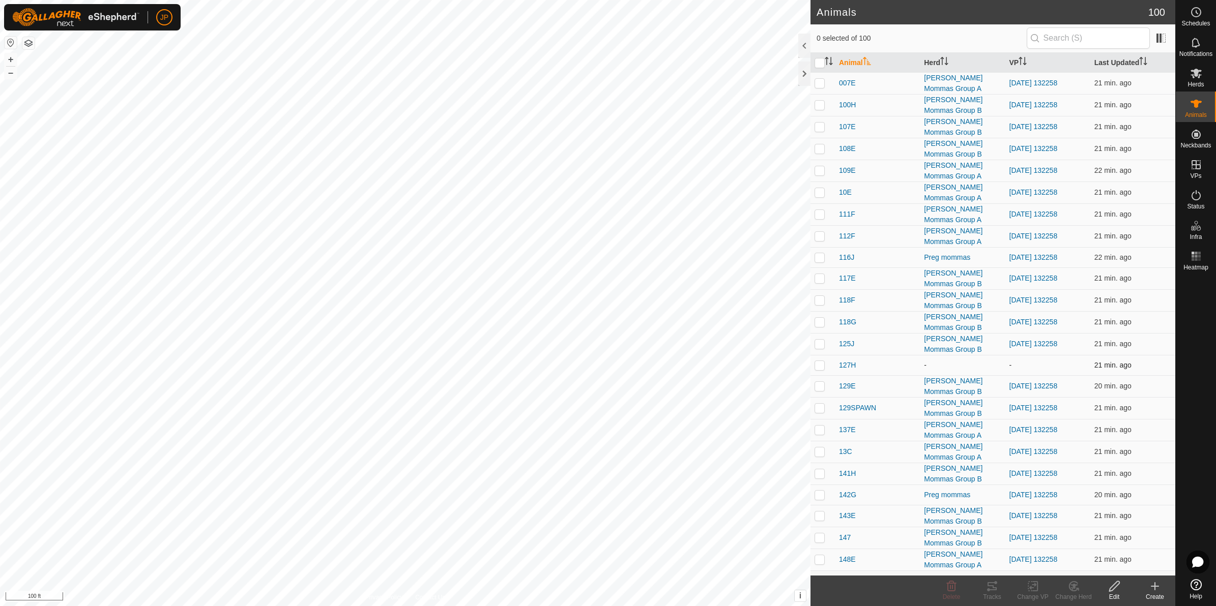
click at [819, 367] on p-checkbox at bounding box center [820, 365] width 10 height 8
checkbox input "true"
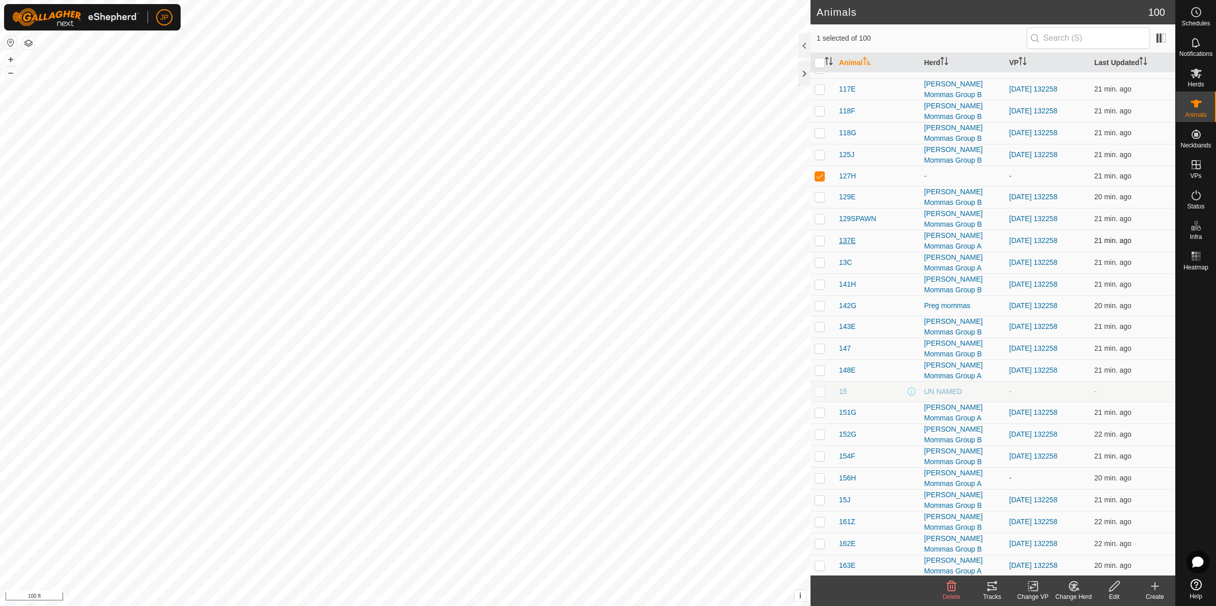
scroll to position [191, 0]
click at [911, 393] on span at bounding box center [912, 390] width 8 height 8
click at [927, 393] on div "UN NAMED" at bounding box center [962, 390] width 77 height 11
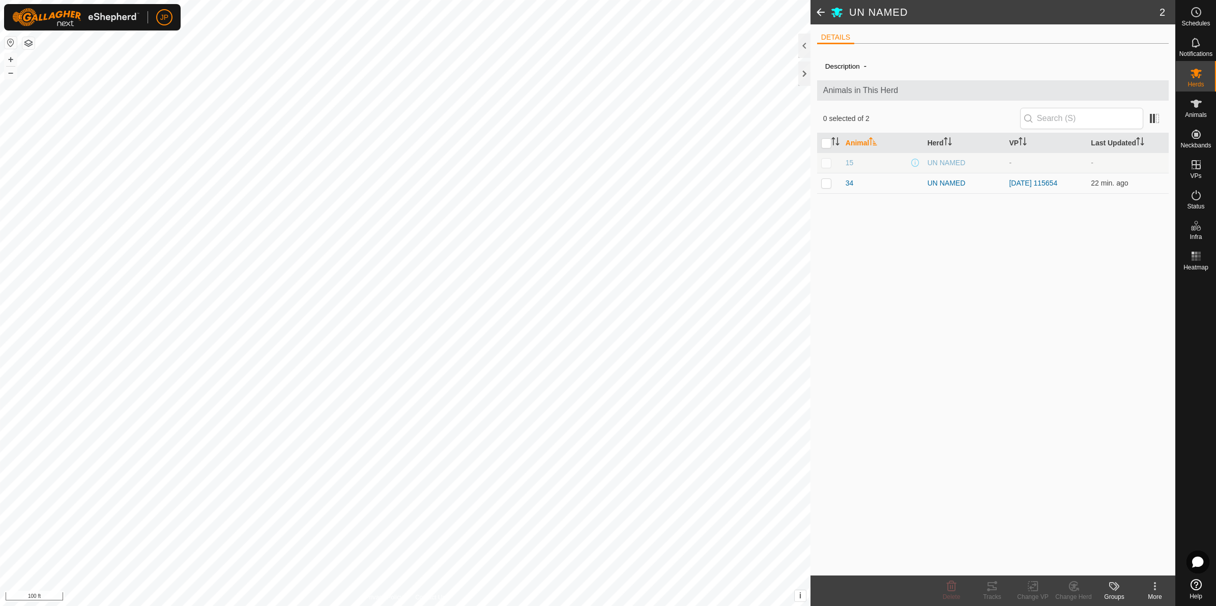
click at [826, 161] on p-checkbox at bounding box center [826, 163] width 10 height 8
checkbox input "true"
click at [848, 161] on span "15" at bounding box center [850, 163] width 8 height 11
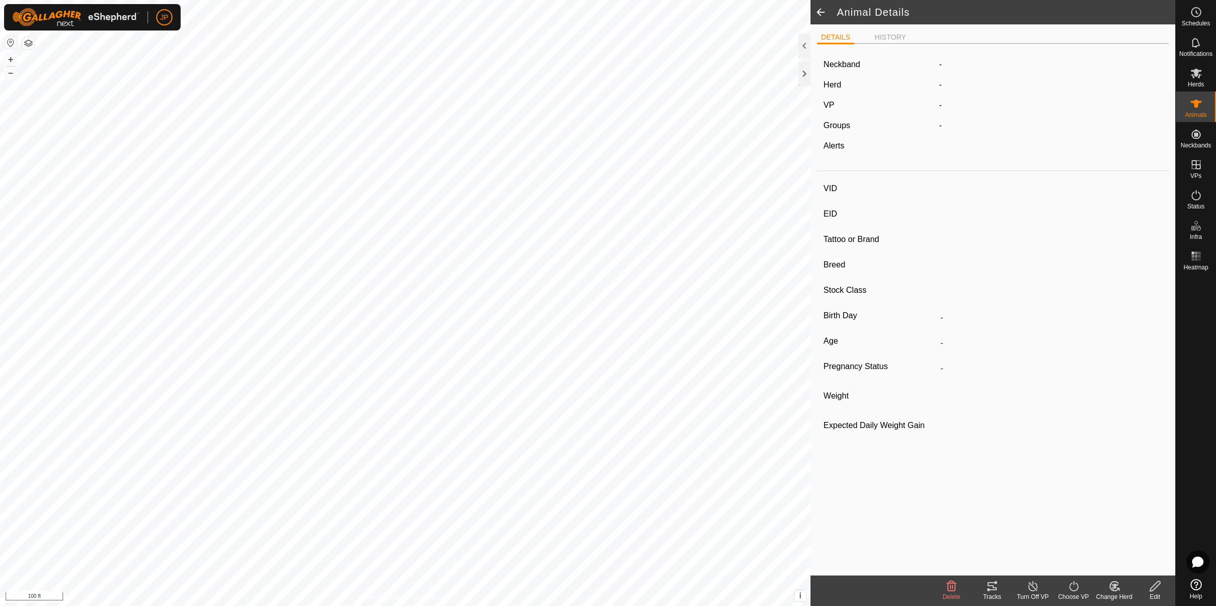
type input "15"
type input "-"
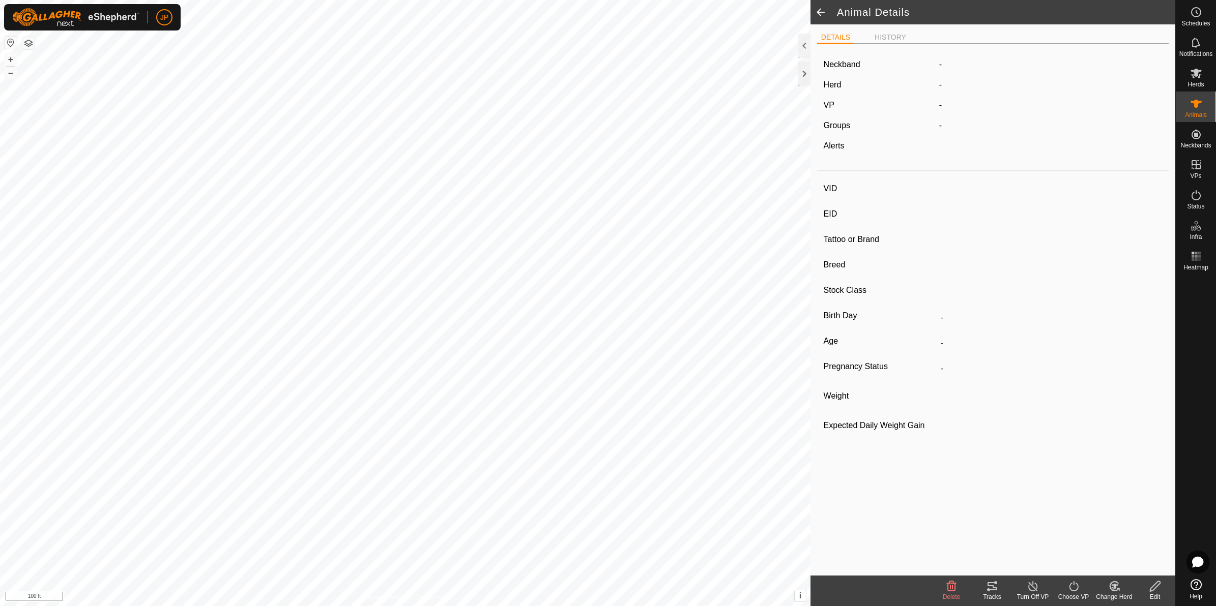
type input "0 kg"
type input "-"
click at [820, 10] on span at bounding box center [820, 12] width 20 height 24
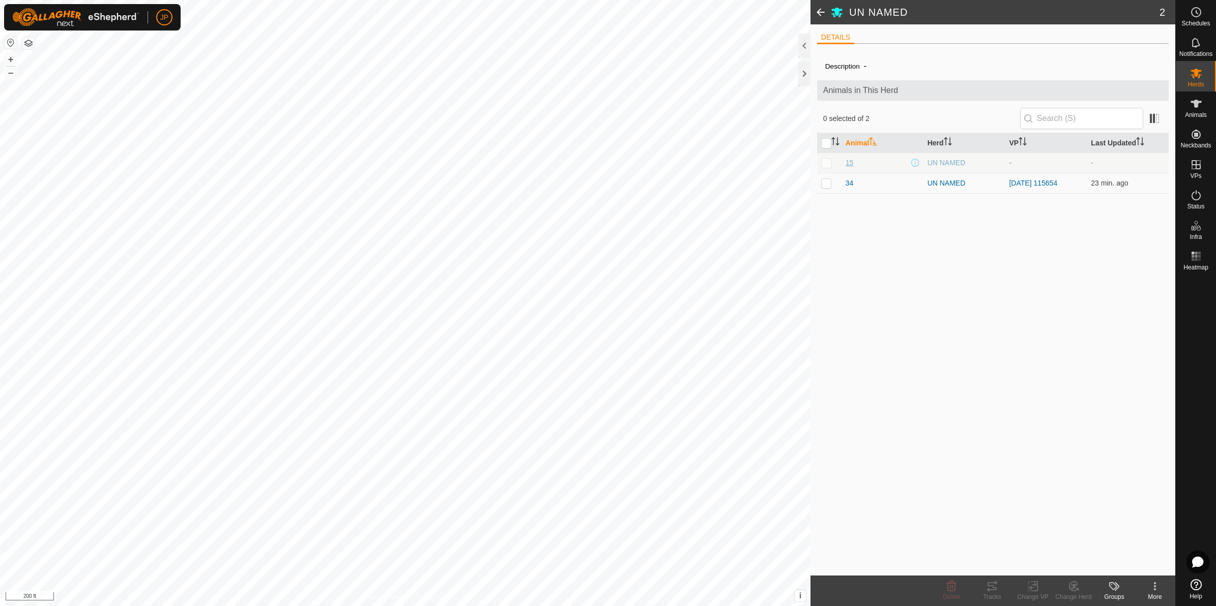
click at [851, 163] on span "15" at bounding box center [850, 163] width 8 height 11
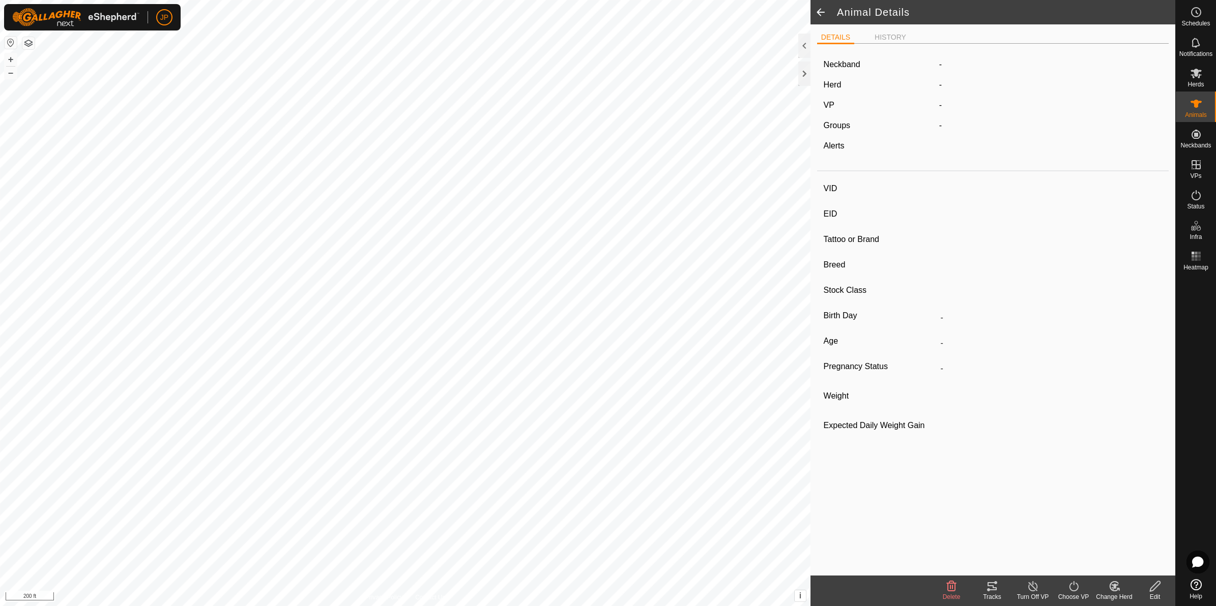
type input "15"
type input "-"
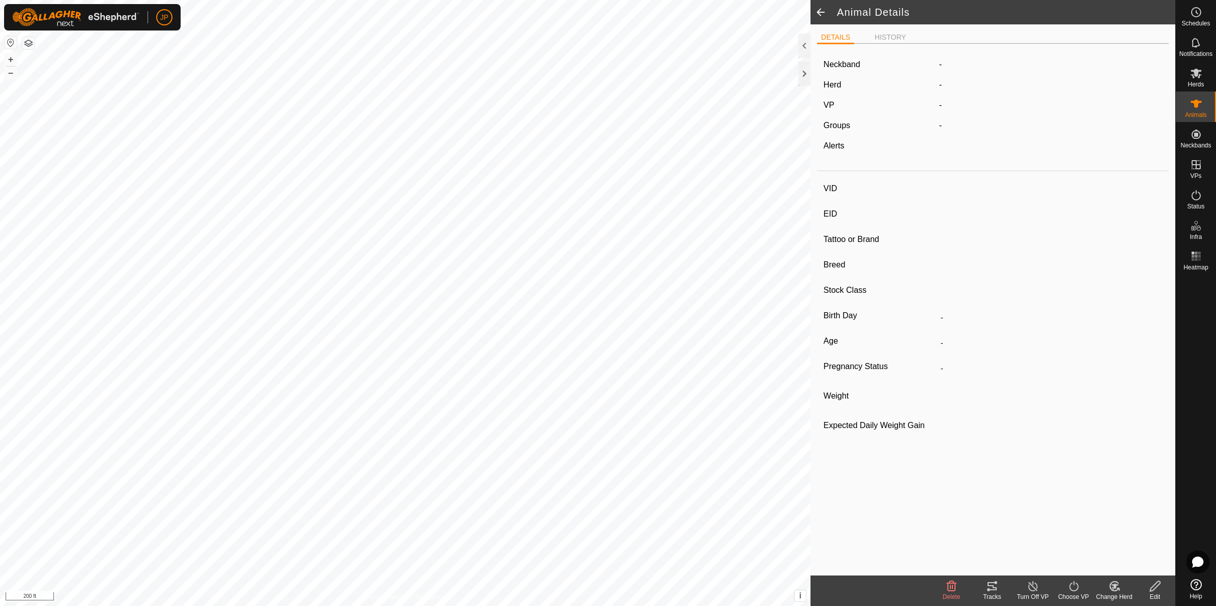
type input "0 kg"
type input "-"
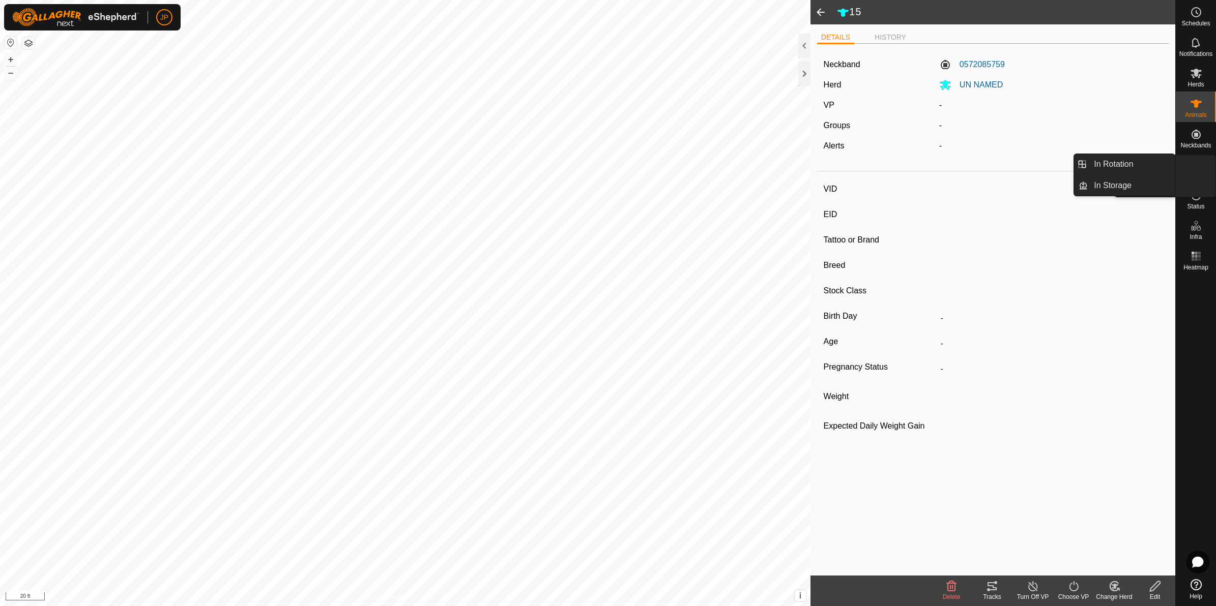
type input "156H"
type input "-"
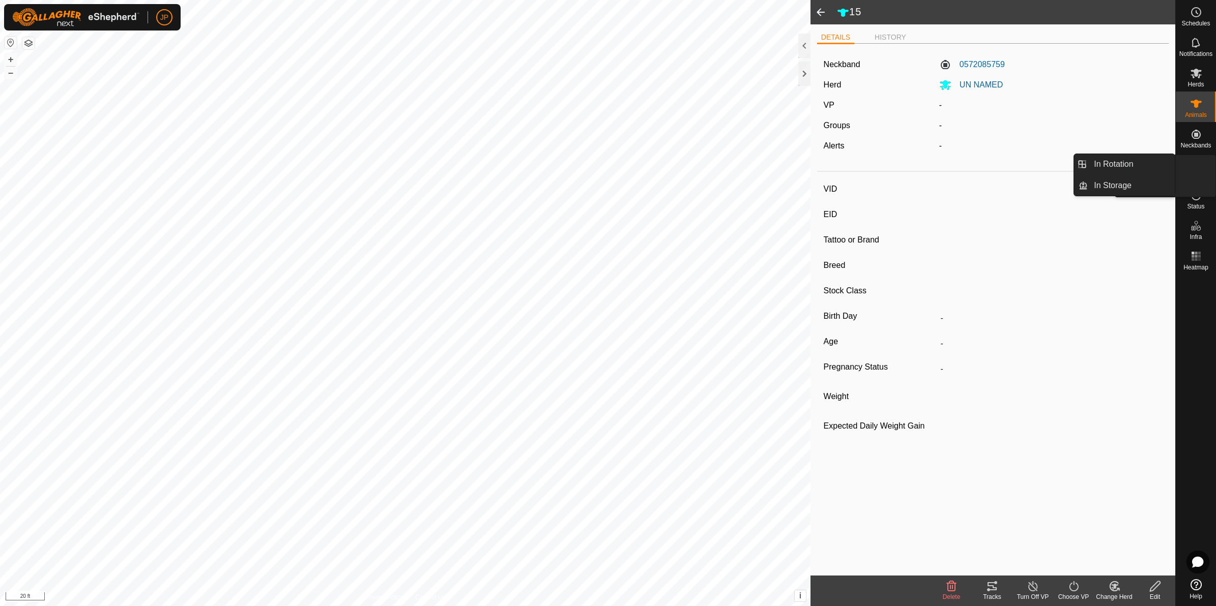
type input "0 kg"
type input "-"
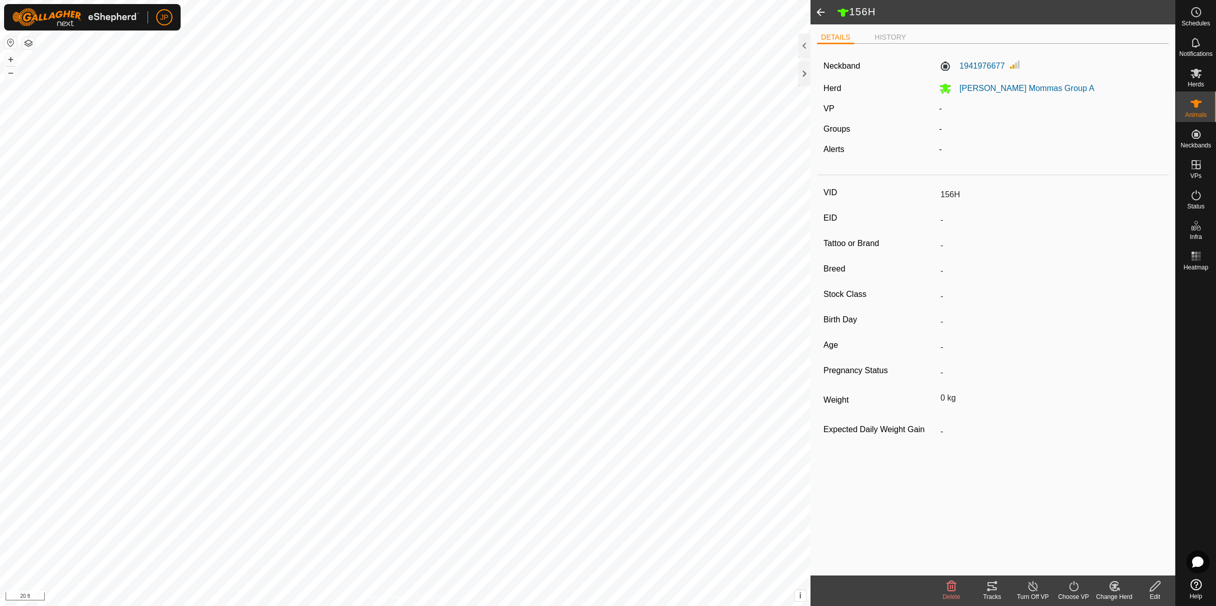
click at [1120, 588] on icon at bounding box center [1114, 587] width 13 height 12
click at [1129, 546] on link "Choose Herd..." at bounding box center [1144, 543] width 101 height 20
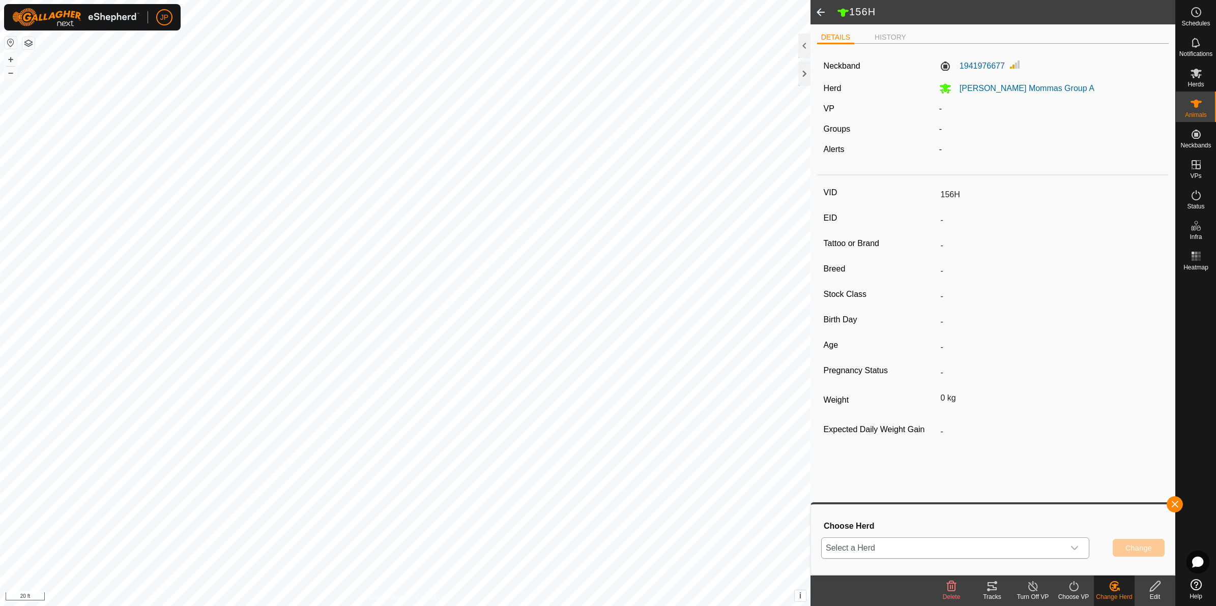
click at [1019, 547] on span "Select a Herd" at bounding box center [943, 548] width 243 height 20
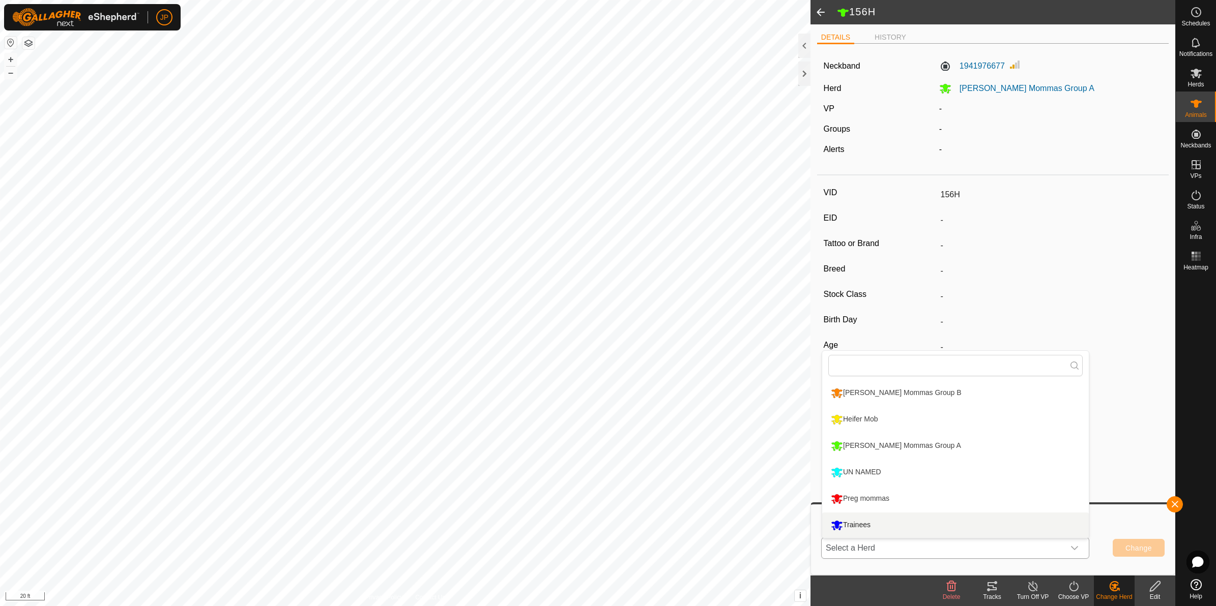
click at [881, 523] on li "Trainees" at bounding box center [955, 525] width 267 height 25
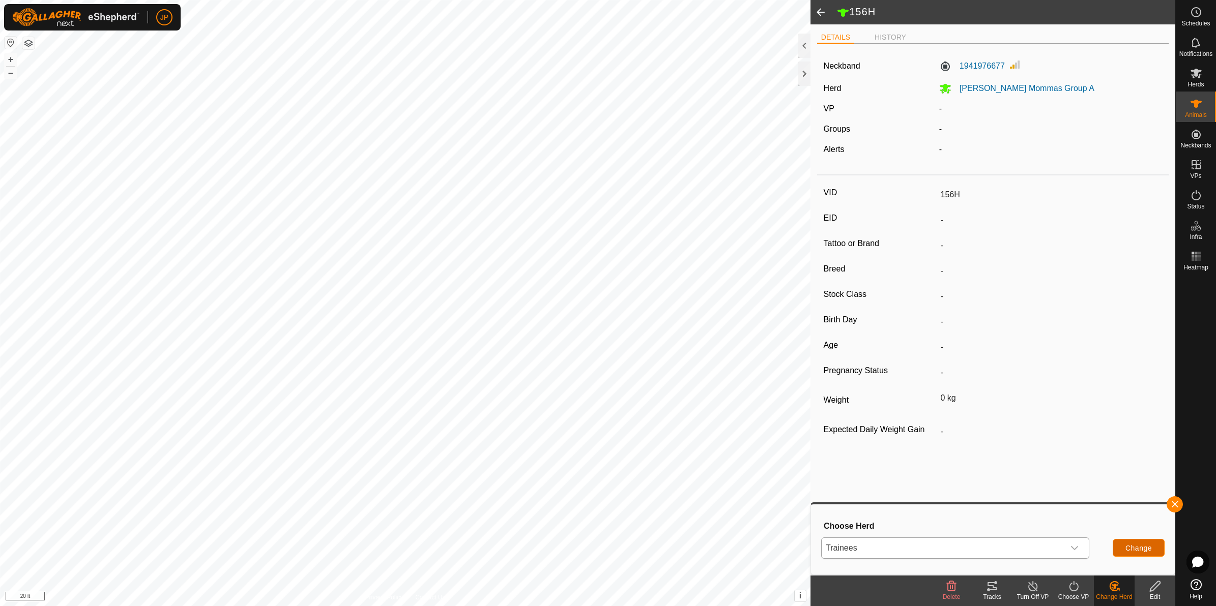
click at [1128, 550] on span "Change" at bounding box center [1138, 548] width 26 height 8
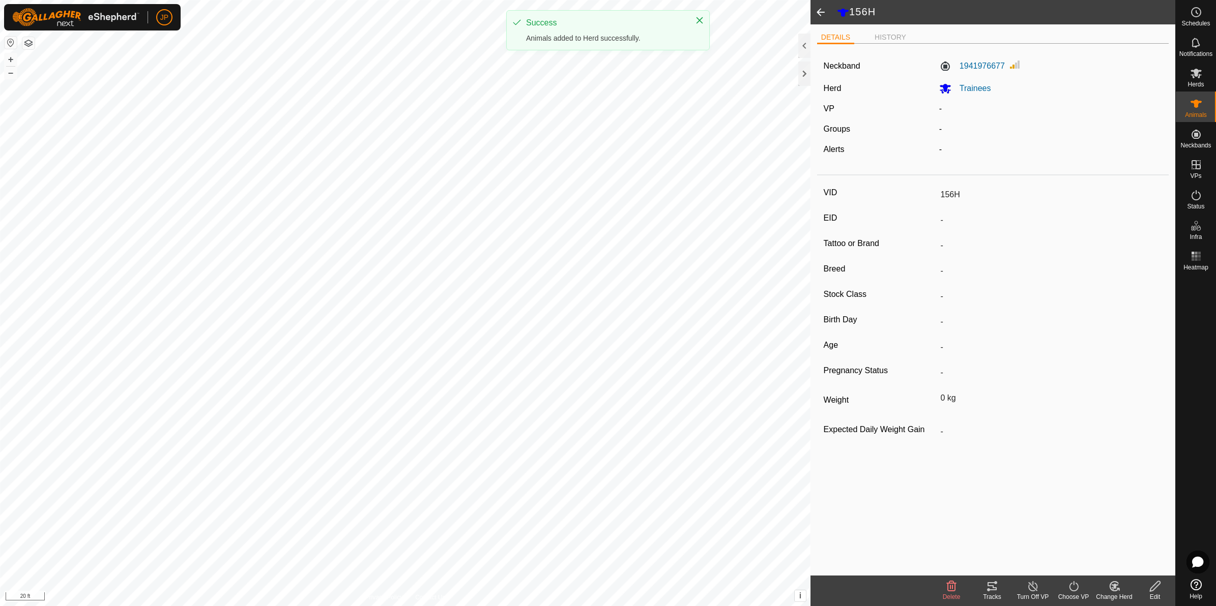
click at [1153, 591] on icon at bounding box center [1155, 587] width 10 height 10
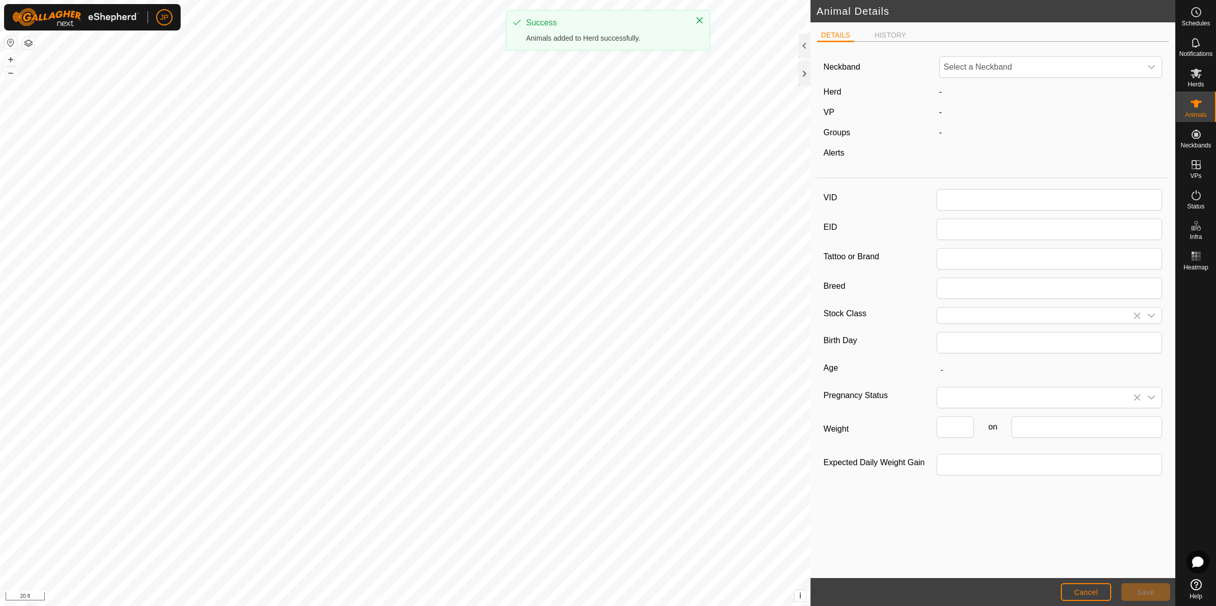
type input "156H"
type input "0"
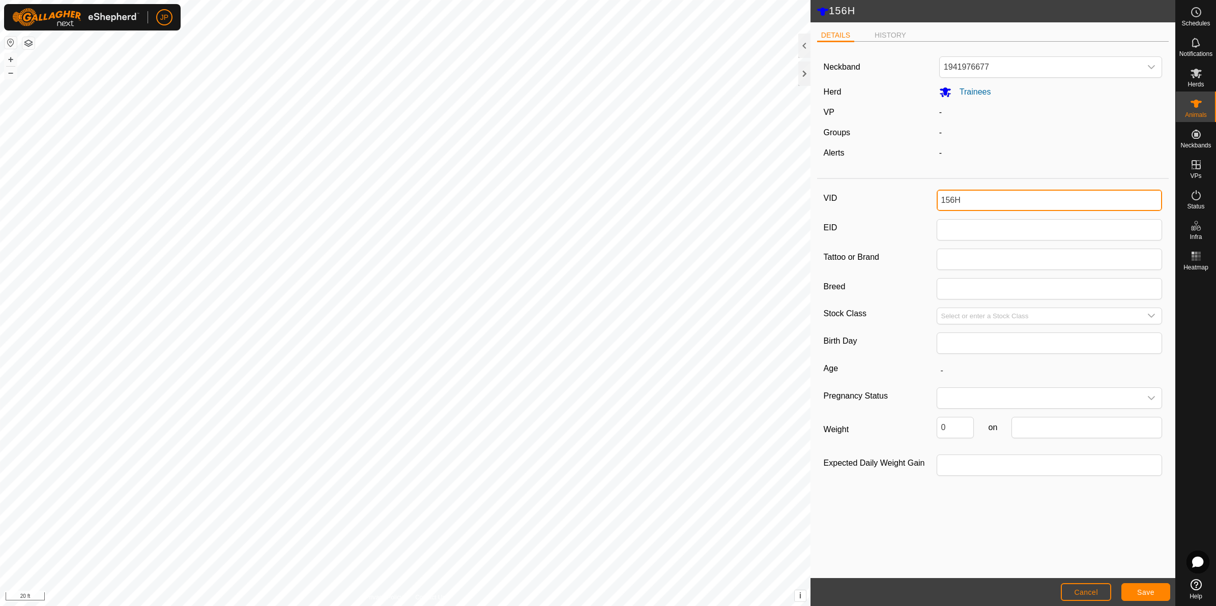
drag, startPoint x: 988, startPoint y: 197, endPoint x: 855, endPoint y: 179, distance: 133.6
click at [855, 179] on article "Neckband 1941976677 Herd Trainees VP - Groups - Alerts - VID 156H EID Tattoo or…" at bounding box center [993, 270] width 352 height 441
click at [1067, 408] on span at bounding box center [1039, 398] width 205 height 20
click at [1066, 404] on span at bounding box center [1039, 398] width 205 height 20
click at [1131, 595] on button "Save" at bounding box center [1145, 593] width 49 height 18
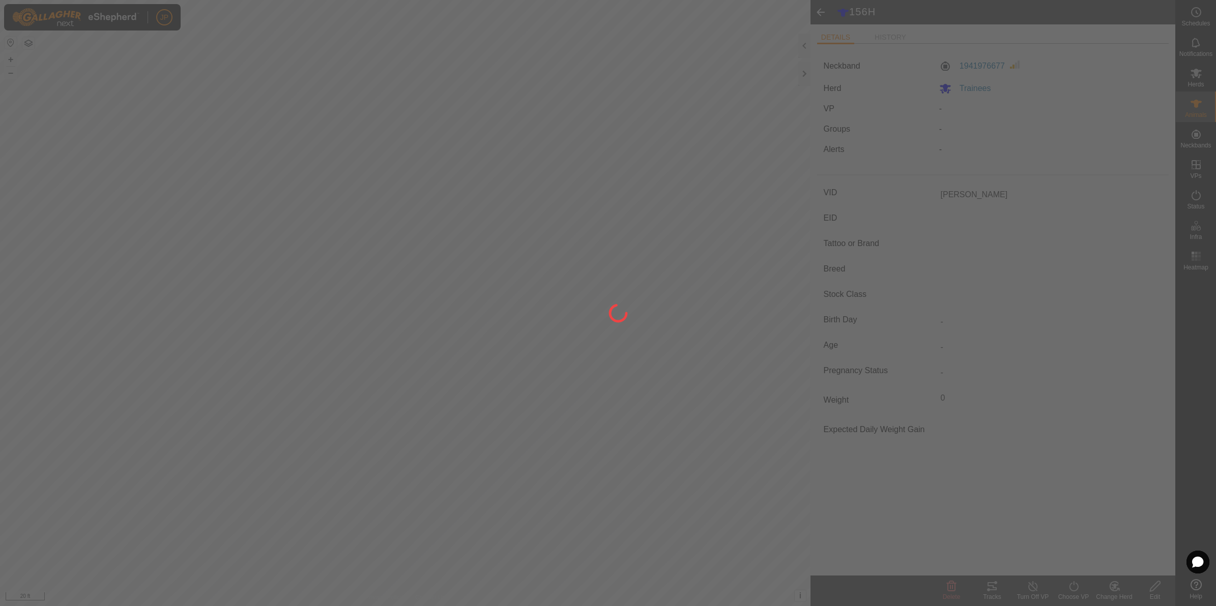
type input "156H"
type input "-"
type input "0 kg"
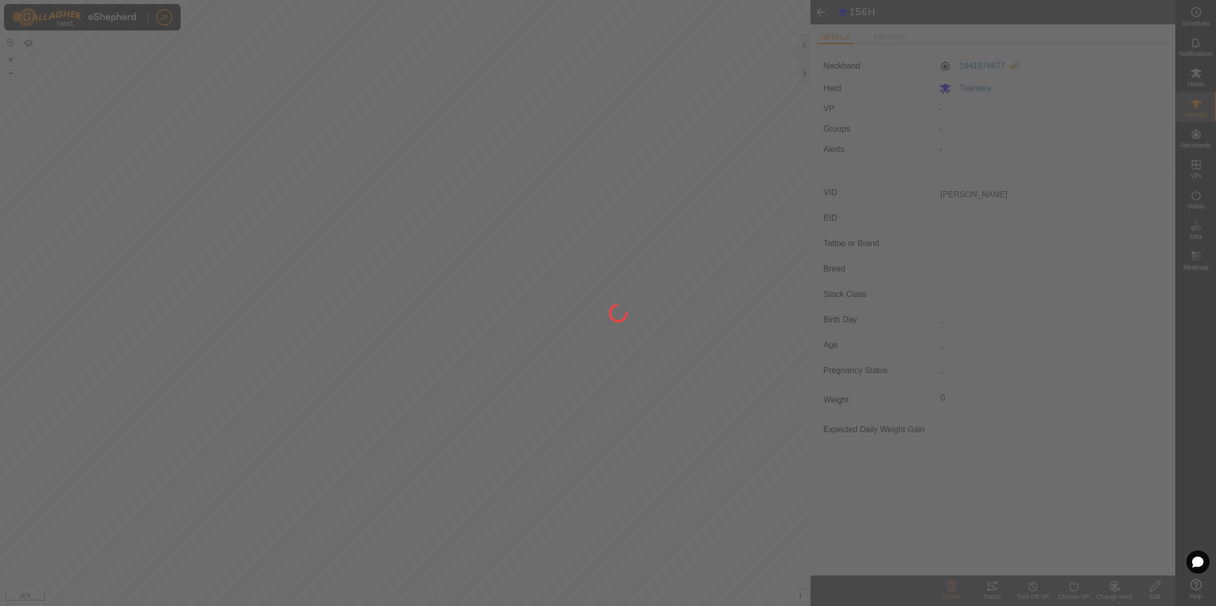
type input "-"
type input "[PERSON_NAME]"
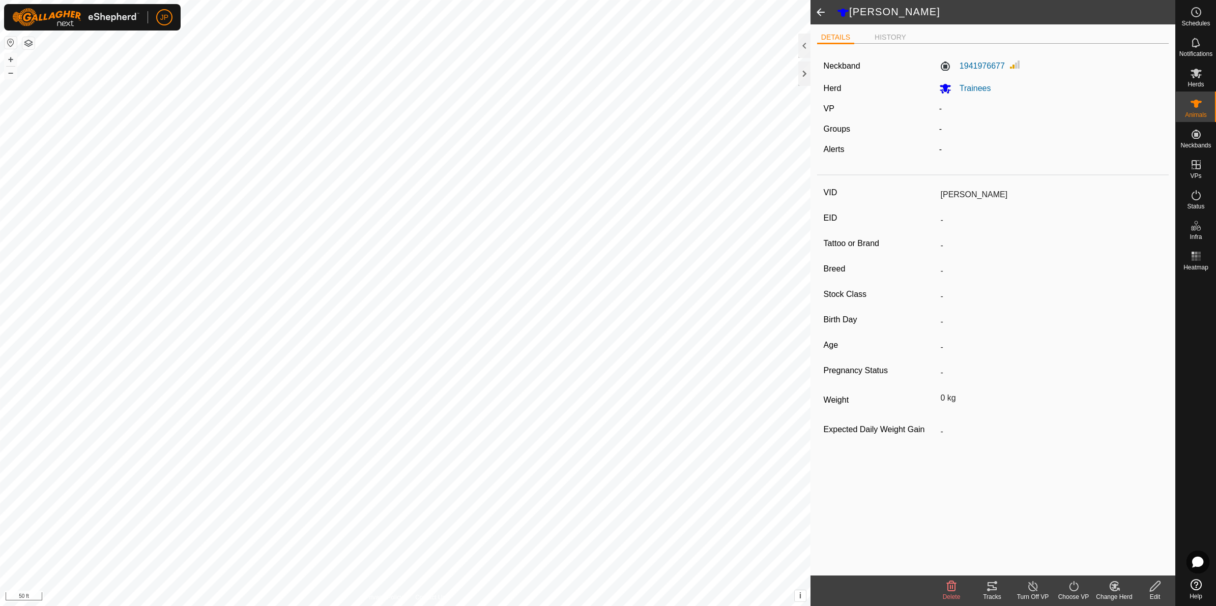
click at [1075, 588] on icon at bounding box center [1073, 587] width 13 height 12
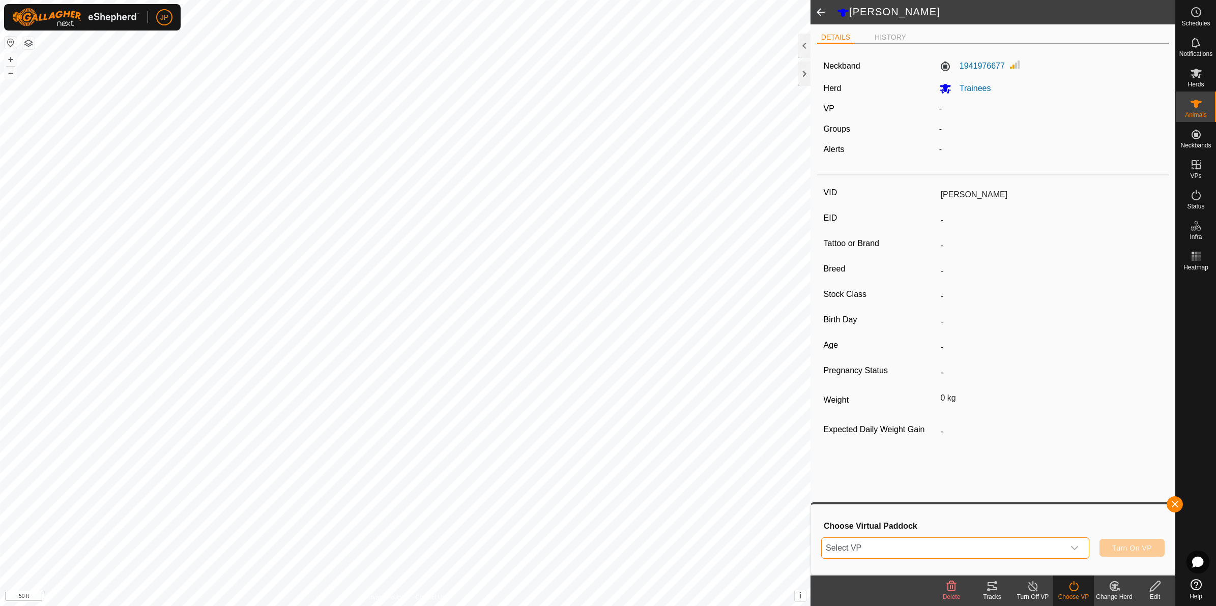
click at [1060, 554] on span "Select VP" at bounding box center [943, 548] width 243 height 20
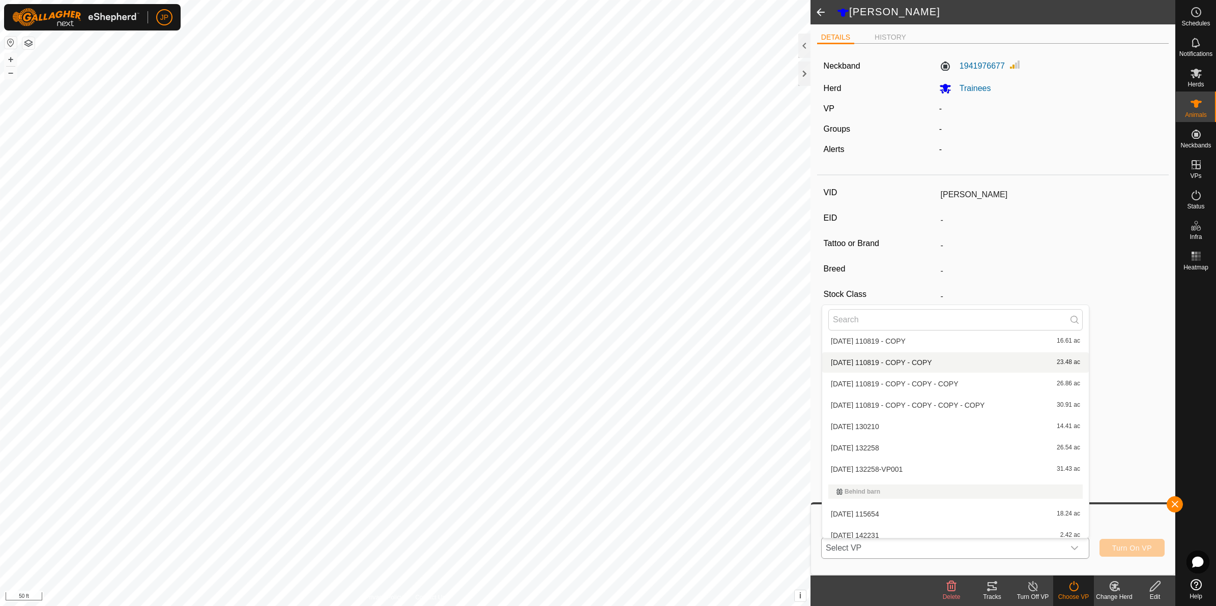
scroll to position [572, 0]
click at [1176, 502] on button "button" at bounding box center [1175, 505] width 16 height 16
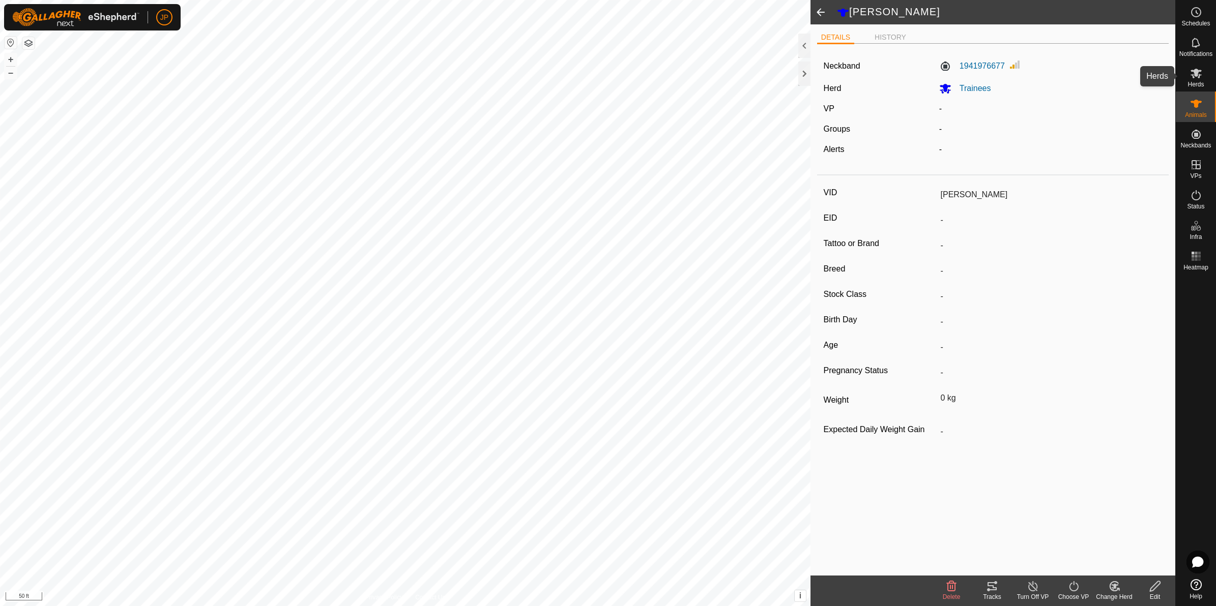
click at [1196, 75] on icon at bounding box center [1196, 74] width 11 height 10
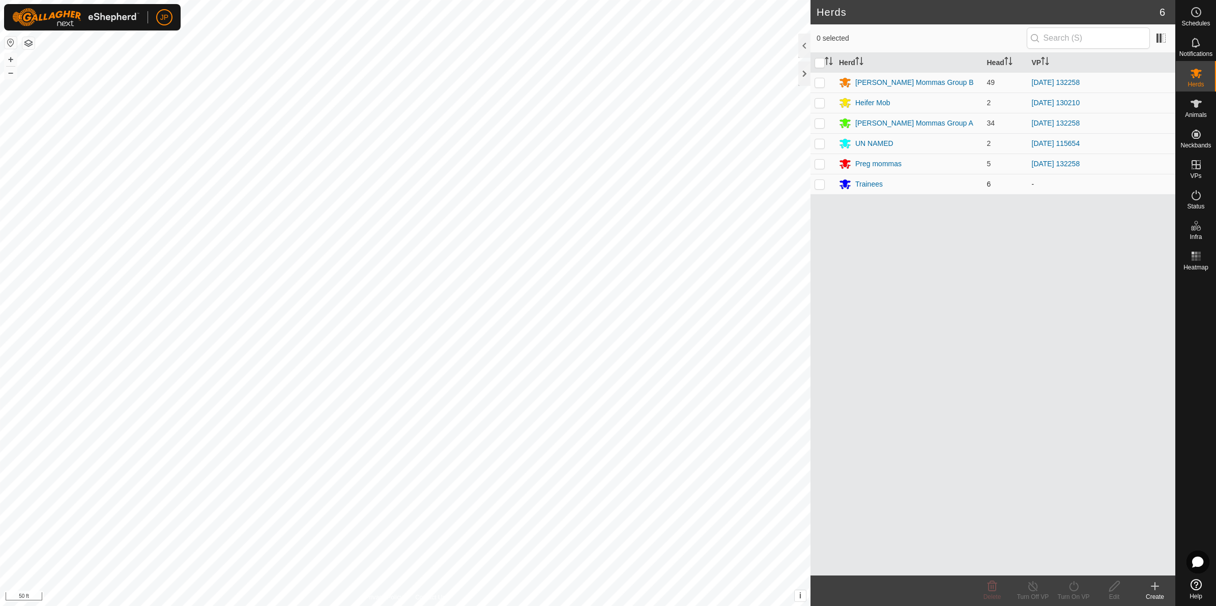
click at [818, 179] on td at bounding box center [822, 184] width 24 height 20
checkbox input "true"
click at [1069, 588] on icon at bounding box center [1073, 587] width 13 height 12
click at [1082, 561] on link "Now" at bounding box center [1104, 565] width 101 height 20
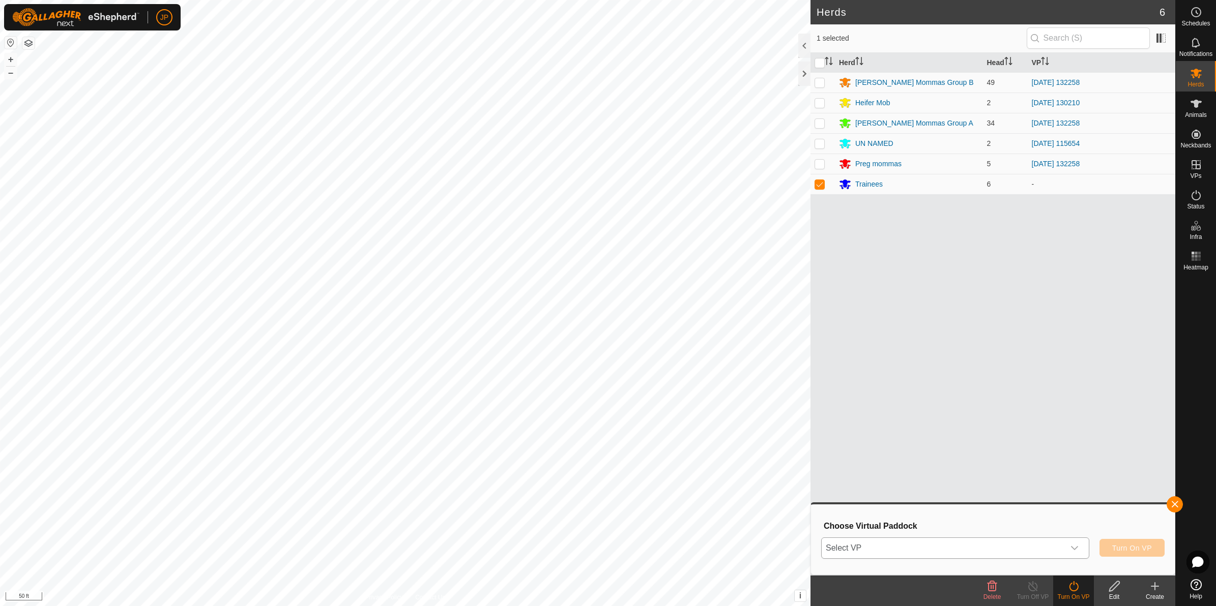
click at [1066, 542] on div "dropdown trigger" at bounding box center [1074, 548] width 20 height 20
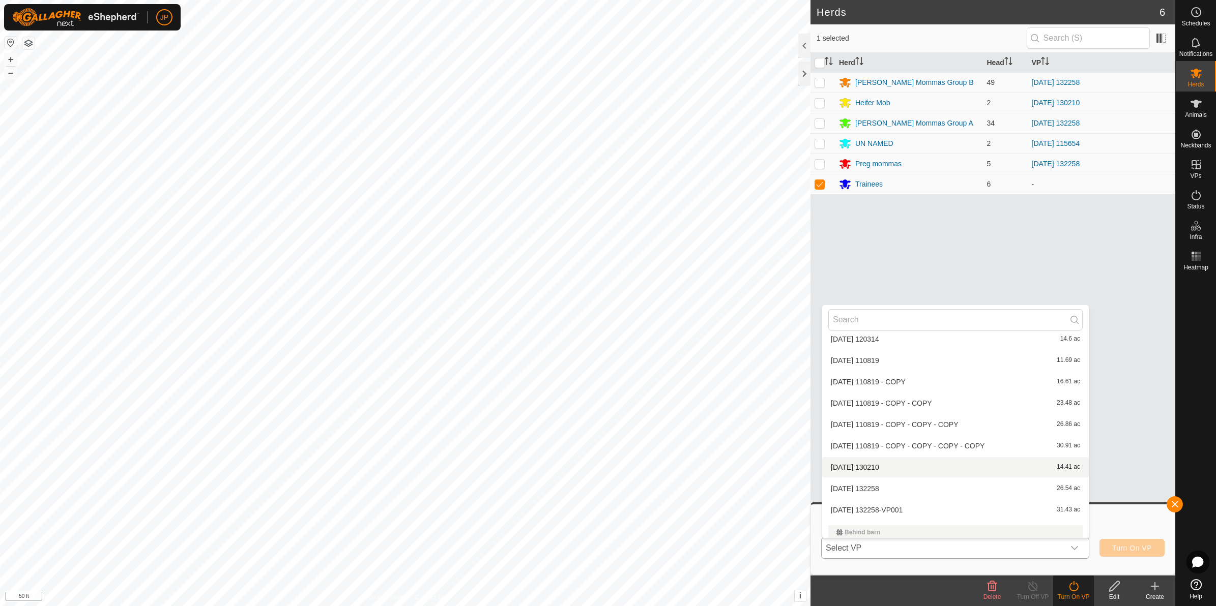
scroll to position [519, 0]
click at [870, 469] on li "[DATE] [DATE] 14.41 ac" at bounding box center [955, 468] width 267 height 20
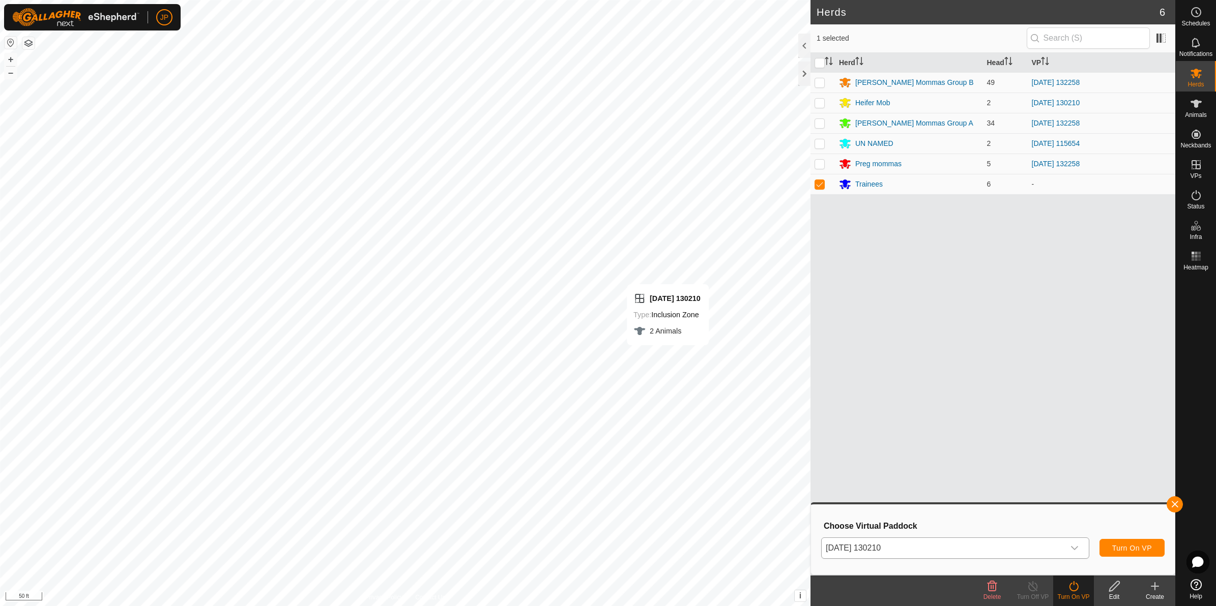
click at [832, 229] on div "Herds 6 1 selected Herd Head VP [PERSON_NAME] Mommas Group B 49 [DATE] 132258 H…" at bounding box center [587, 303] width 1175 height 606
click at [1122, 546] on span "Turn On VP" at bounding box center [1132, 548] width 40 height 8
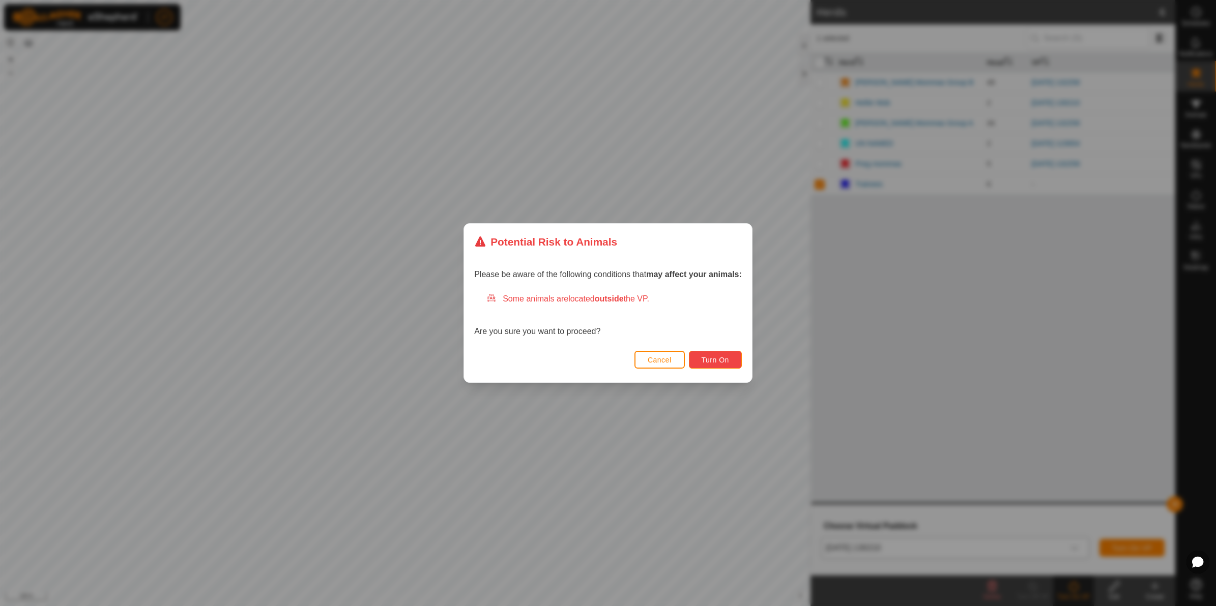
click at [698, 358] on button "Turn On" at bounding box center [715, 360] width 53 height 18
